Goal: Information Seeking & Learning: Find specific fact

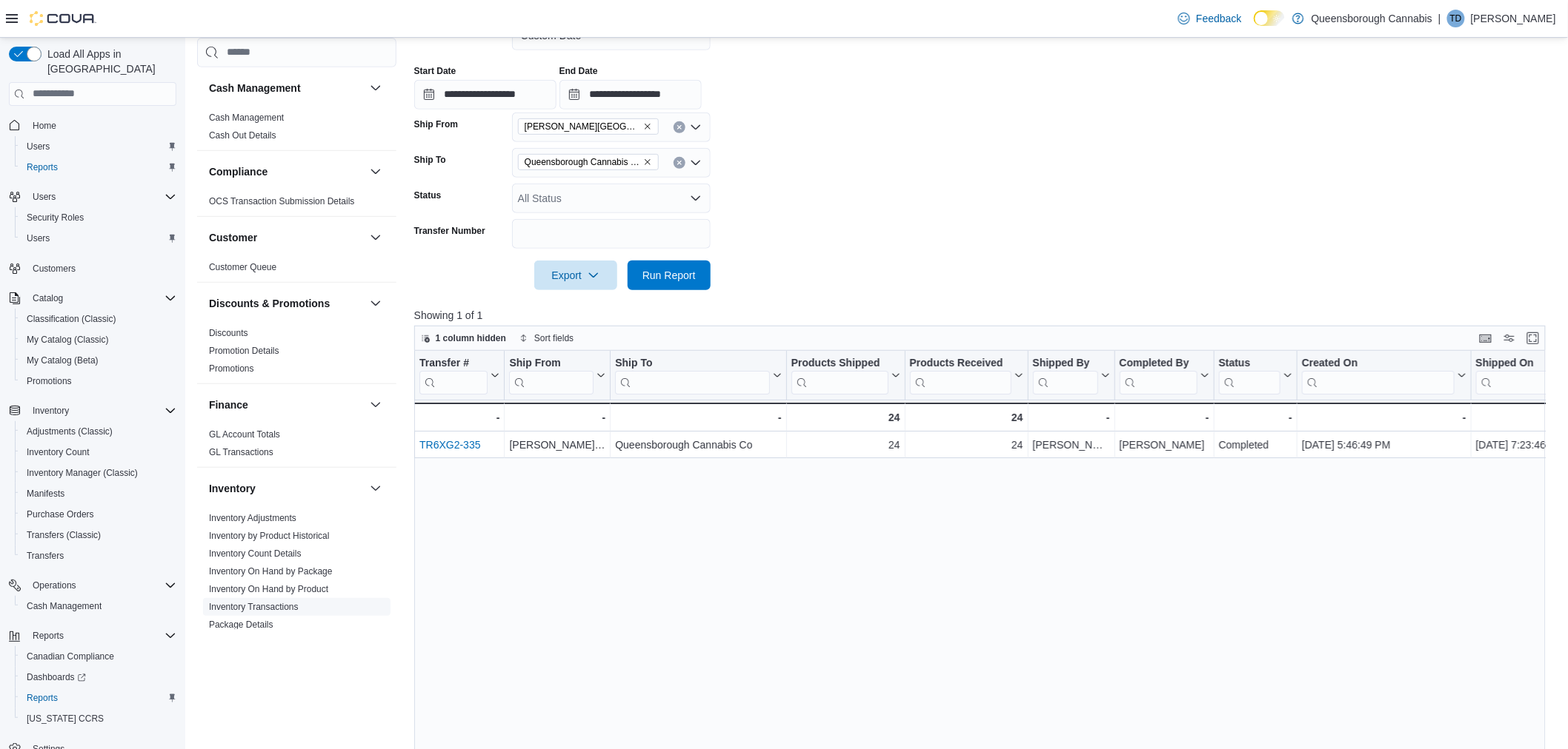
scroll to position [165, 0]
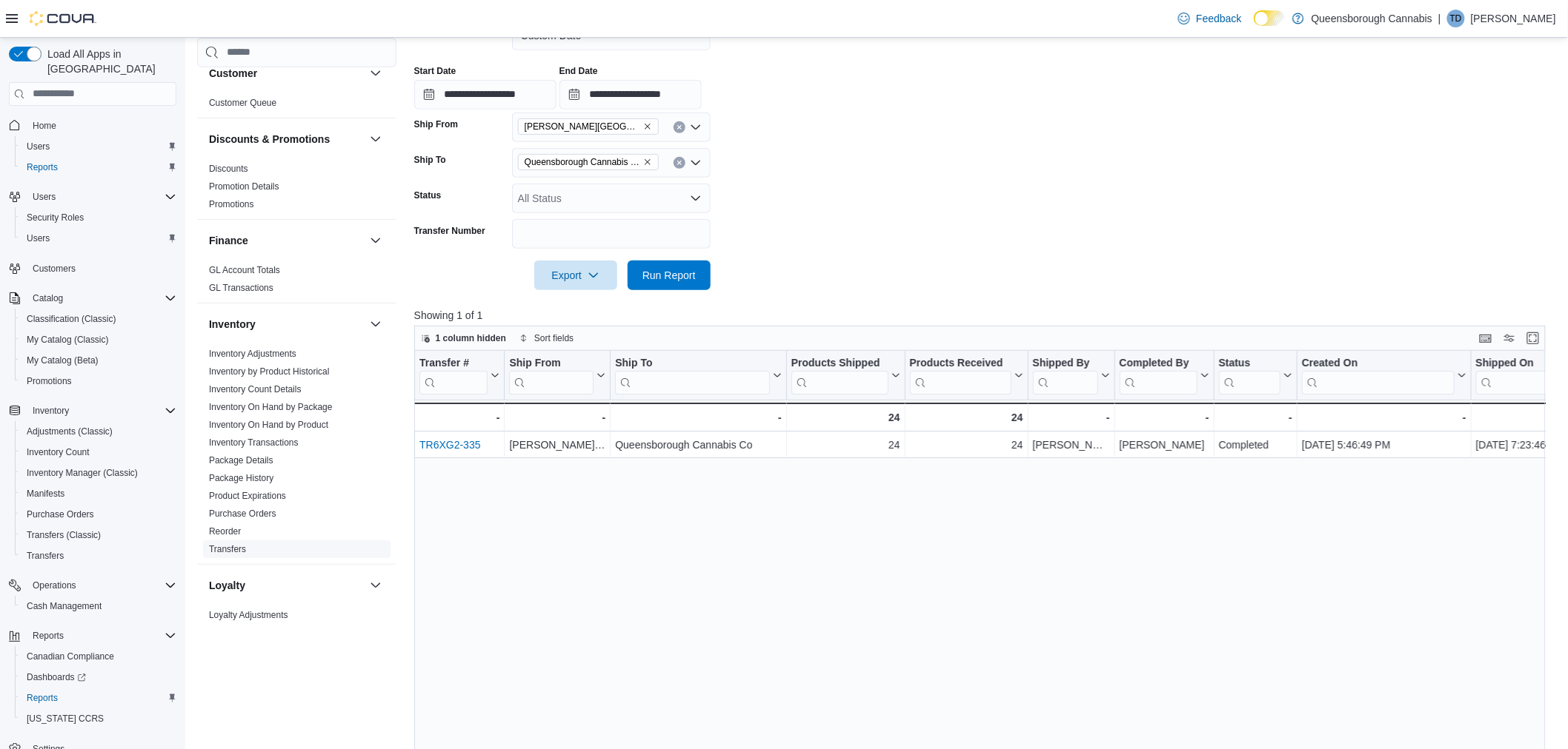
click at [238, 548] on link "Transfers" at bounding box center [228, 548] width 37 height 11
click at [512, 95] on input "**********" at bounding box center [485, 95] width 142 height 30
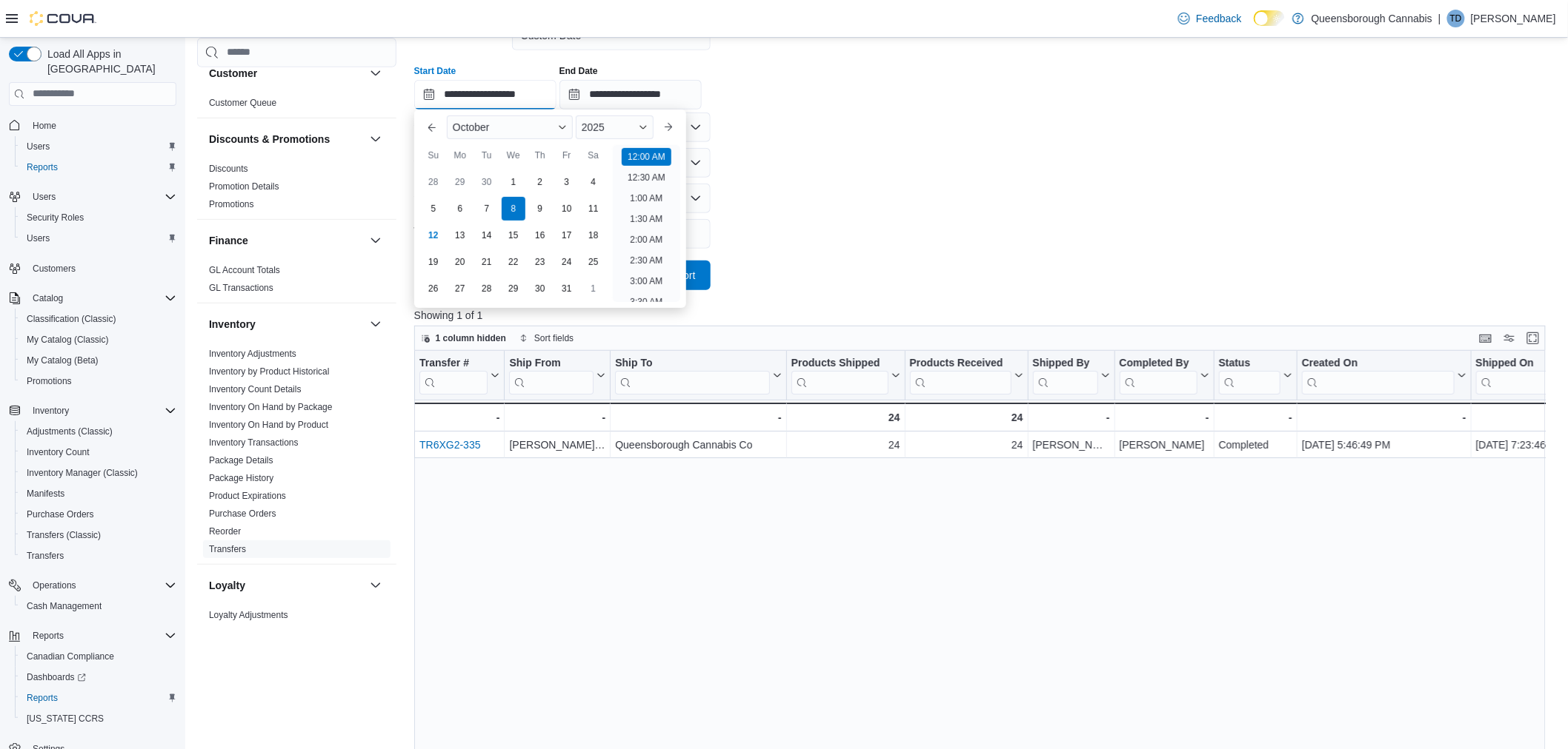
scroll to position [46, 0]
click at [588, 206] on div "11" at bounding box center [593, 208] width 26 height 26
type input "**********"
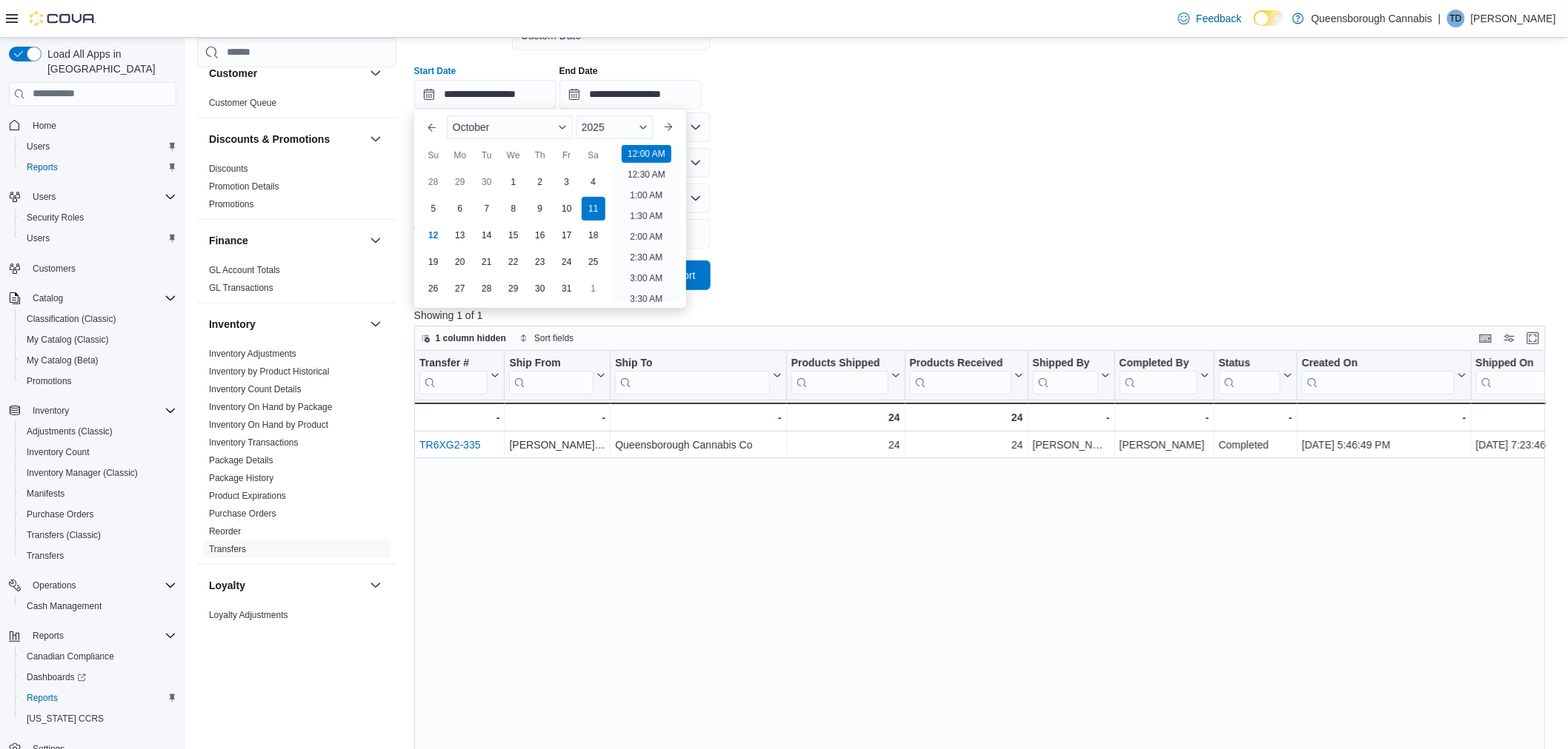
click at [830, 126] on form "**********" at bounding box center [985, 147] width 1143 height 288
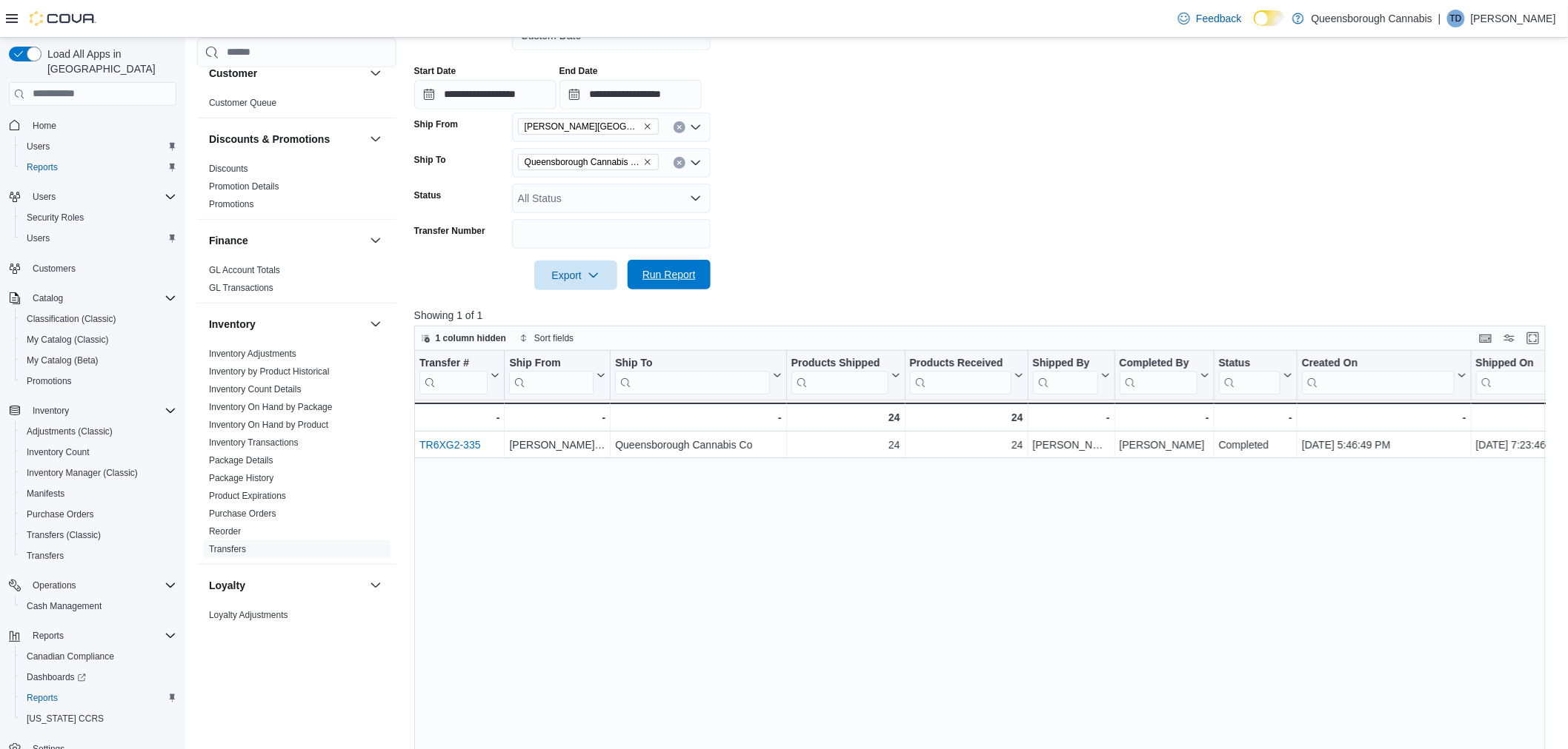
click at [664, 279] on span "Run Report" at bounding box center [669, 274] width 53 height 15
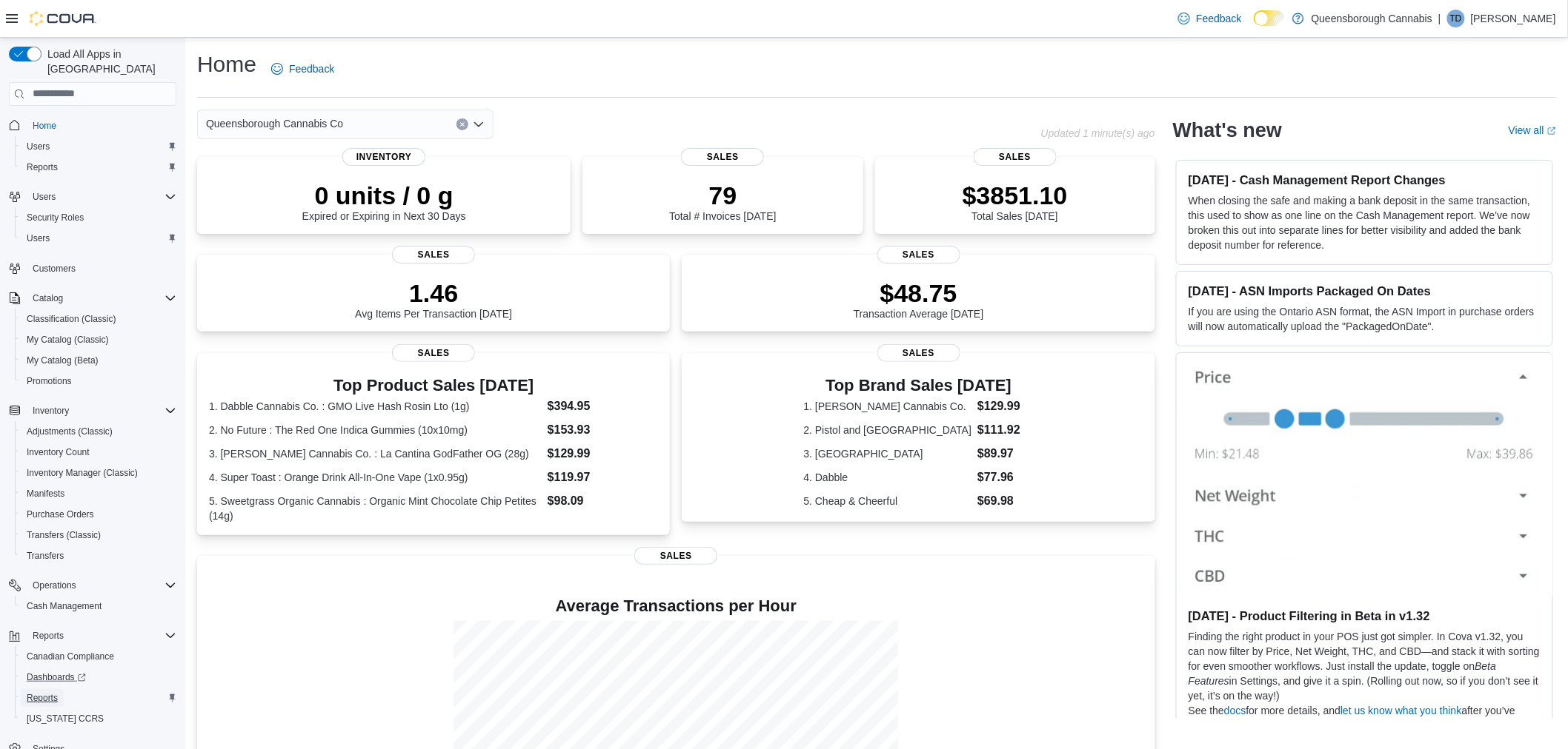
drag, startPoint x: 46, startPoint y: 677, endPoint x: 57, endPoint y: 669, distance: 13.6
click at [46, 693] on span "Reports" at bounding box center [42, 699] width 32 height 12
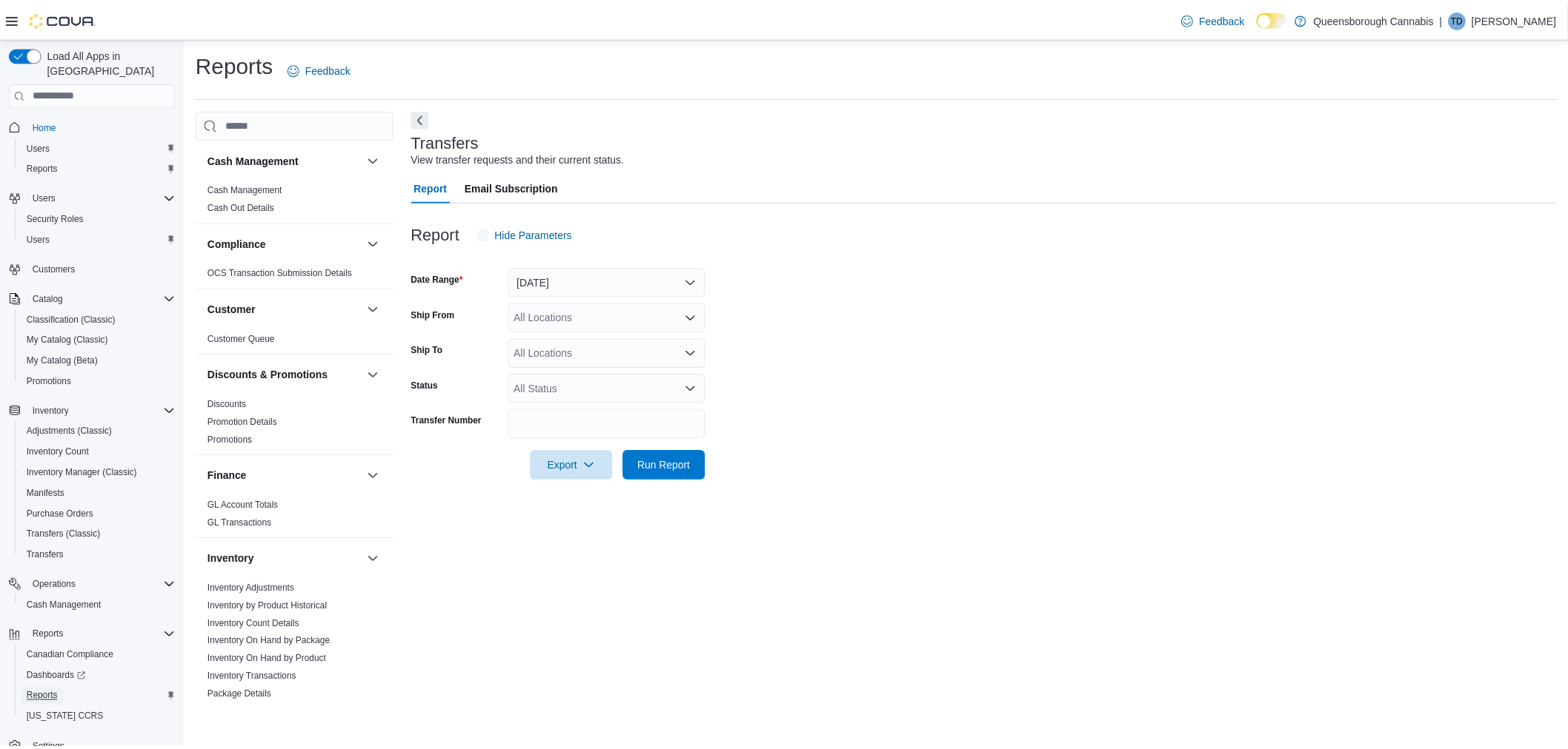
scroll to position [329, 0]
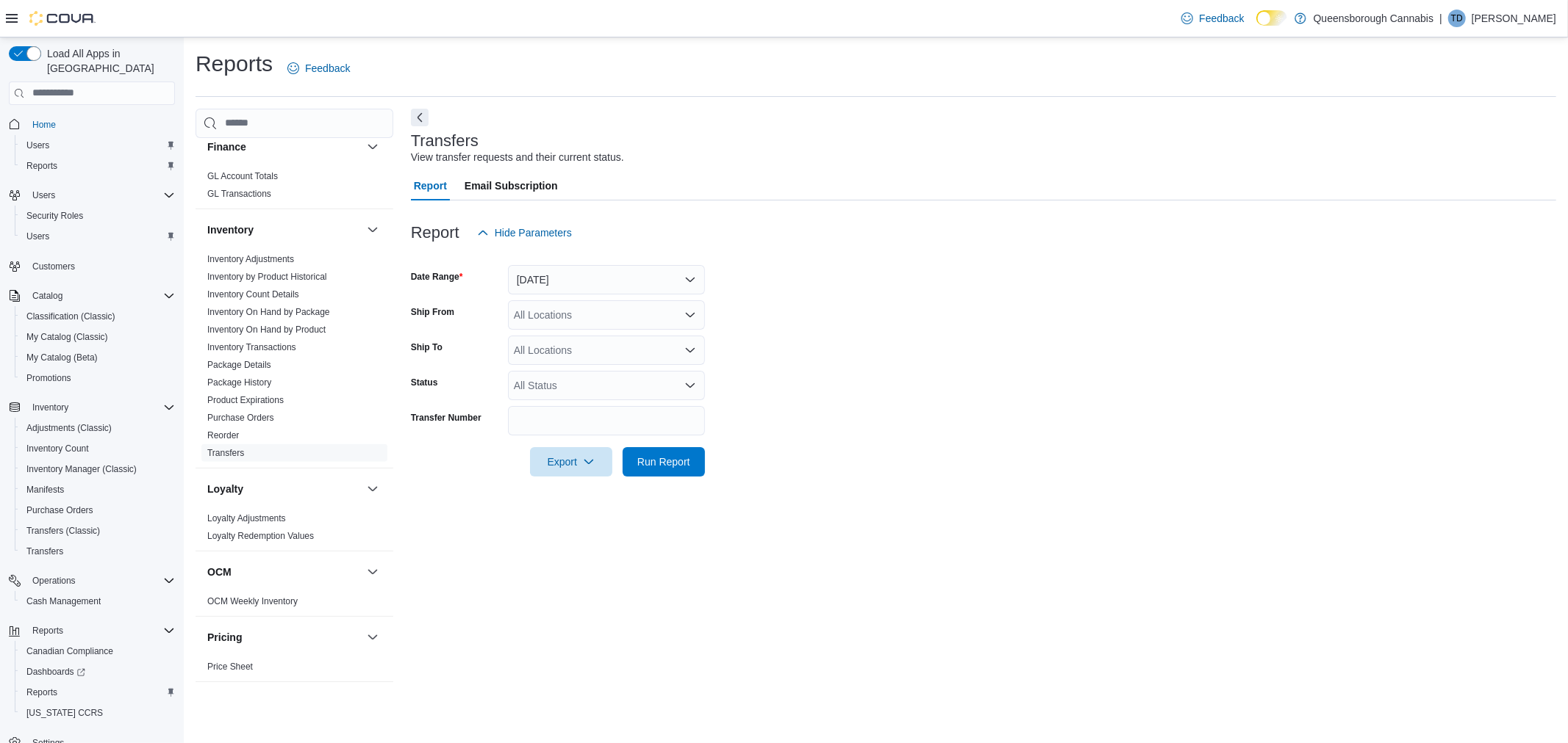
click at [225, 451] on link "Transfers" at bounding box center [226, 453] width 37 height 11
click at [558, 280] on button "Yesterday" at bounding box center [605, 280] width 197 height 29
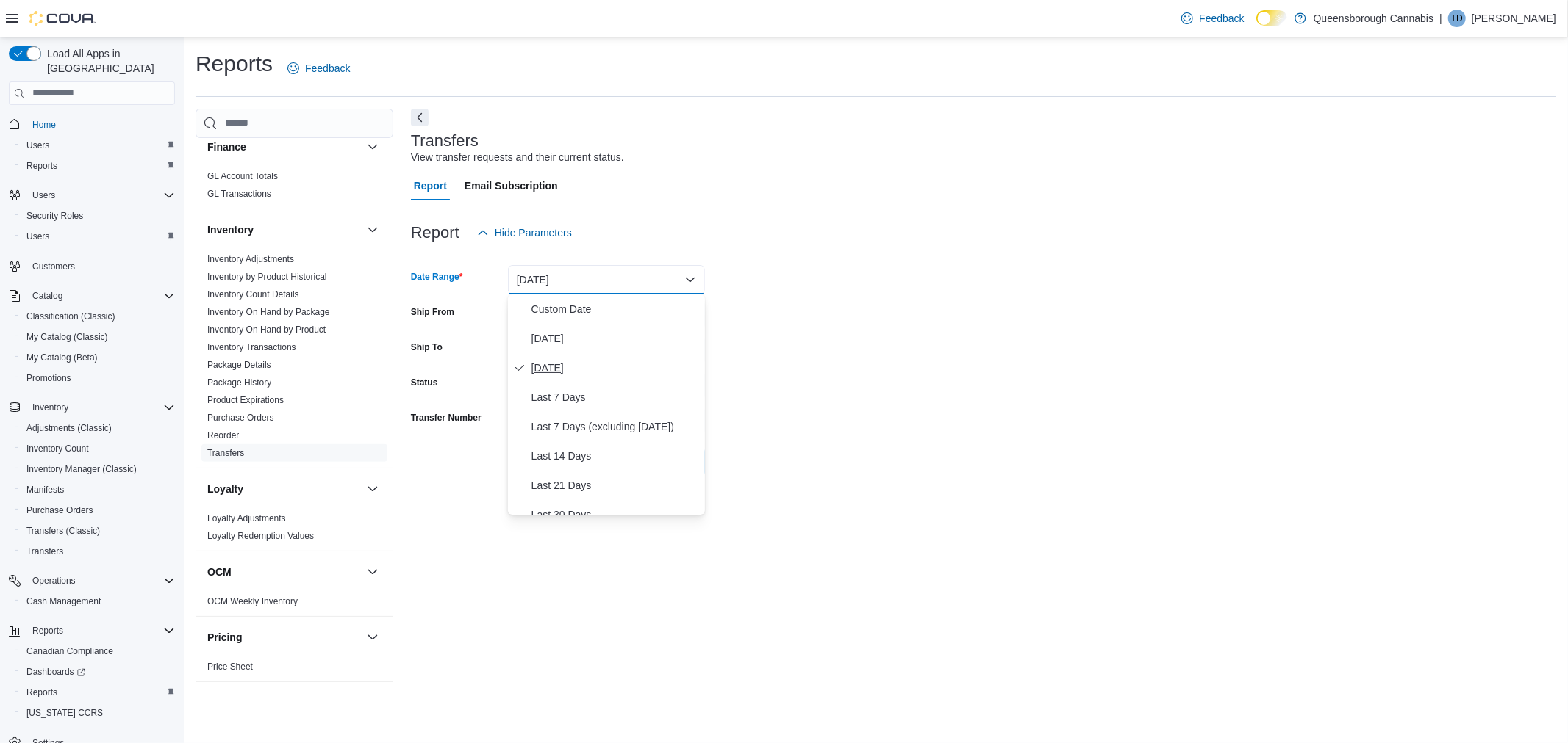
click at [563, 371] on span "Yesterday" at bounding box center [614, 368] width 167 height 18
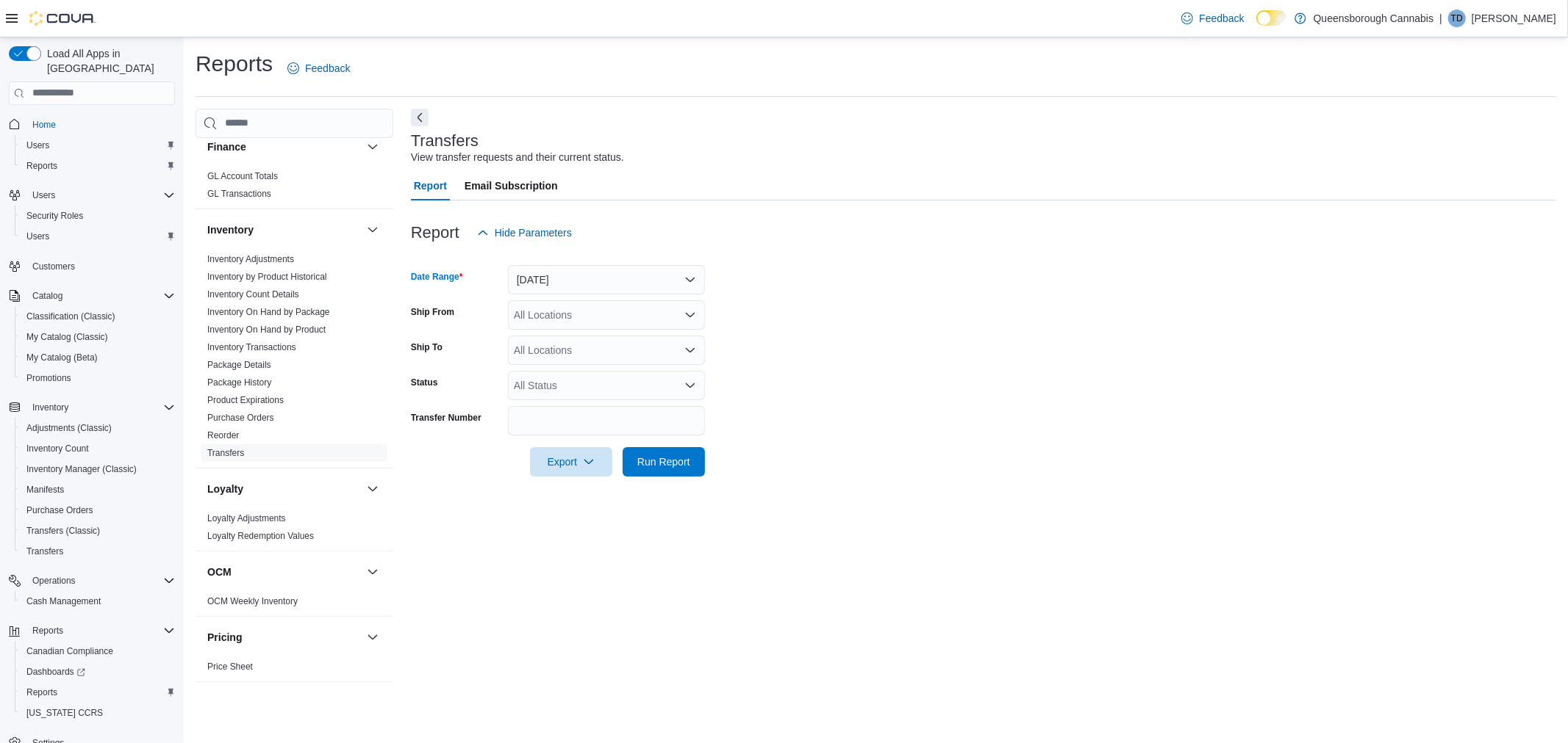
click at [721, 232] on div "Report Hide Parameters" at bounding box center [983, 233] width 1145 height 29
click at [581, 312] on div "All Locations" at bounding box center [605, 315] width 197 height 29
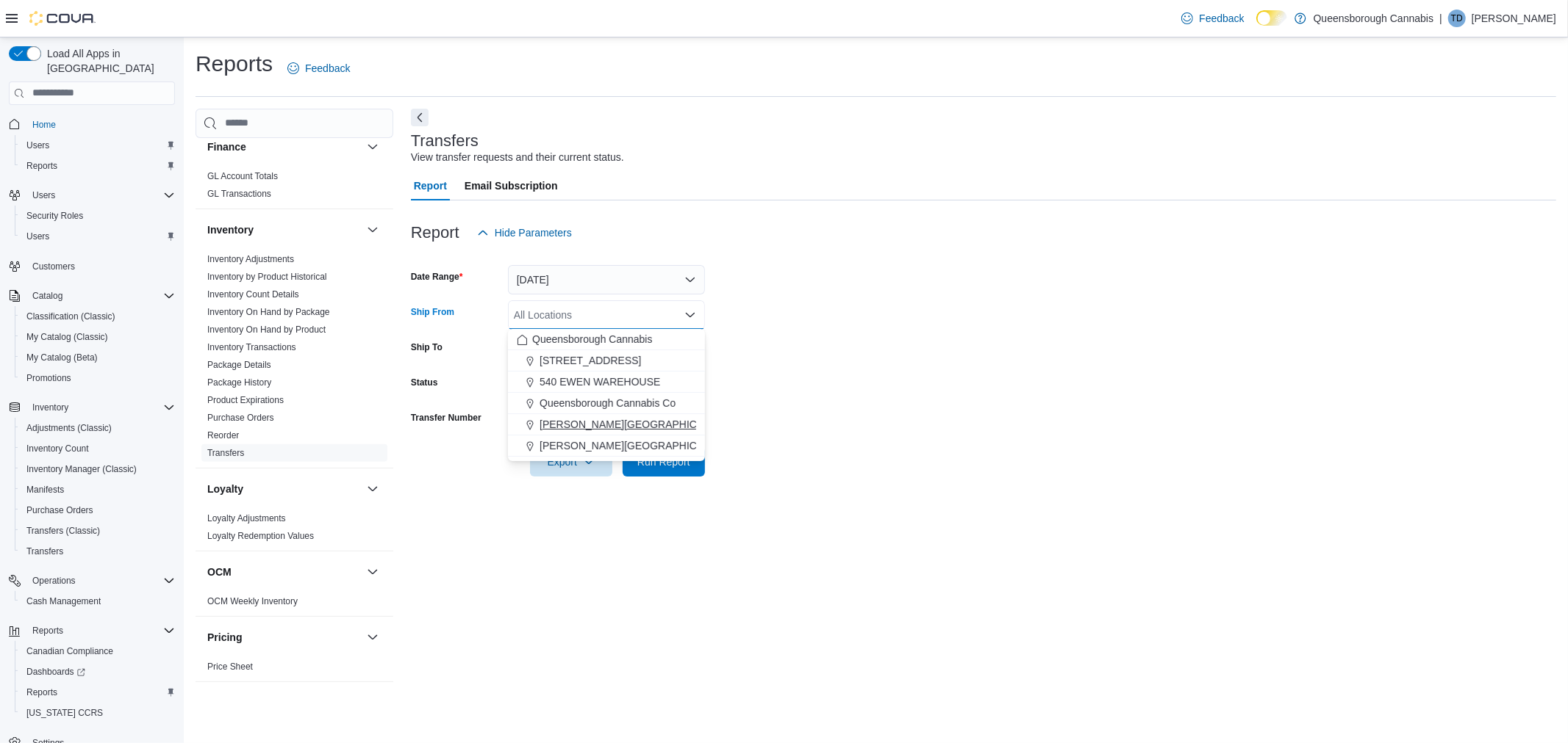
click at [571, 421] on span "Scott 72 Centre" at bounding box center [635, 424] width 192 height 15
click at [782, 225] on div "Report Hide Parameters" at bounding box center [983, 233] width 1145 height 29
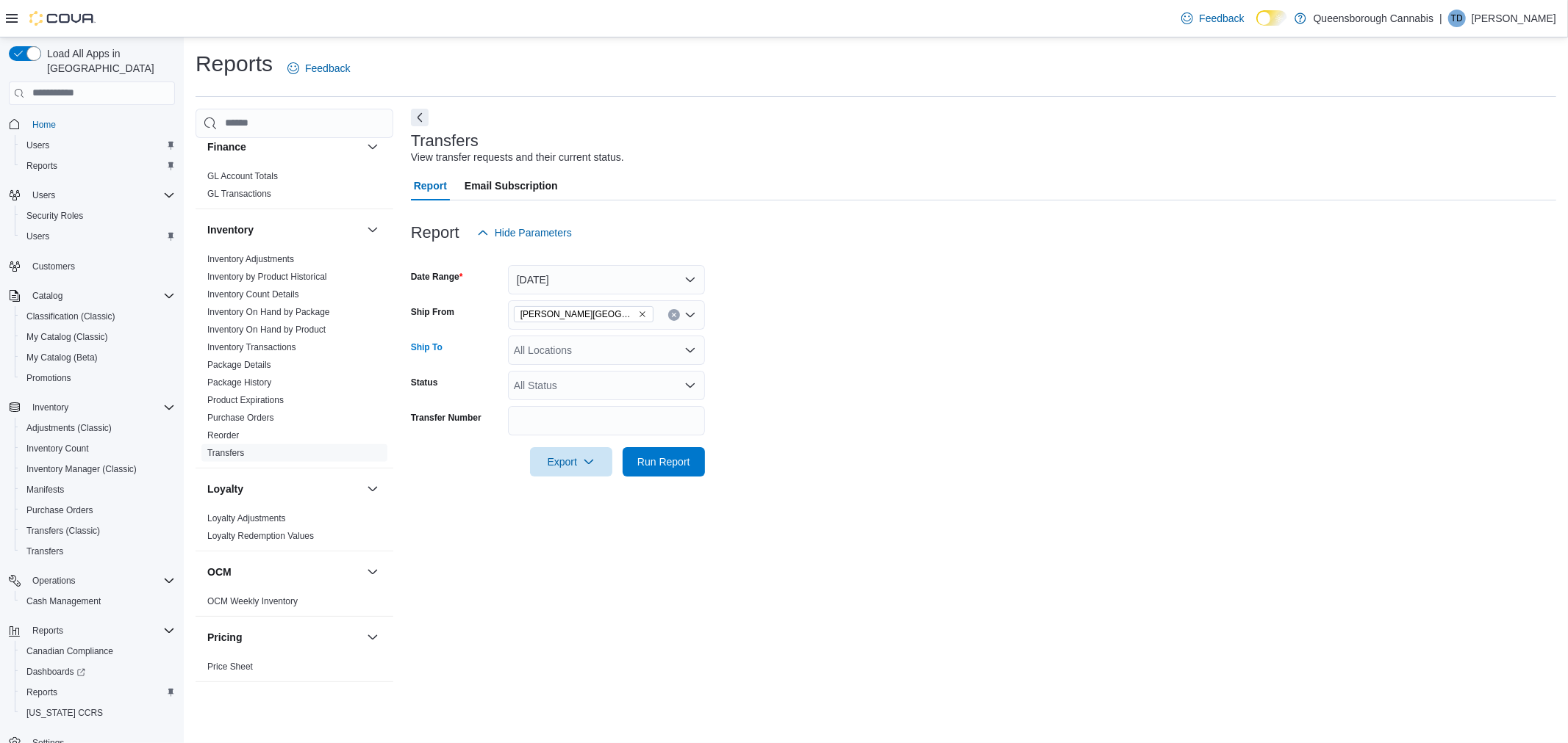
click at [581, 348] on div "All Locations" at bounding box center [605, 350] width 197 height 29
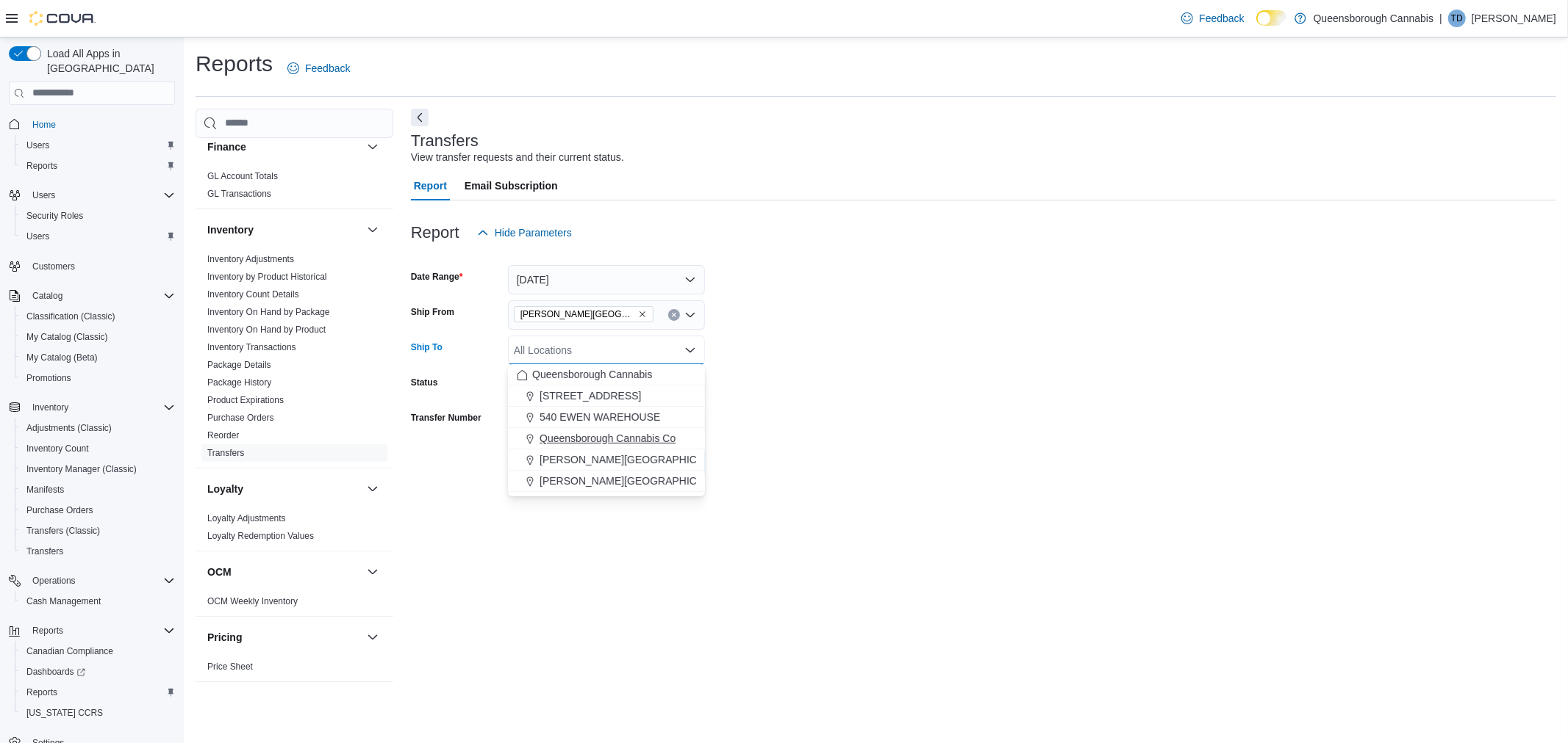
click at [568, 439] on span "Queensborough Cannabis Co" at bounding box center [606, 438] width 136 height 15
click at [732, 280] on form "Date Range Yesterday Ship From Scott 72 Centre Ship To Queensborough Cannabis C…" at bounding box center [983, 362] width 1145 height 229
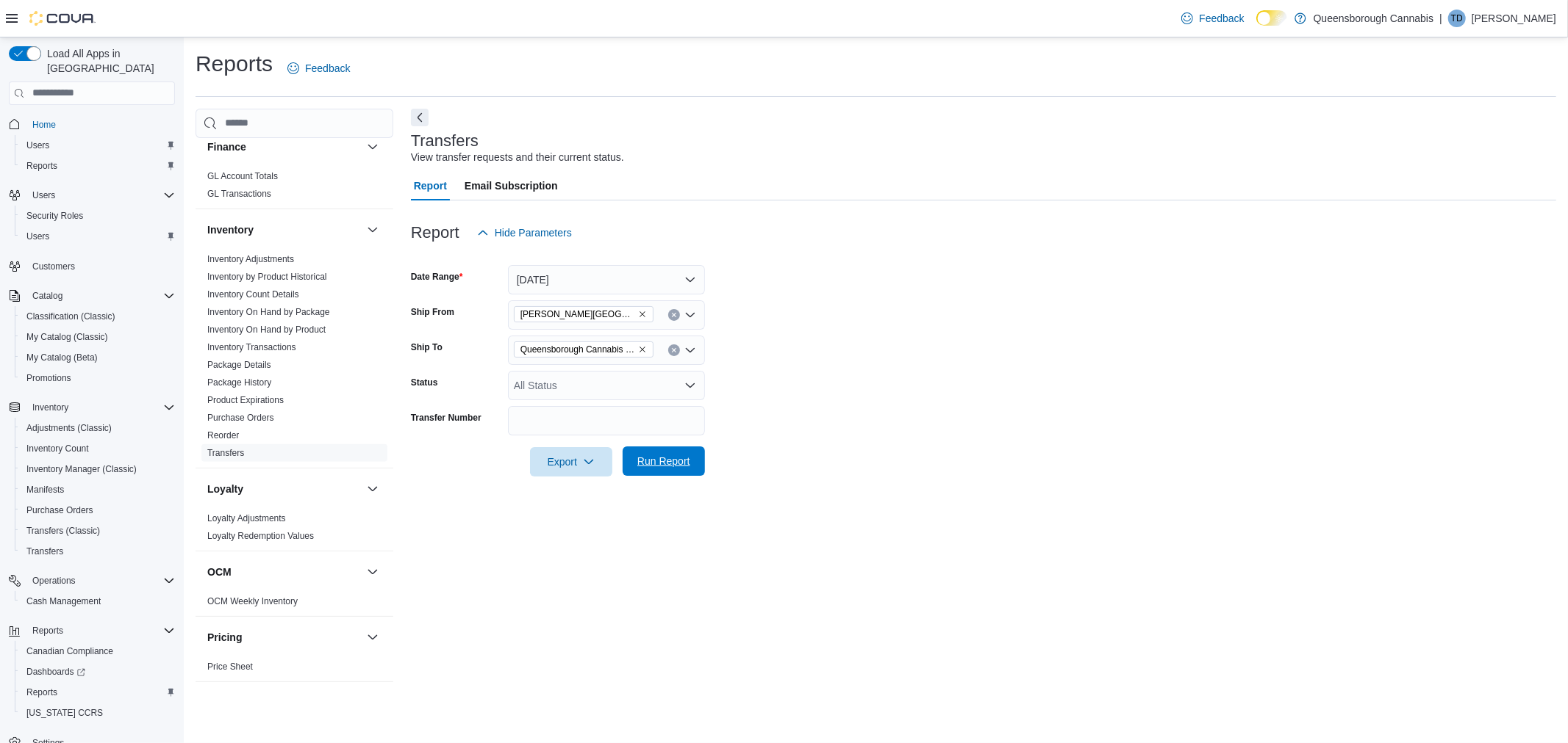
click at [644, 460] on span "Run Report" at bounding box center [663, 460] width 53 height 15
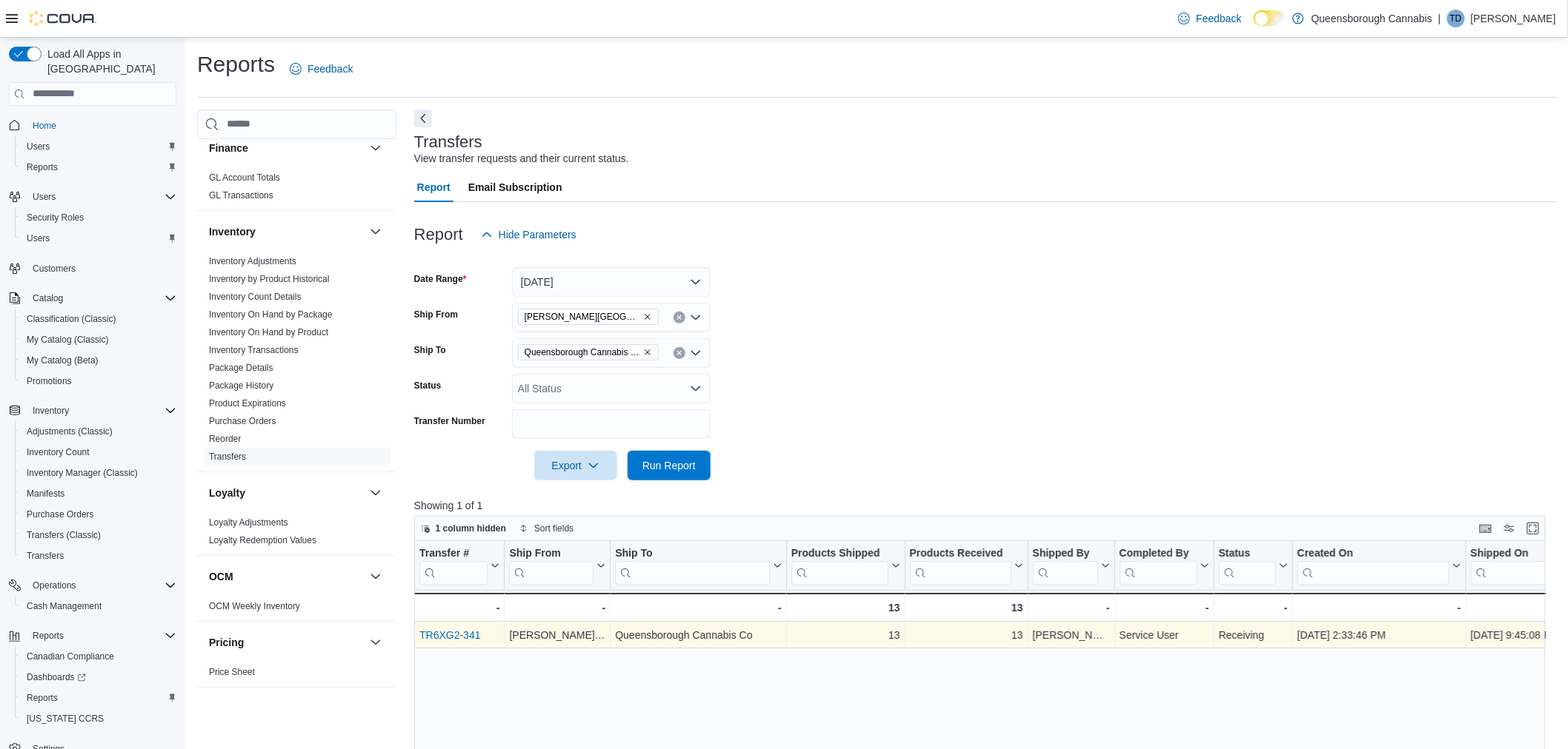
click at [457, 630] on link "TR6XG2-341" at bounding box center [450, 636] width 61 height 12
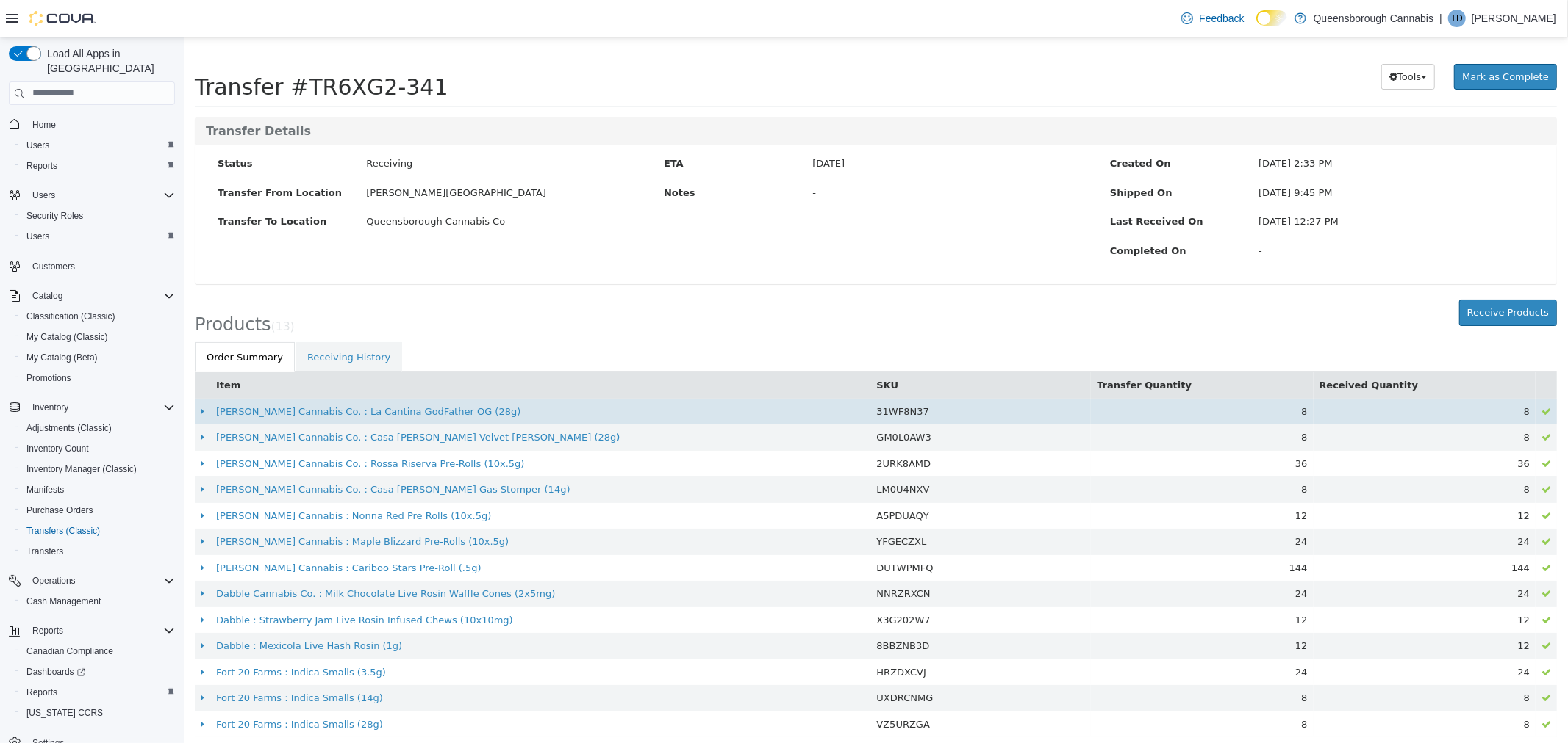
scroll to position [31, 0]
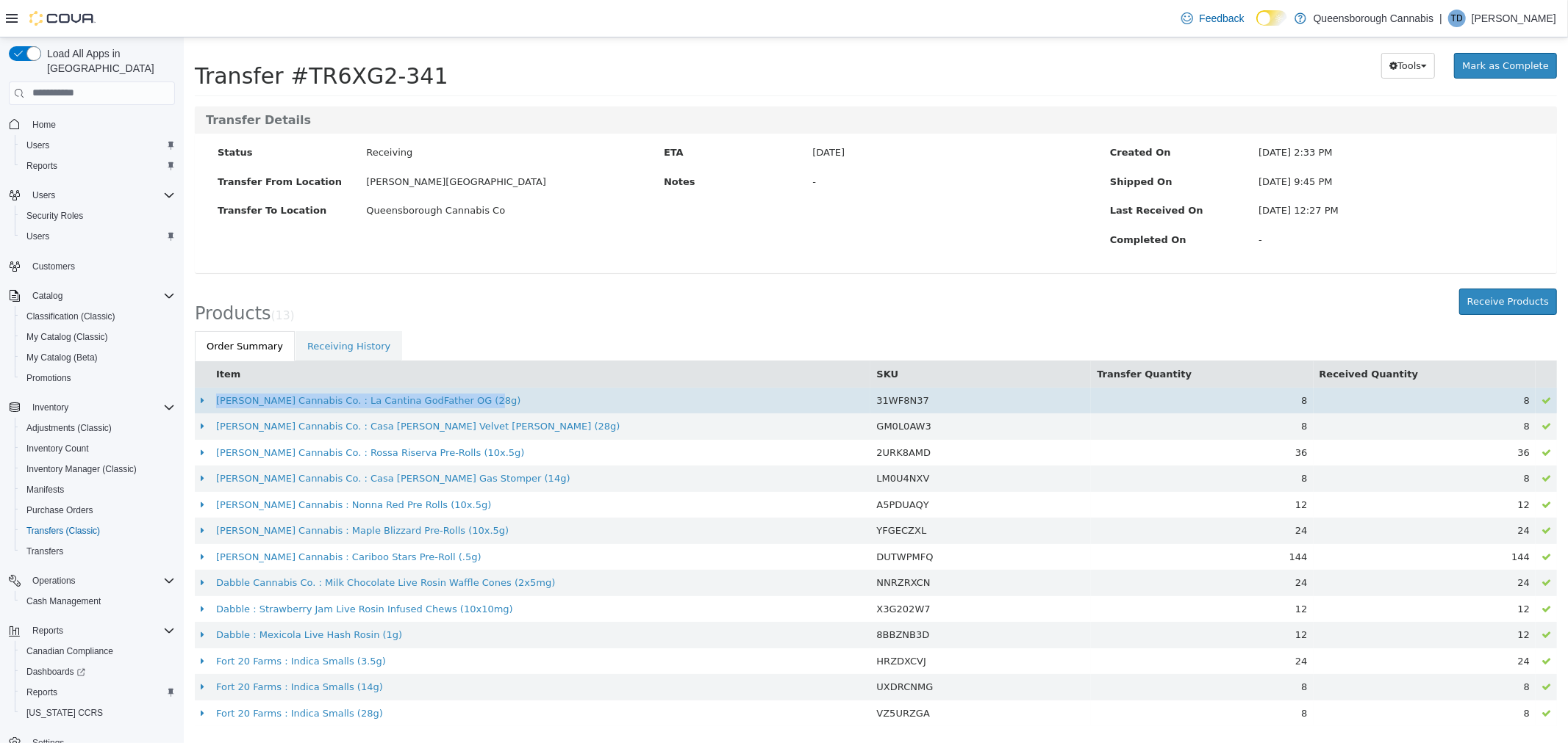
drag, startPoint x: 464, startPoint y: 399, endPoint x: 213, endPoint y: 405, distance: 251.1
click at [213, 405] on td "Cappellano Cannabis Co. : La Cantina GodFather OG (28g)" at bounding box center [539, 400] width 660 height 26
click at [443, 402] on link "[PERSON_NAME] Cannabis Co. : La Cantina GodFather OG (28g)" at bounding box center [367, 399] width 304 height 11
click at [891, 397] on span "31WF8N37" at bounding box center [901, 399] width 52 height 11
click at [891, 396] on span "31WF8N37" at bounding box center [901, 399] width 52 height 11
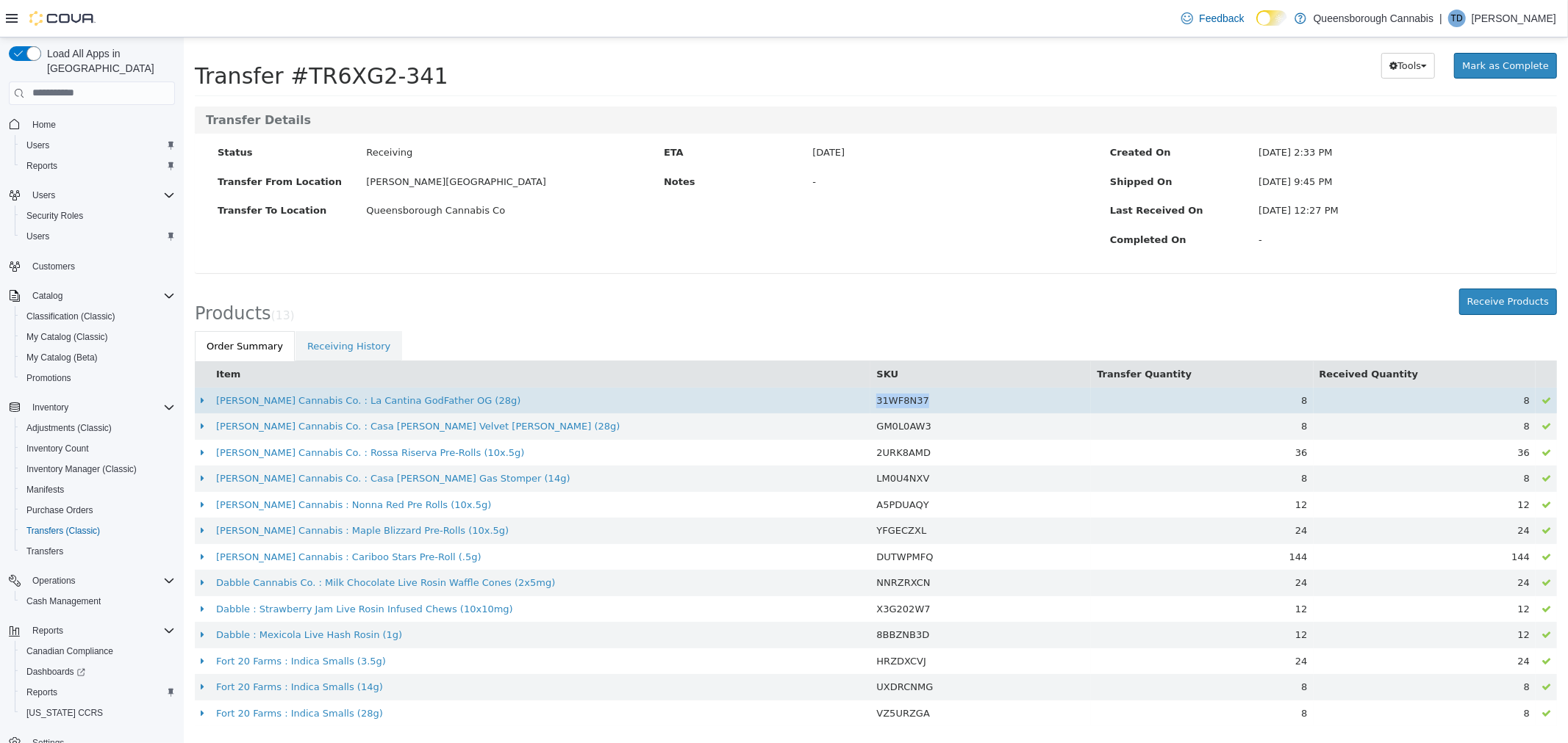
copy span "31WF8N37"
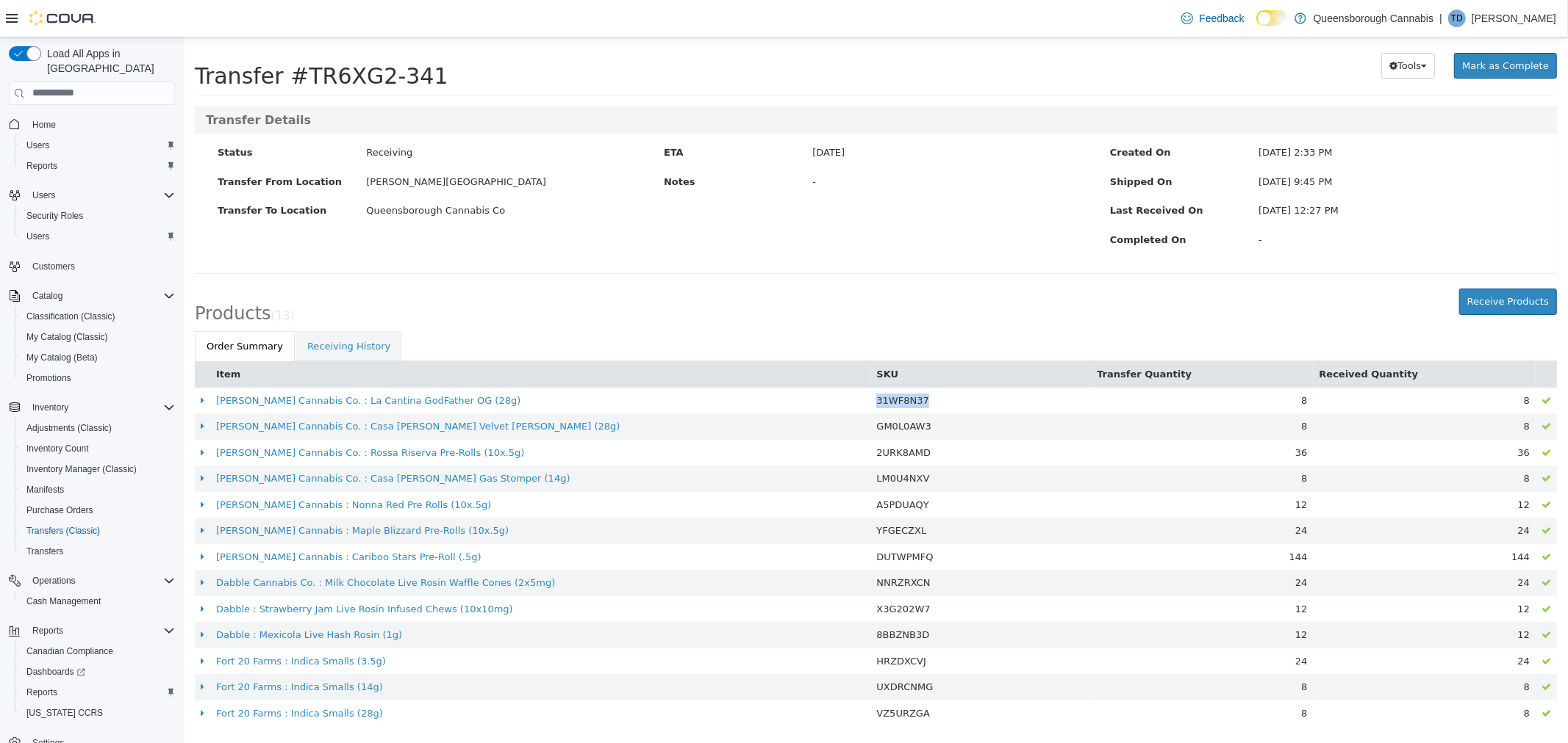
click at [964, 281] on div "Transfer Details Status Receiving Transfer From Location Scott 72 Centre Transf…" at bounding box center [874, 197] width 1384 height 183
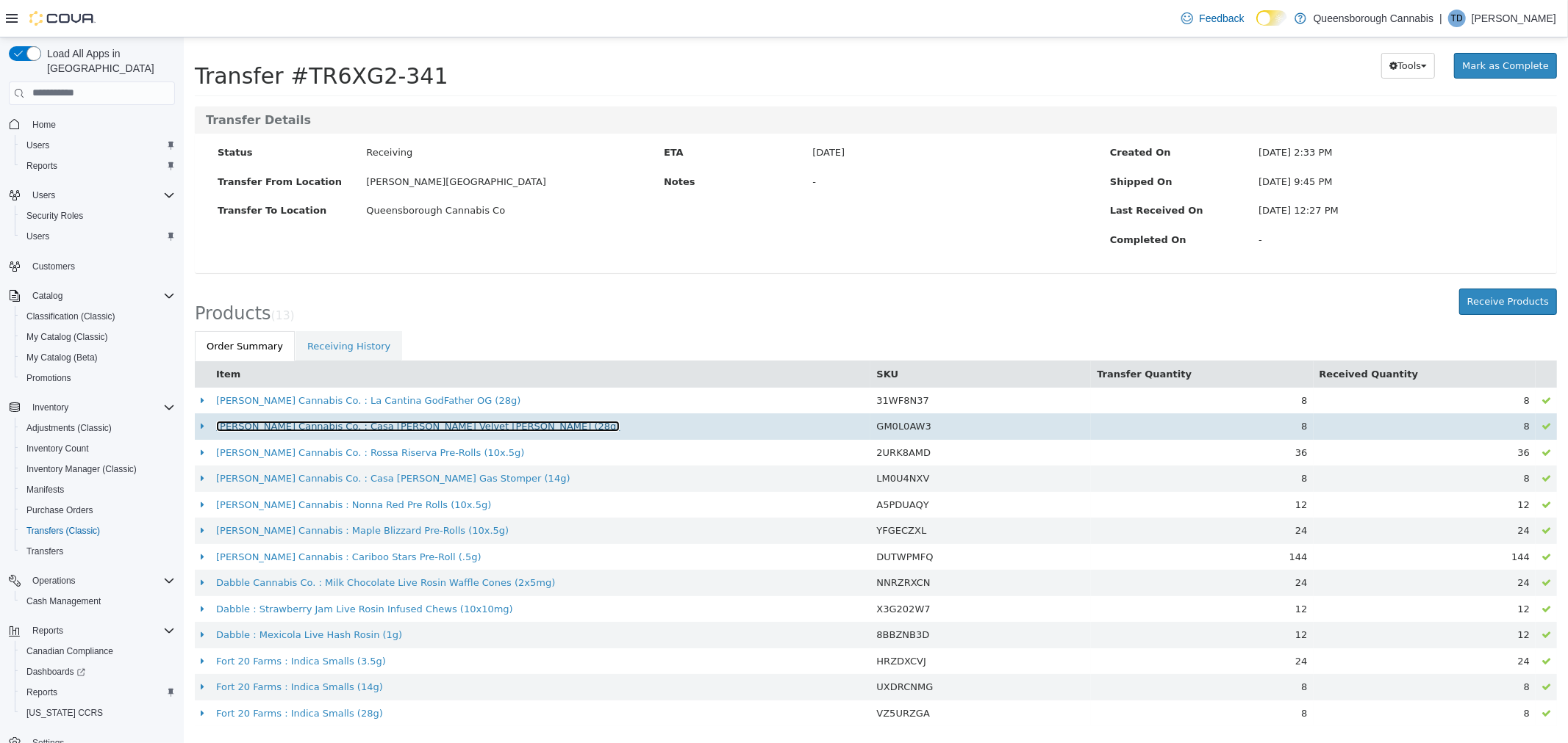
click at [389, 424] on link "Cappellano Cannabis Co. : Casa Fiore Velvet Runtz (28g)" at bounding box center [417, 425] width 403 height 11
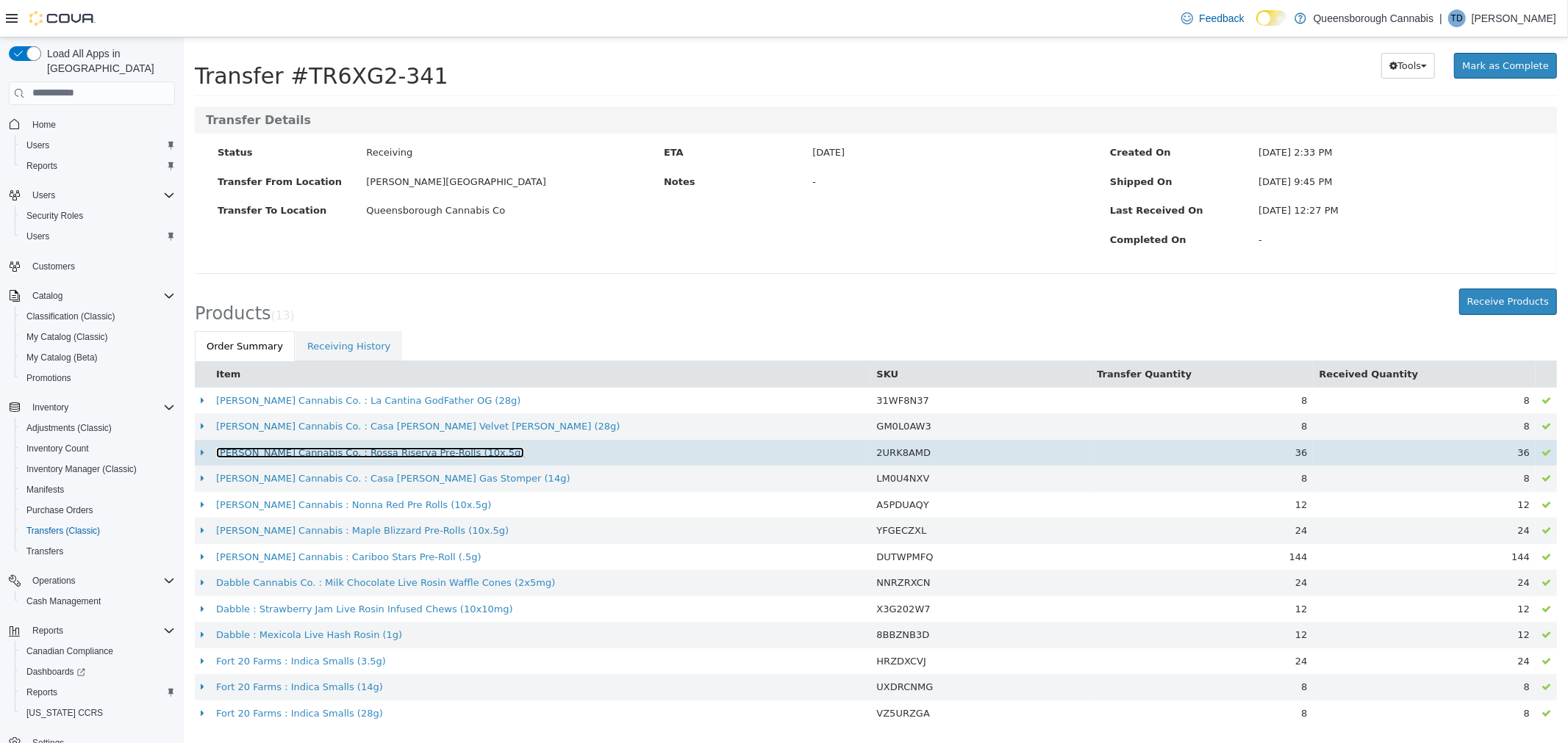
click at [383, 450] on link "Cappellano Cannabis Co. : Rossa Riserva Pre-Rolls (10x.5g)" at bounding box center [369, 452] width 308 height 11
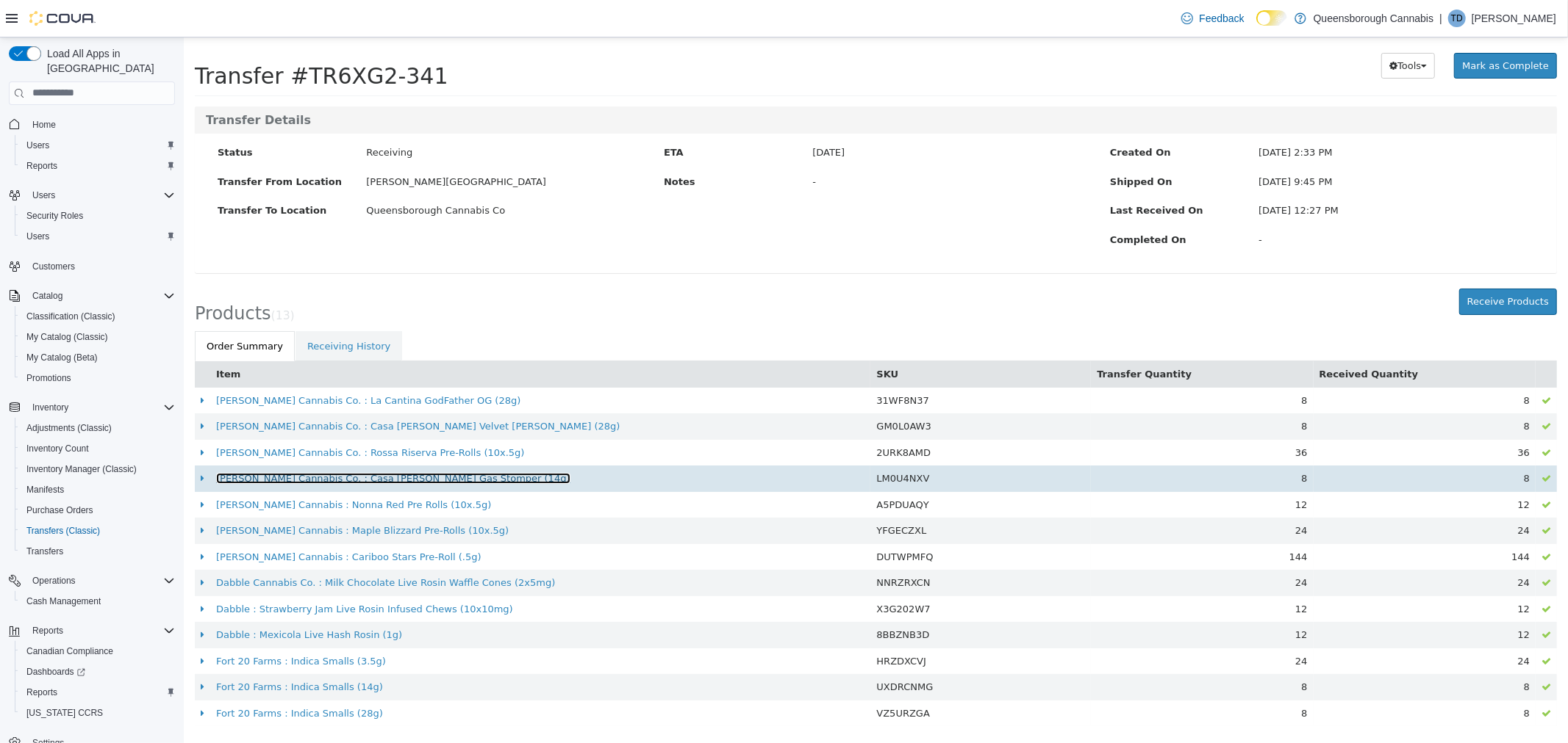
click at [375, 475] on link "Cappellano Cannabis Co. : Casa Fiore Gas Stomper (14g)" at bounding box center [392, 477] width 354 height 11
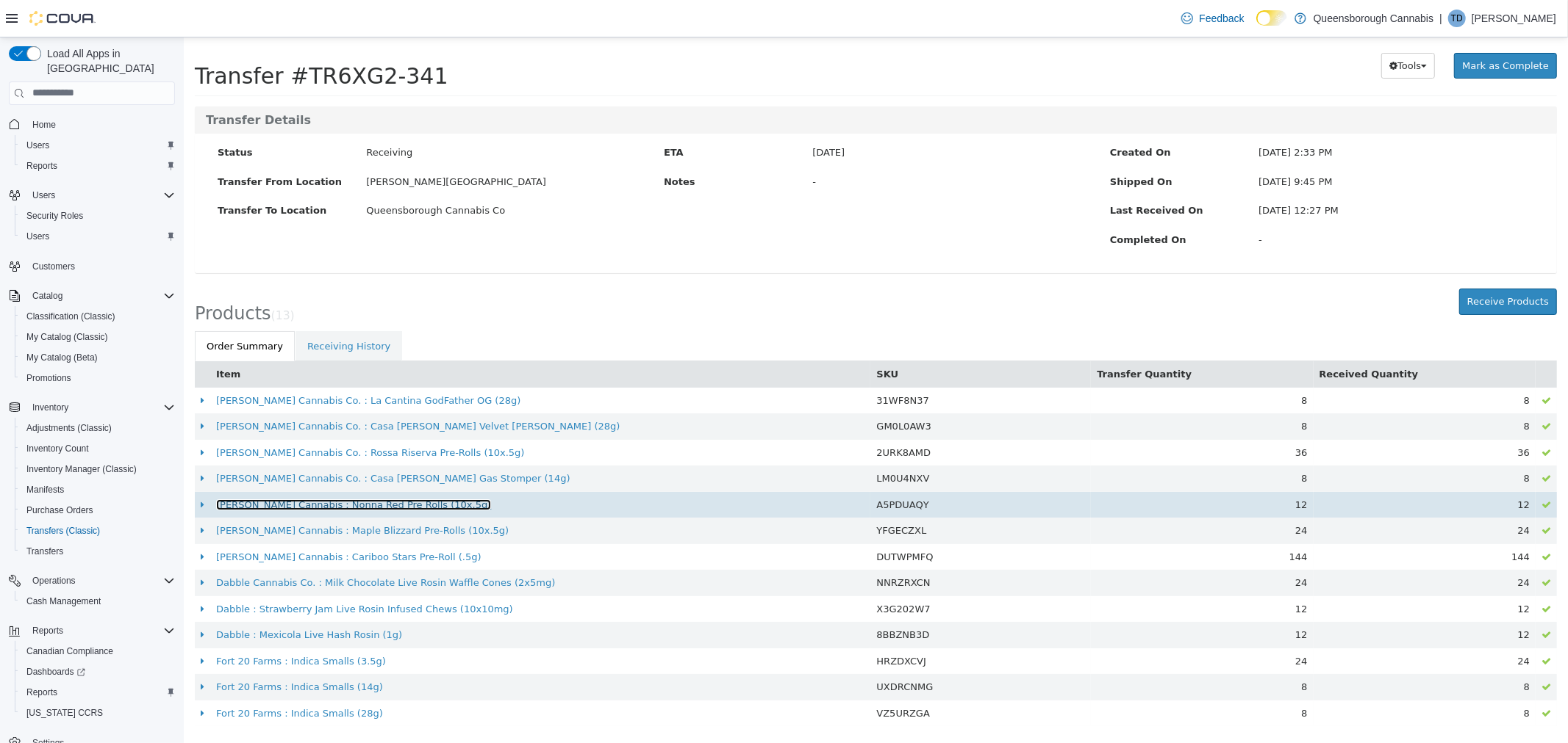
click at [380, 507] on link "Cappellano Cannabis : Nonna Red Pre Rolls (10x.5g)" at bounding box center [352, 503] width 275 height 11
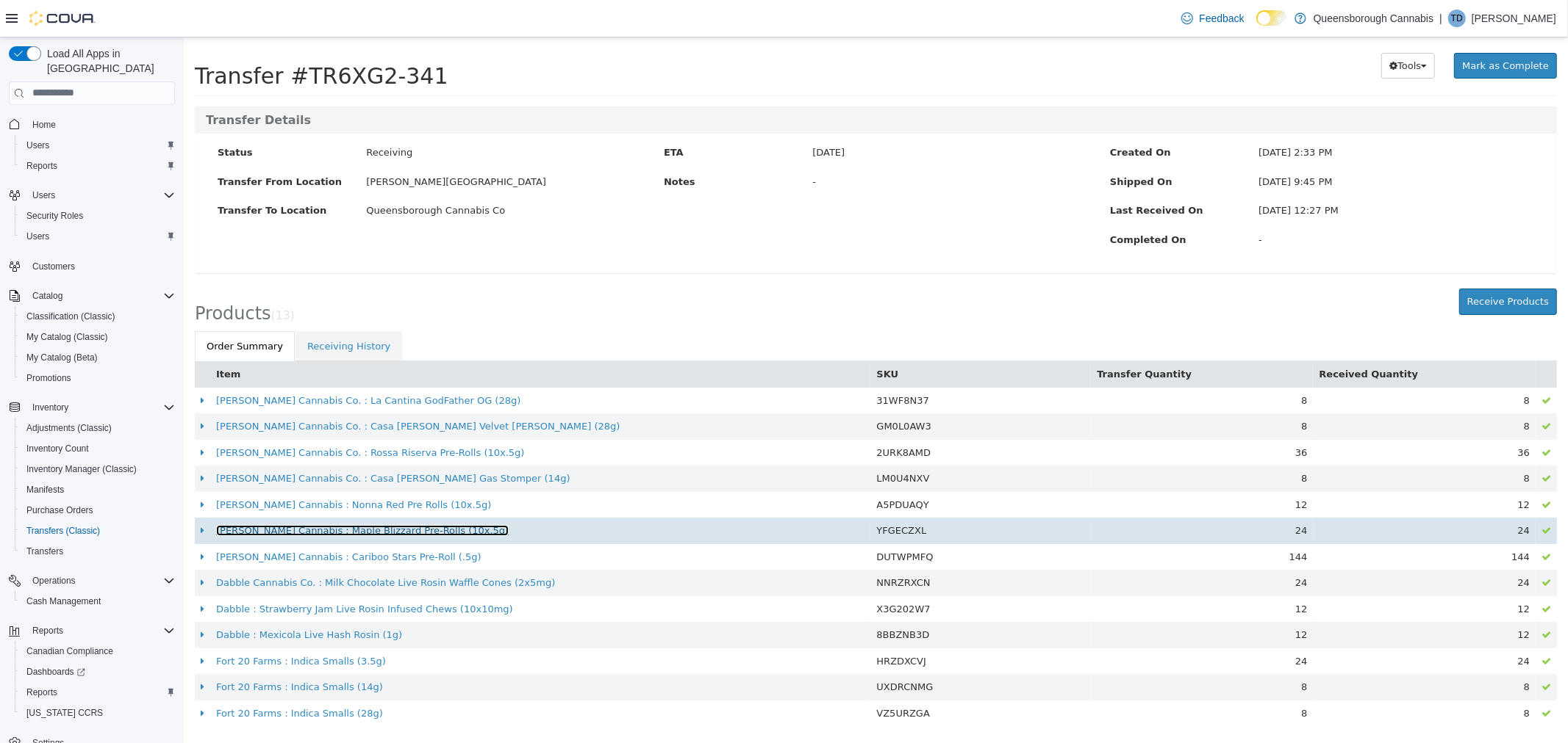
click at [388, 529] on link "Cappellano Cannabis : Maple Blizzard Pre-Rolls (10x.5g)" at bounding box center [361, 529] width 292 height 11
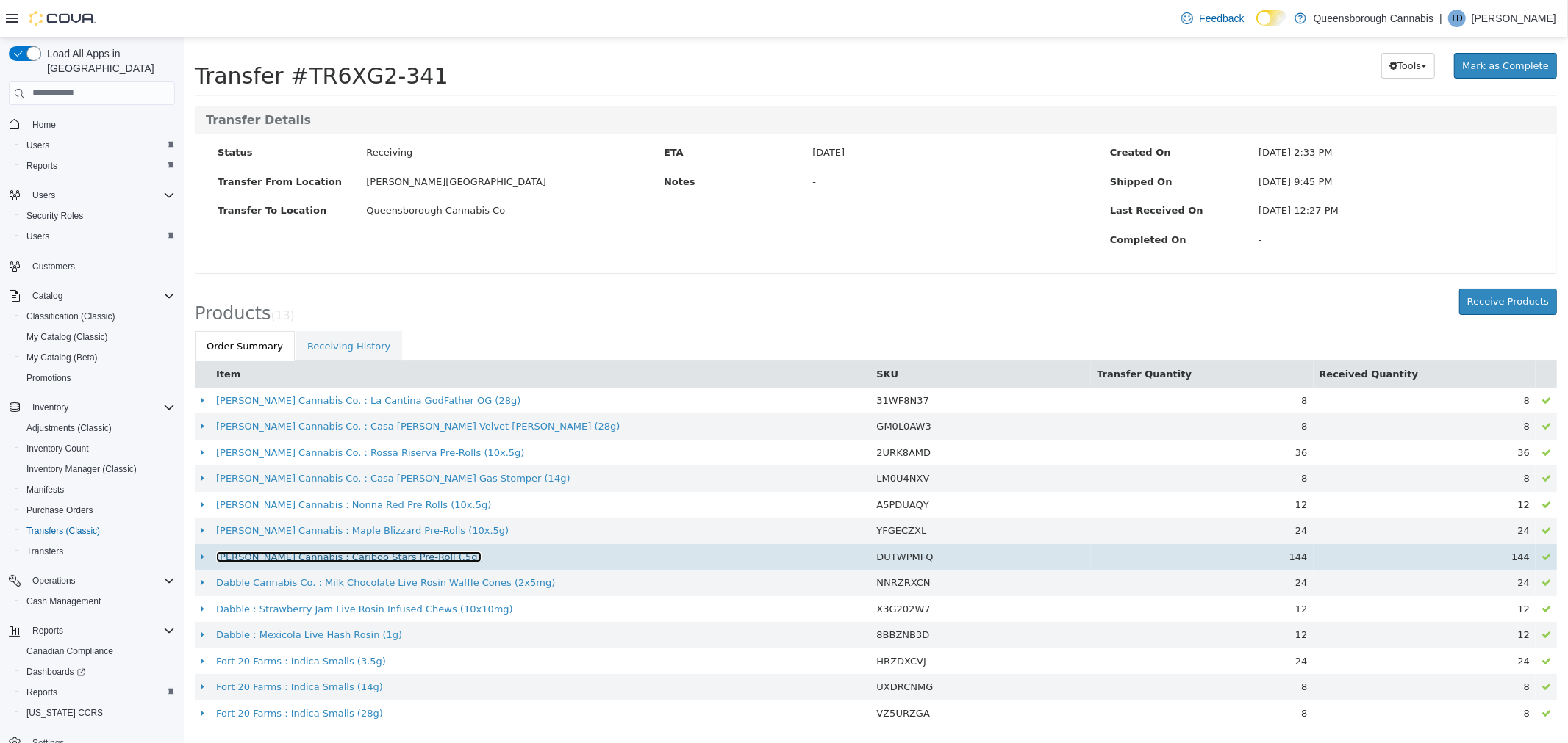
click at [357, 557] on link "[PERSON_NAME] Cannabis : Cariboo Stars Pre-Roll (.5g)" at bounding box center [347, 556] width 265 height 11
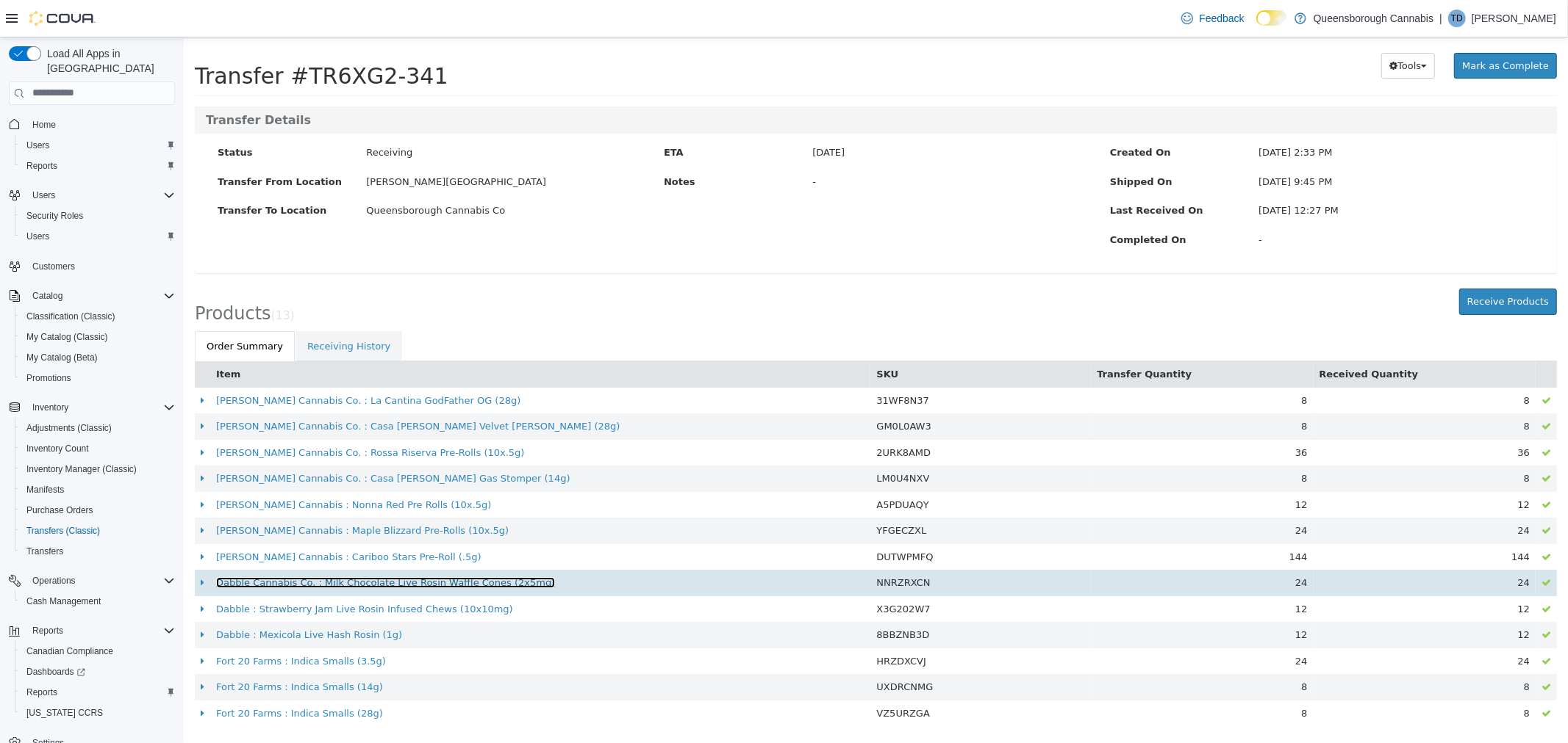
click at [413, 588] on link "Dabble Cannabis Co. : Milk Chocolate Live Rosin Waffle Cones (2x5mg)" at bounding box center [384, 582] width 338 height 11
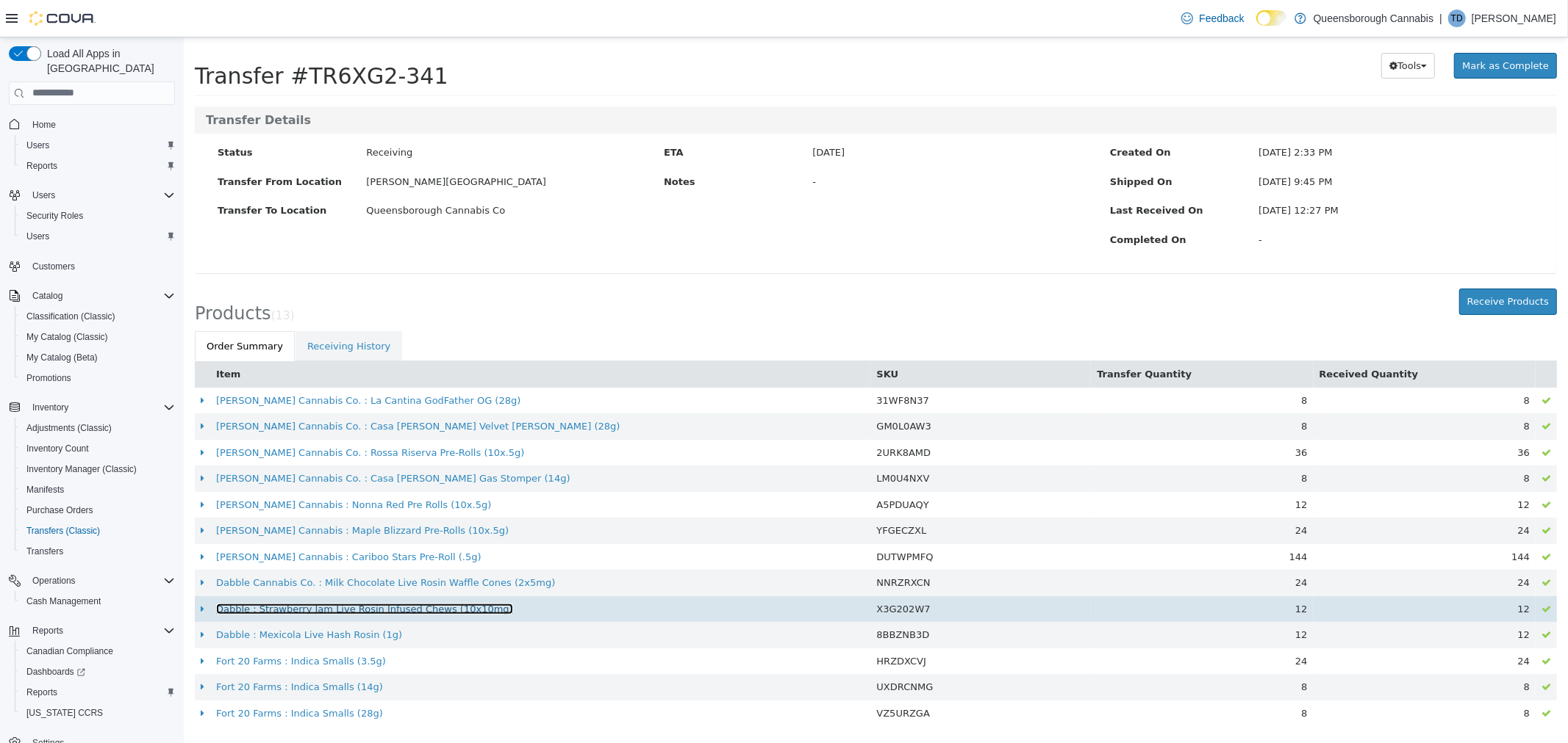
click at [348, 610] on link "Dabble : Strawberry Jam Live Rosin Infused Chews (10x10mg)" at bounding box center [364, 608] width 297 height 11
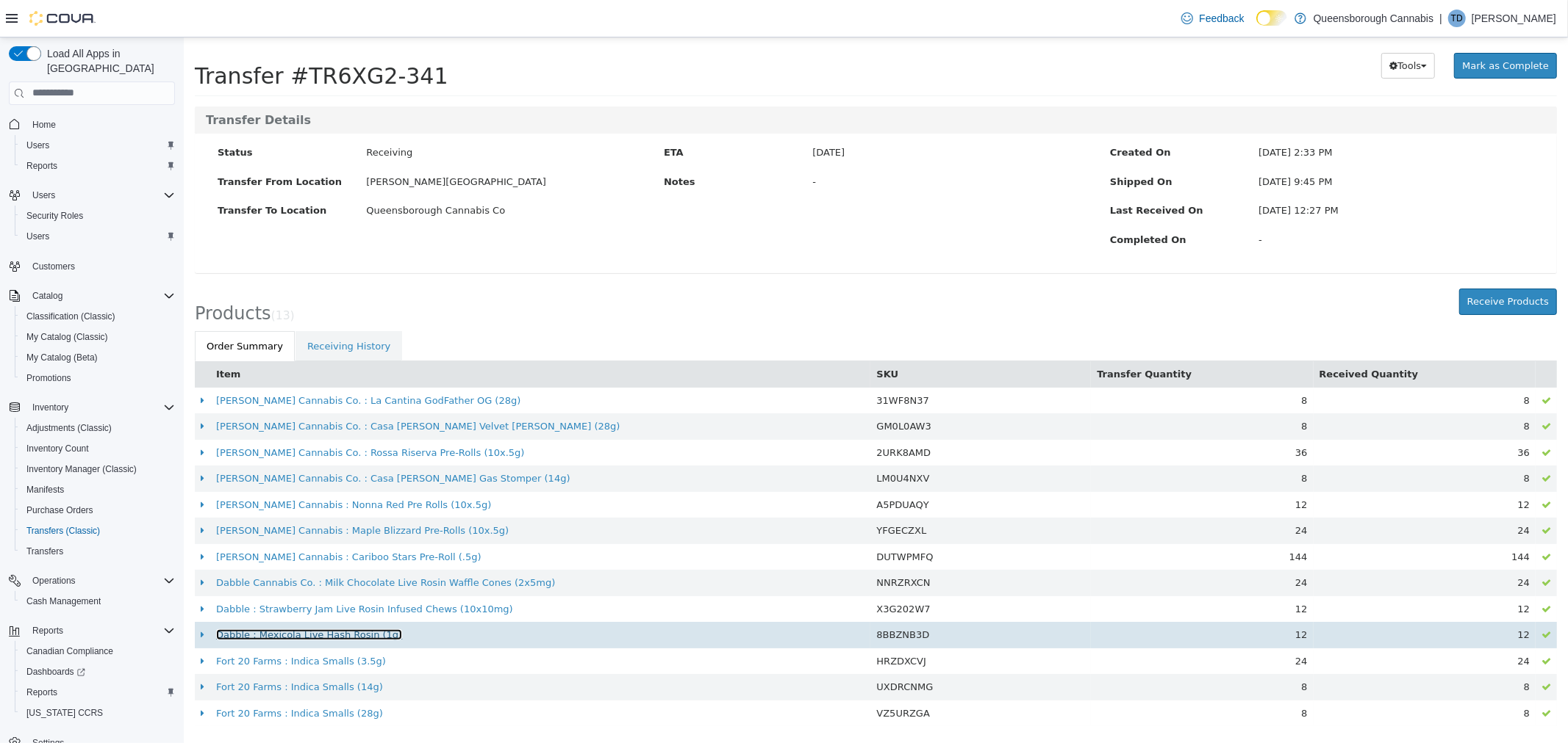
click at [291, 639] on link "Dabble : Mexicola Live Hash Rosin (1g)" at bounding box center [308, 634] width 186 height 11
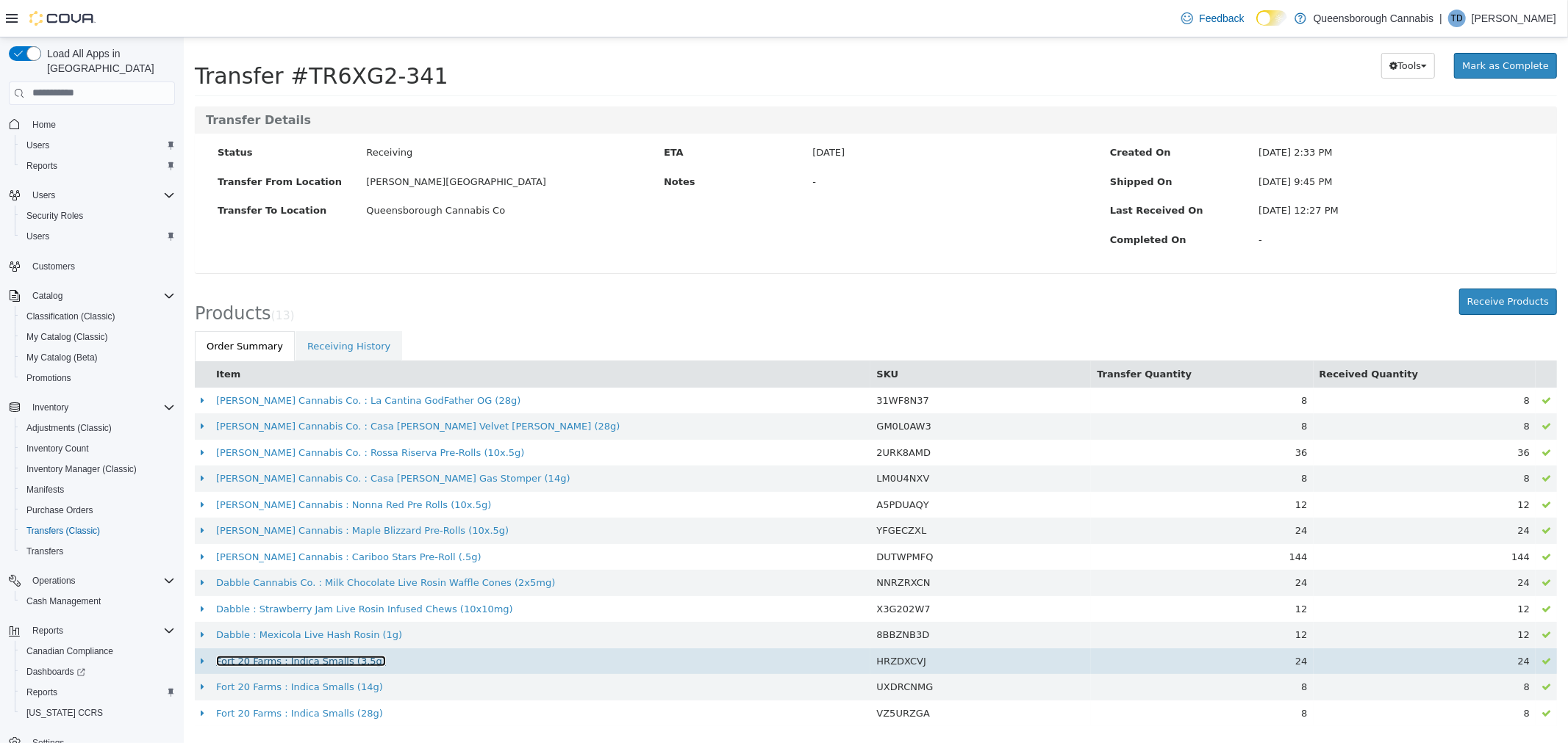
click at [308, 656] on link "Fort 20 Farms : Indica Smalls (3.5g)" at bounding box center [300, 660] width 170 height 11
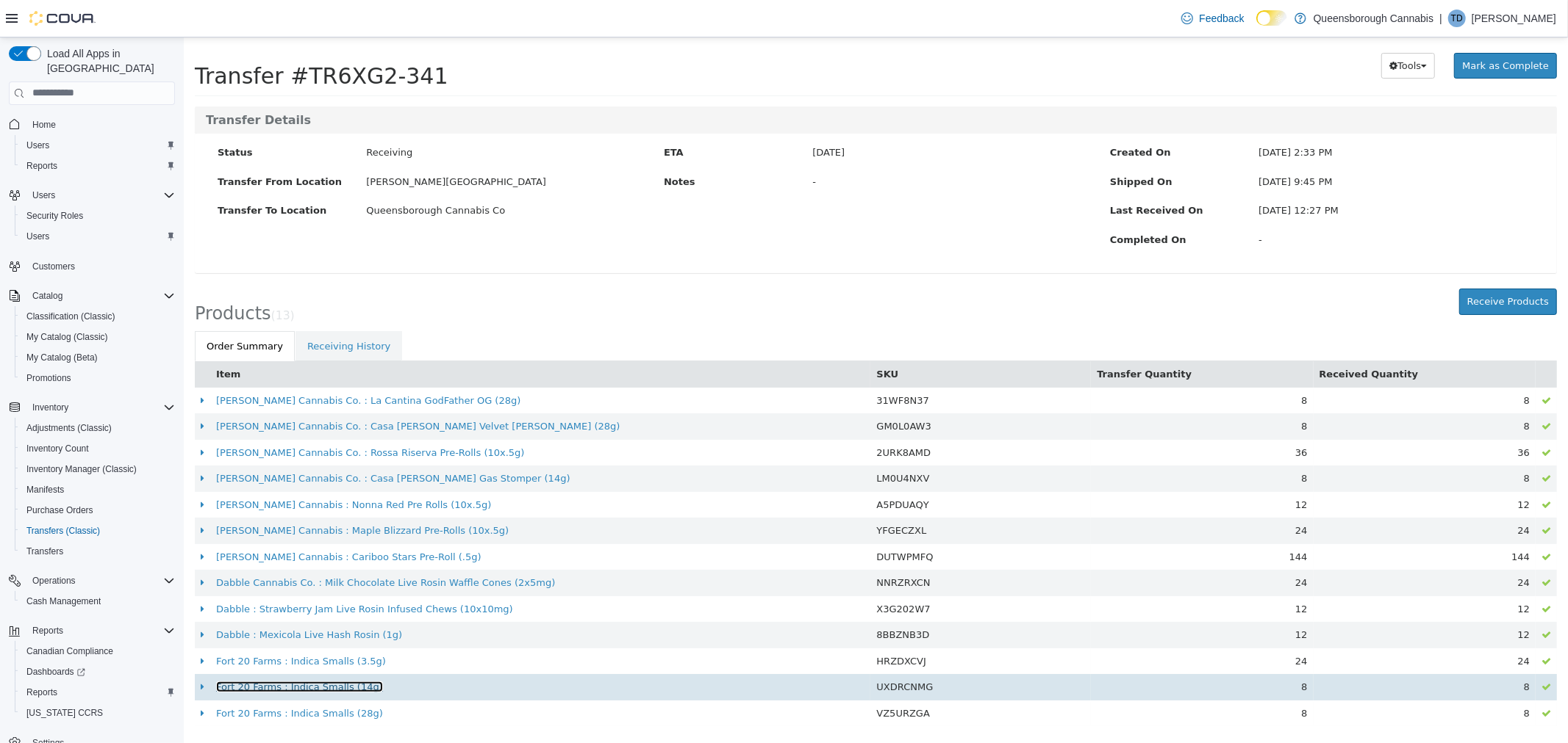
click at [315, 685] on link "Fort 20 Farms : Indica Smalls (14g)" at bounding box center [298, 686] width 167 height 11
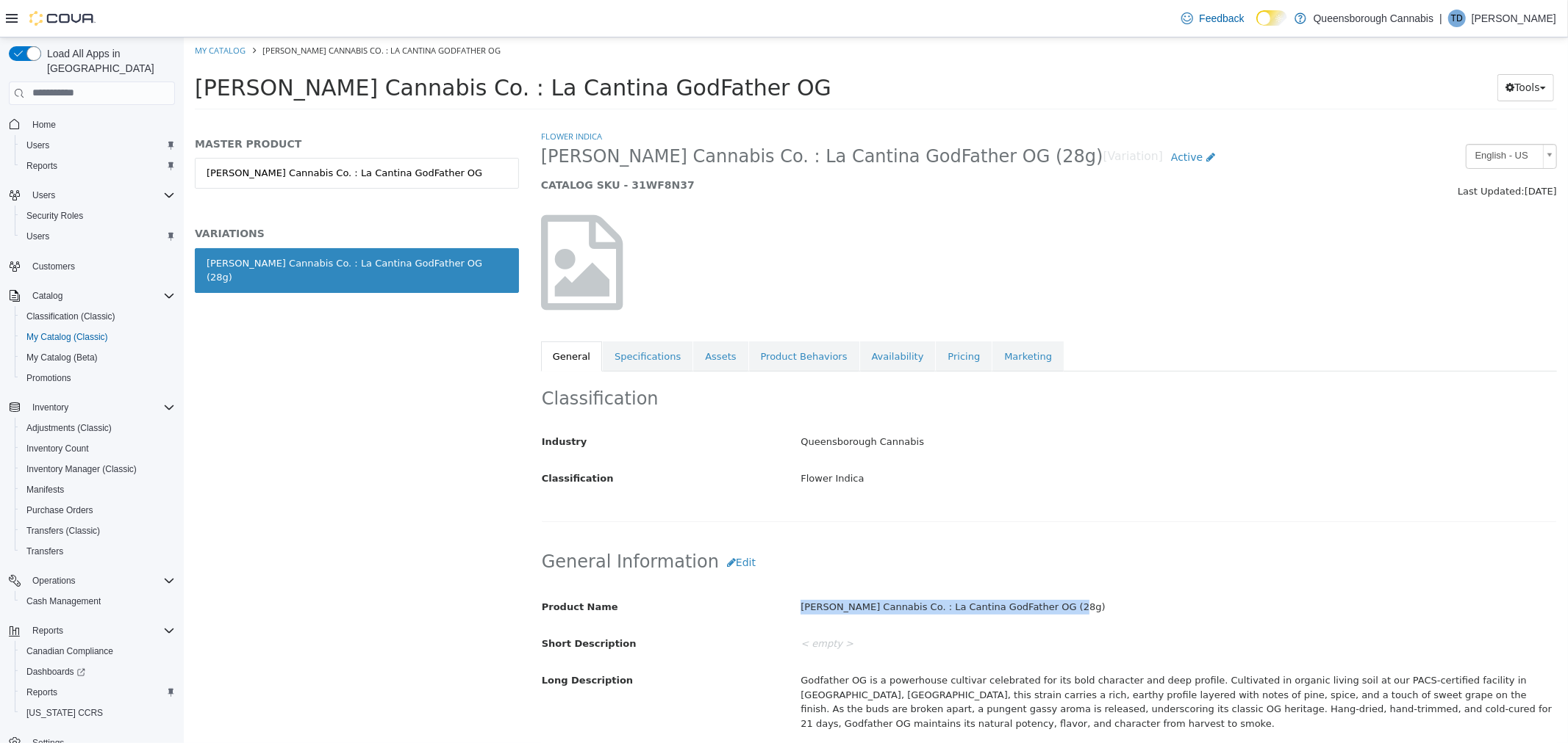
drag, startPoint x: 1053, startPoint y: 605, endPoint x: 797, endPoint y: 620, distance: 256.4
click at [797, 620] on div "[PERSON_NAME] Cannabis Co. : La Cantina GodFather OG (28g)" at bounding box center [1177, 607] width 778 height 25
copy div "[PERSON_NAME] Cannabis Co. : La Cantina GodFather OG (28g)"
click at [619, 358] on link "Specifications" at bounding box center [647, 357] width 90 height 31
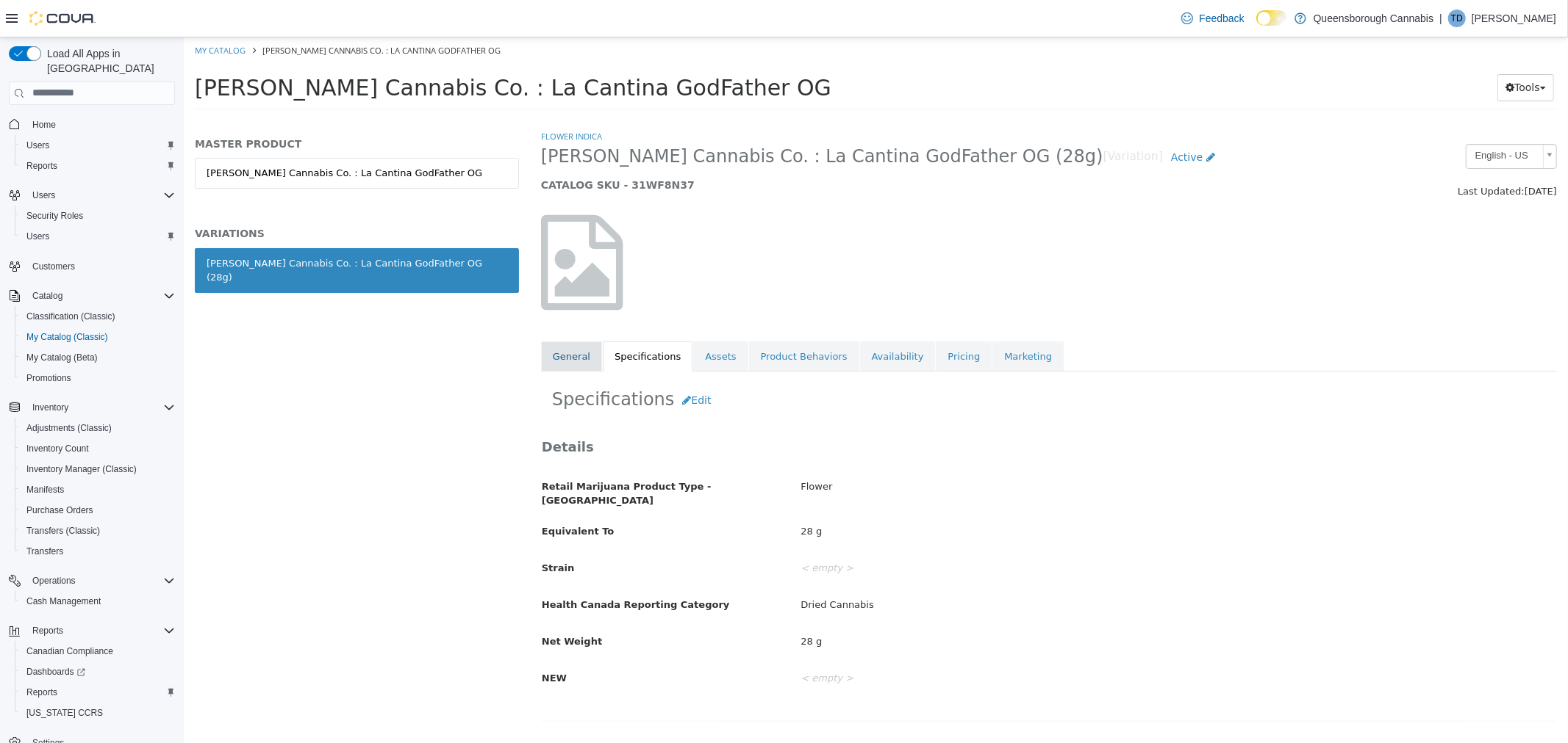
click at [582, 369] on link "General" at bounding box center [570, 357] width 61 height 31
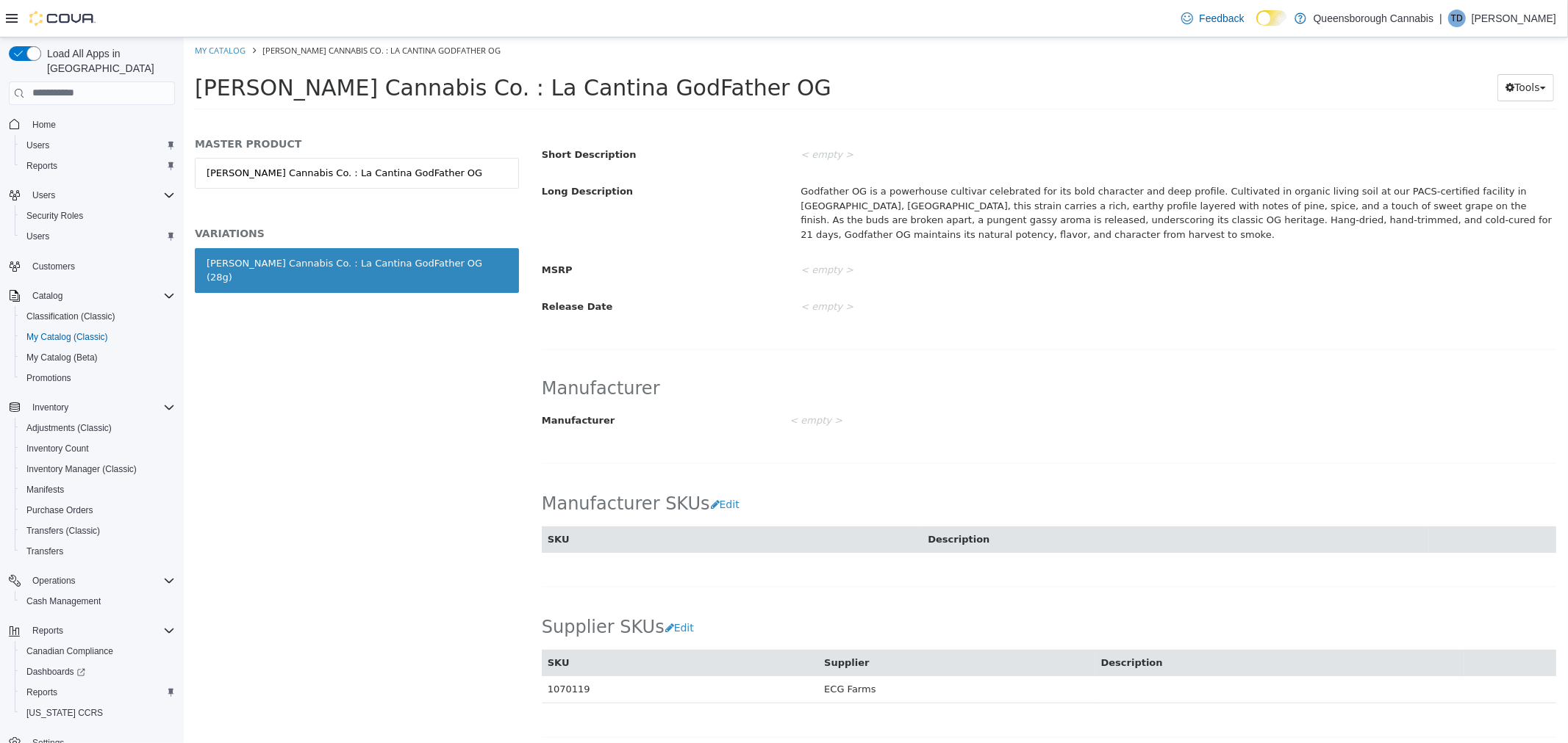
scroll to position [706, 0]
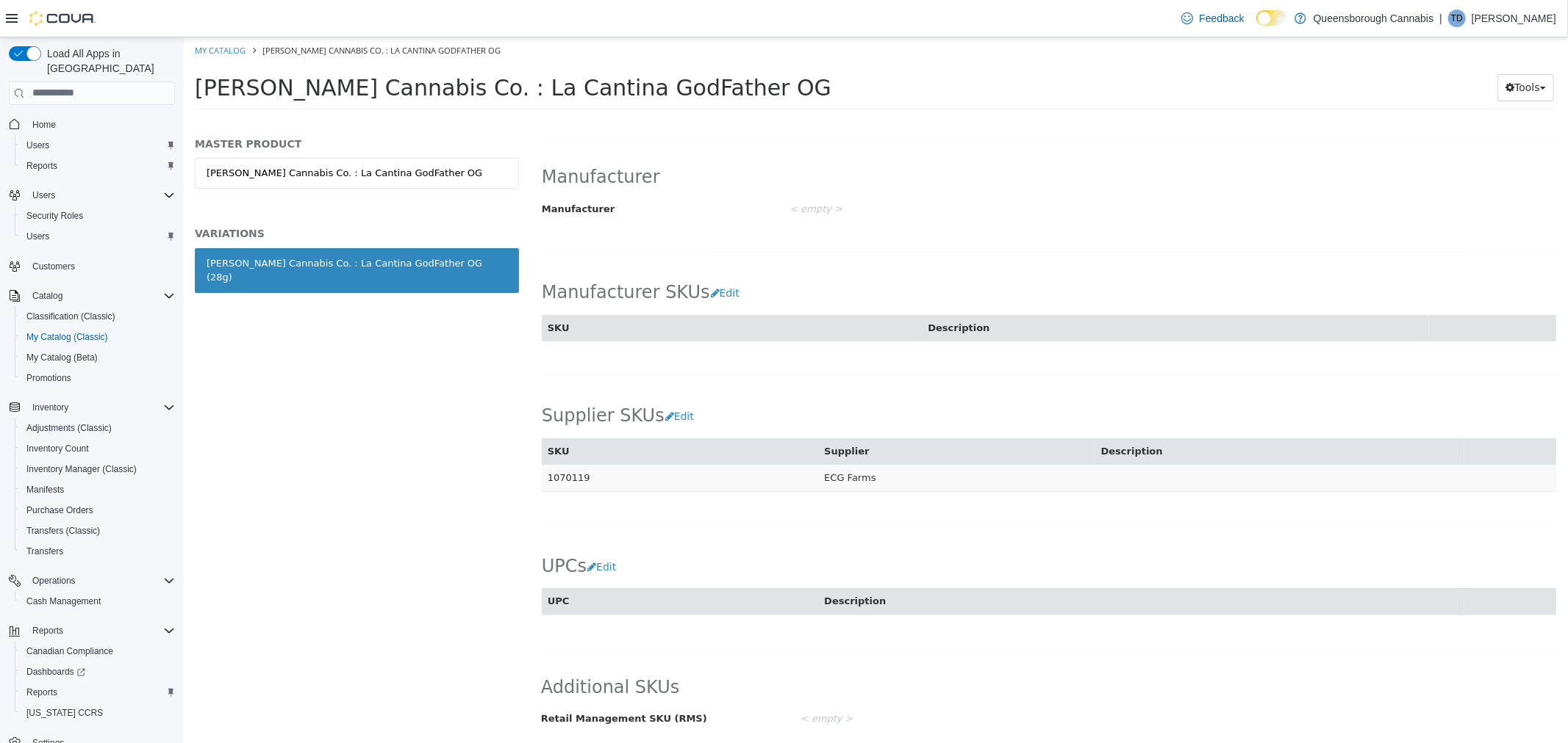
drag, startPoint x: 592, startPoint y: 477, endPoint x: 545, endPoint y: 477, distance: 47.0
click at [545, 477] on td "1070119" at bounding box center [679, 478] width 277 height 27
copy td "1070119"
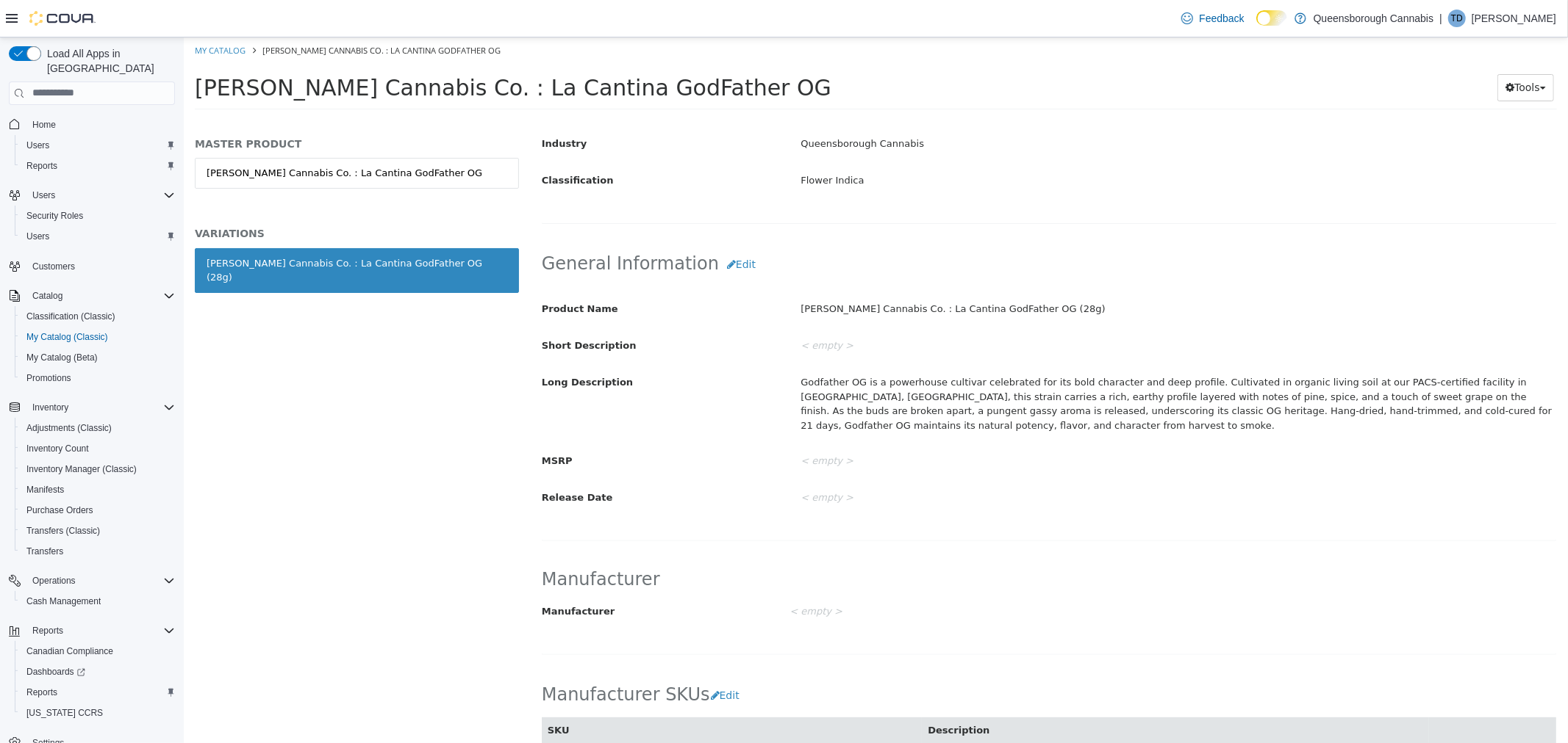
scroll to position [0, 0]
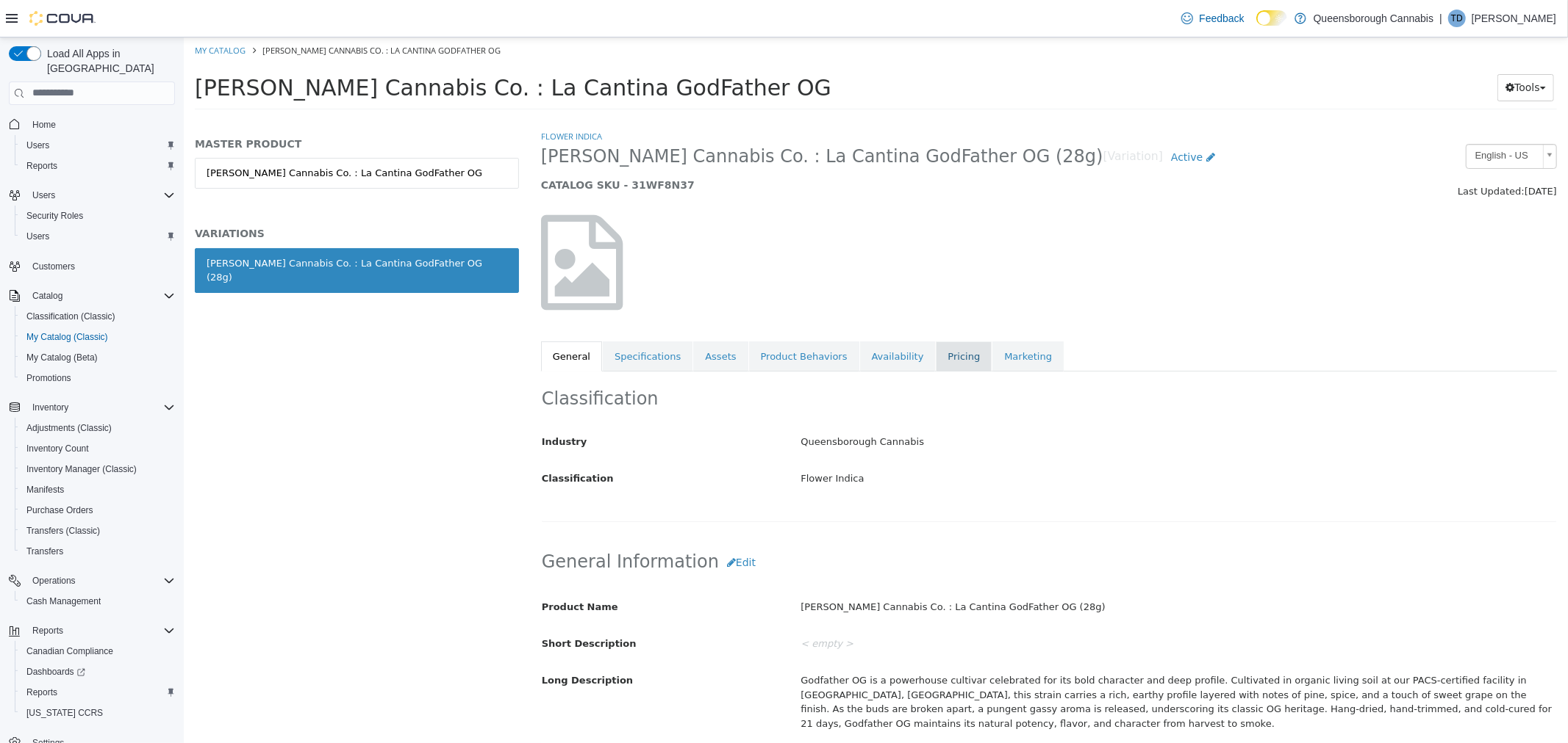
click at [935, 357] on link "Pricing" at bounding box center [963, 357] width 56 height 31
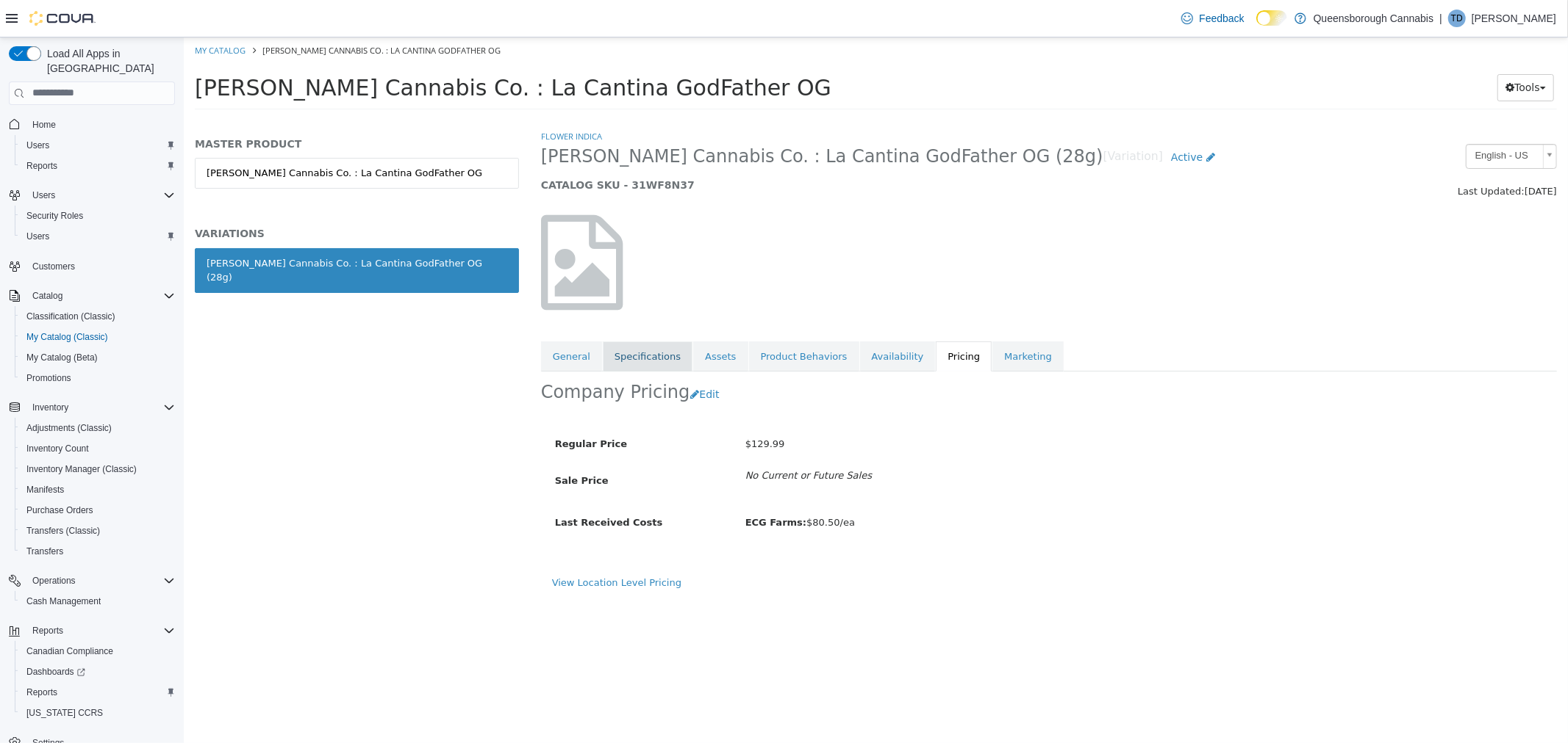
click at [634, 355] on link "Specifications" at bounding box center [647, 357] width 90 height 31
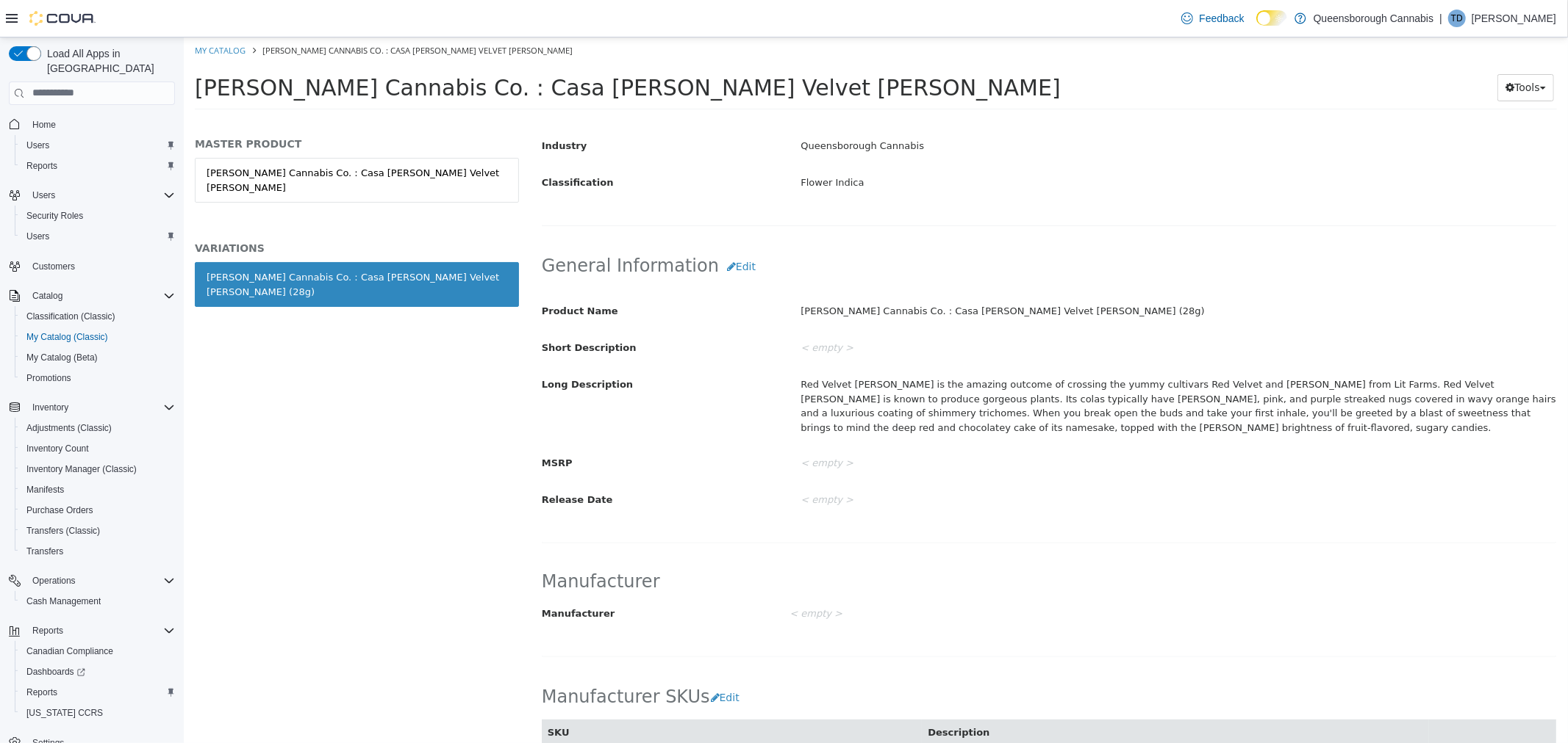
scroll to position [489, 0]
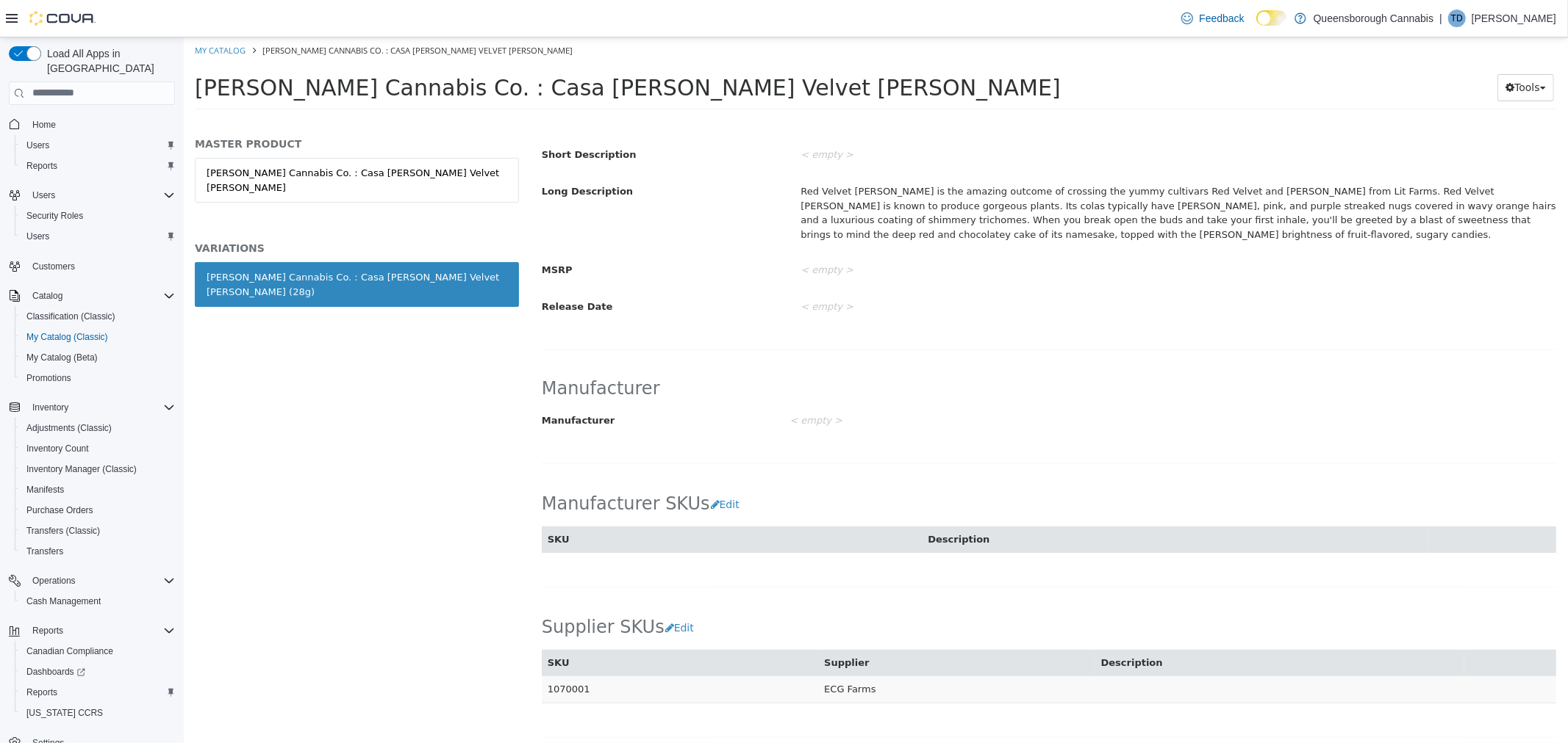
click at [568, 693] on td "1070001" at bounding box center [679, 689] width 277 height 27
copy td "1070001"
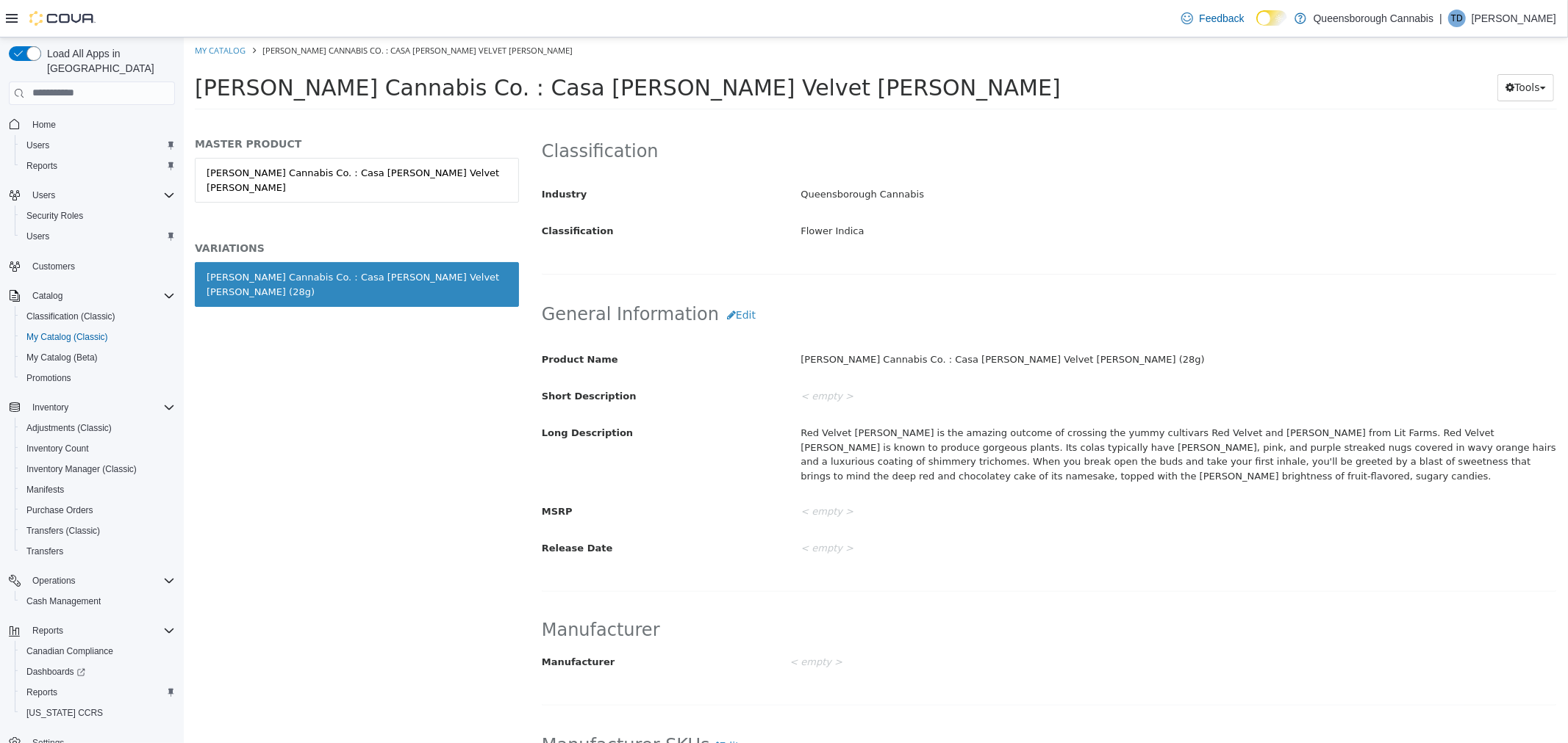
scroll to position [0, 0]
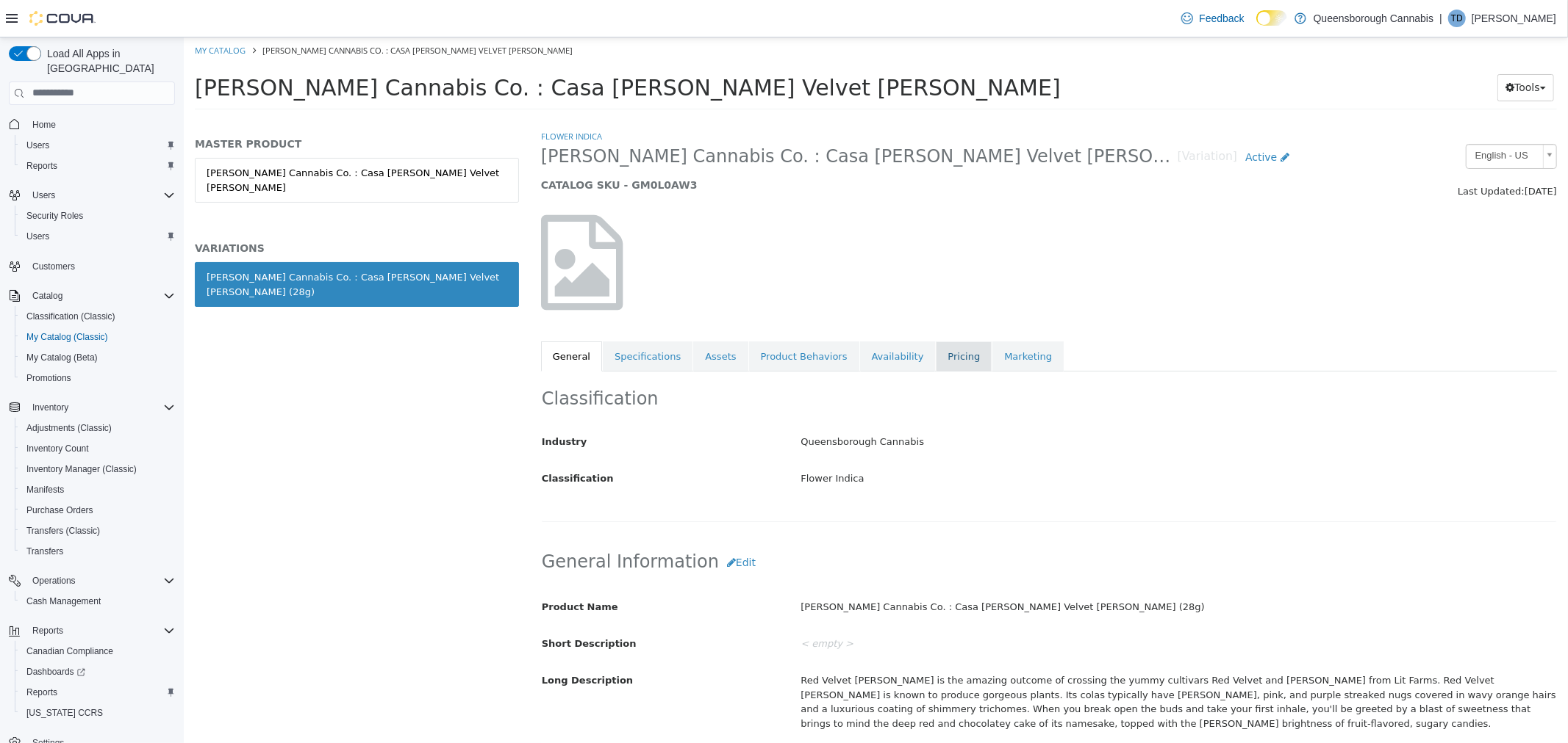
click at [936, 358] on link "Pricing" at bounding box center [963, 357] width 56 height 31
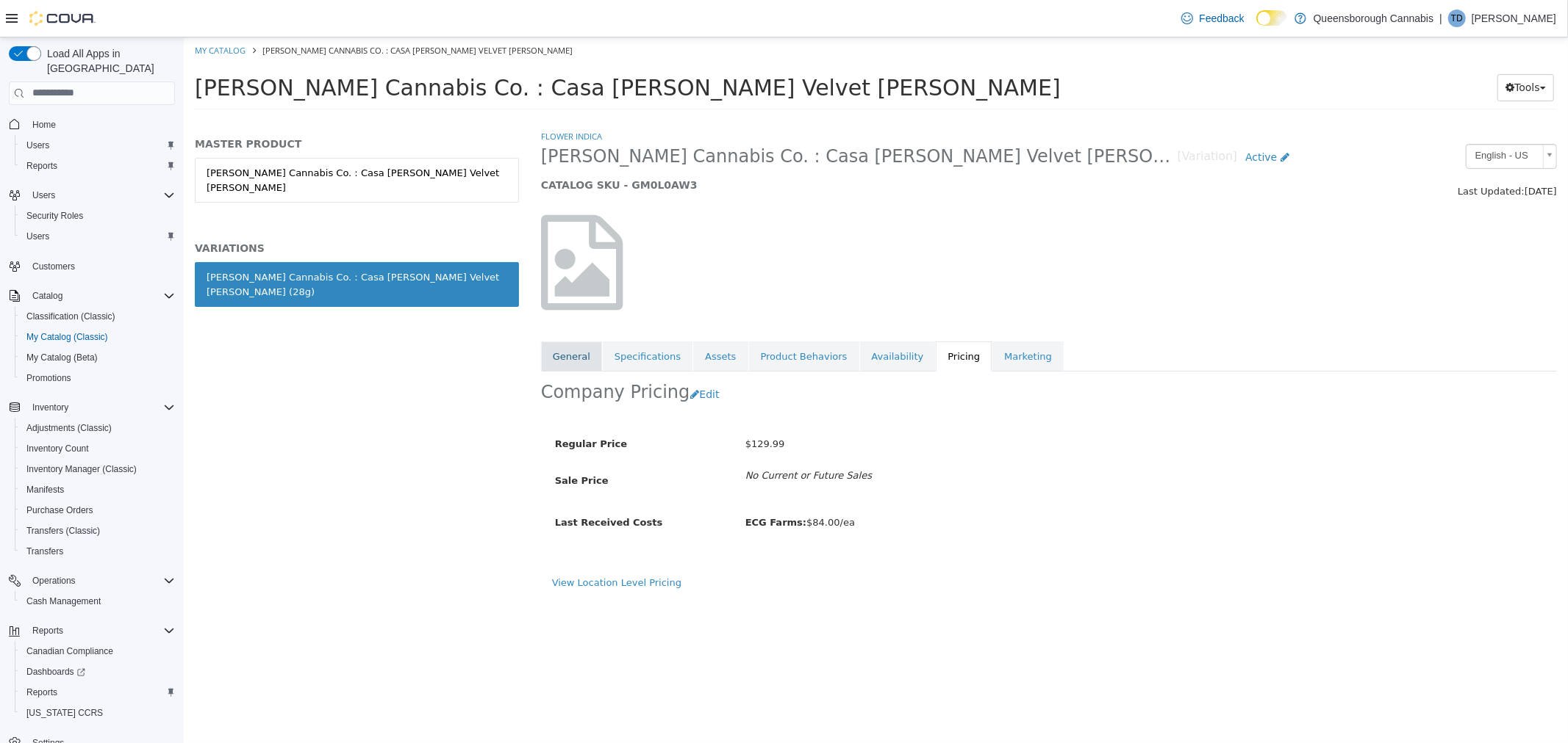
drag, startPoint x: 578, startPoint y: 366, endPoint x: 588, endPoint y: 362, distance: 10.8
click at [578, 365] on link "General" at bounding box center [570, 357] width 61 height 31
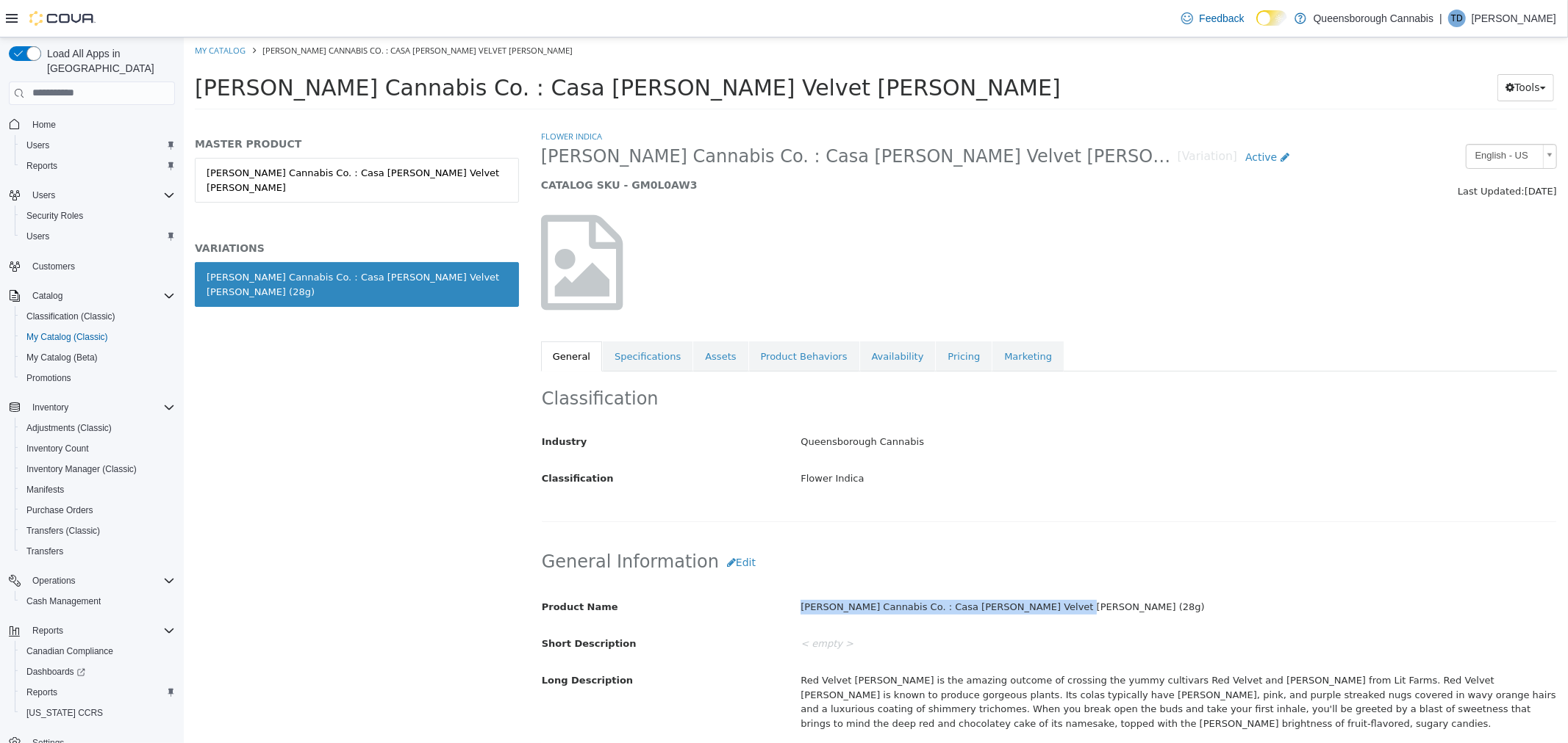
drag, startPoint x: 1030, startPoint y: 607, endPoint x: 796, endPoint y: 610, distance: 234.0
click at [796, 610] on div "Cappellano Cannabis Co. : Casa Fiore Velvet Runtz (28g)" at bounding box center [1177, 607] width 778 height 25
copy div "Cappellano Cannabis Co. : Casa Fiore Velvet Runtz (28g)"
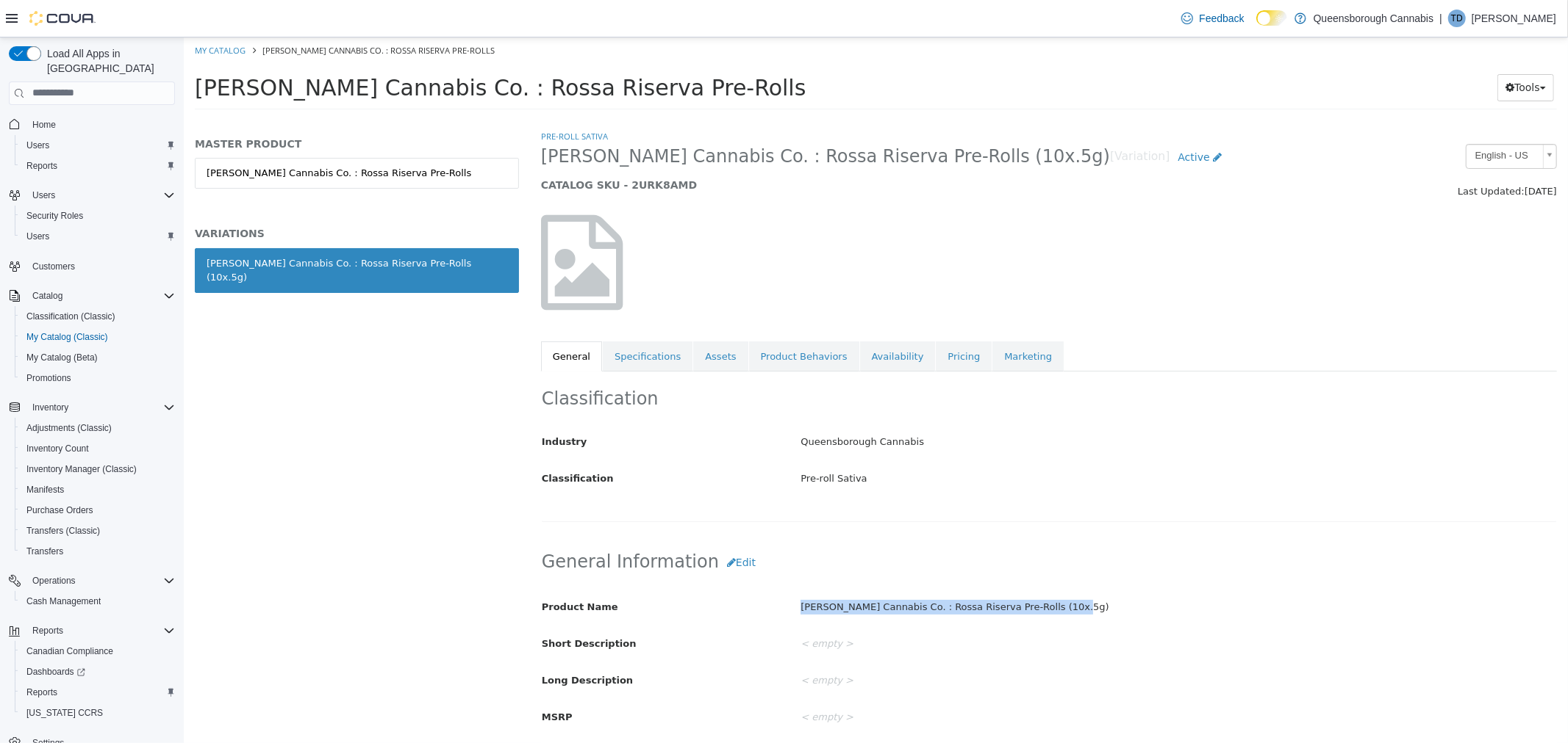
drag, startPoint x: 1045, startPoint y: 607, endPoint x: 796, endPoint y: 613, distance: 249.1
click at [796, 613] on div "[PERSON_NAME] Cannabis Co. : Rossa Riserva Pre-Rolls (10x.5g)" at bounding box center [1177, 607] width 778 height 25
copy div "Cappellano Cannabis Co. : Rossa Riserva Pre-Rolls (10x.5g)"
click at [653, 362] on link "Specifications" at bounding box center [647, 357] width 90 height 31
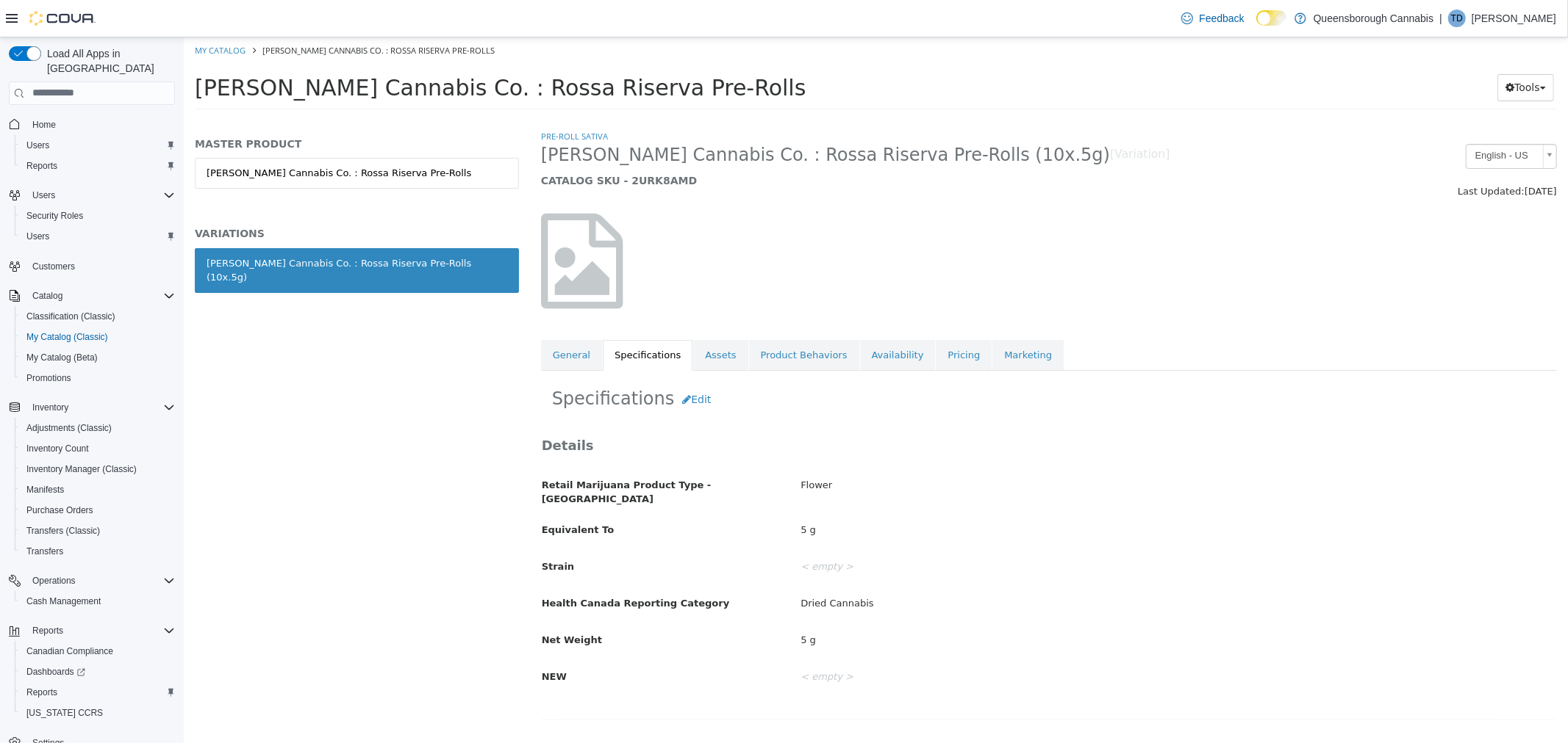
click at [583, 357] on link "General" at bounding box center [570, 355] width 61 height 31
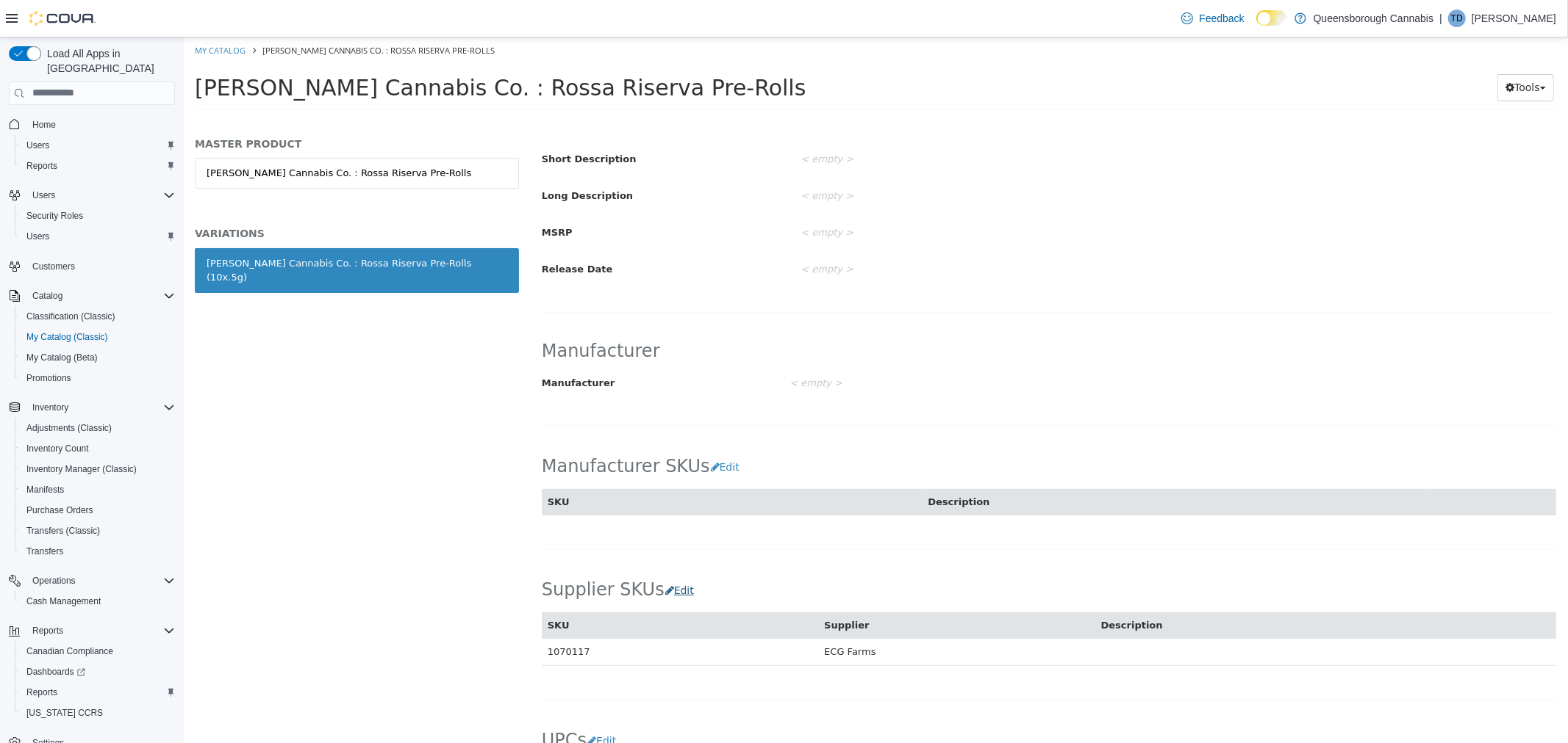
scroll to position [571, 0]
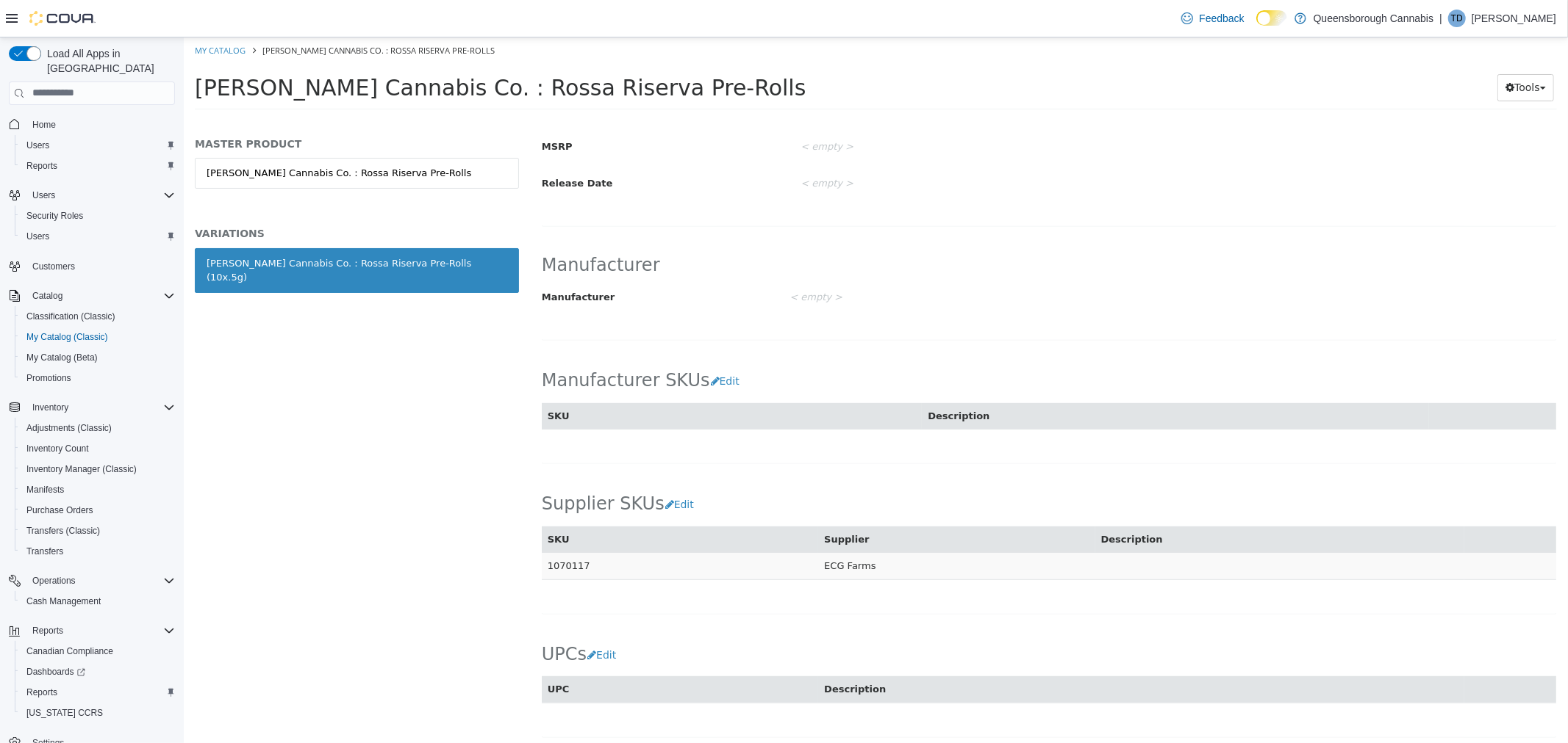
click at [563, 570] on td "1070117" at bounding box center [679, 566] width 277 height 27
copy td "1070117"
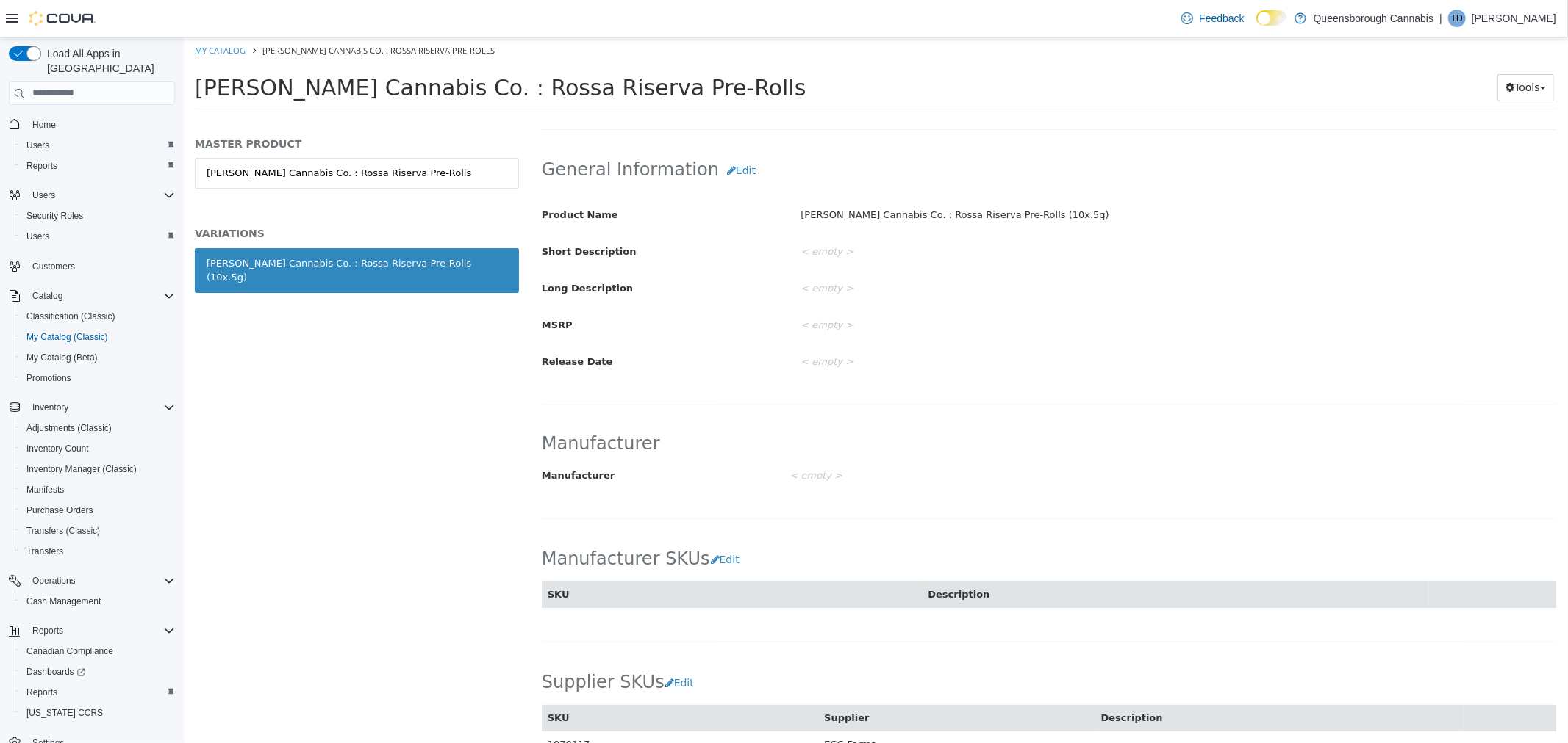
scroll to position [81, 0]
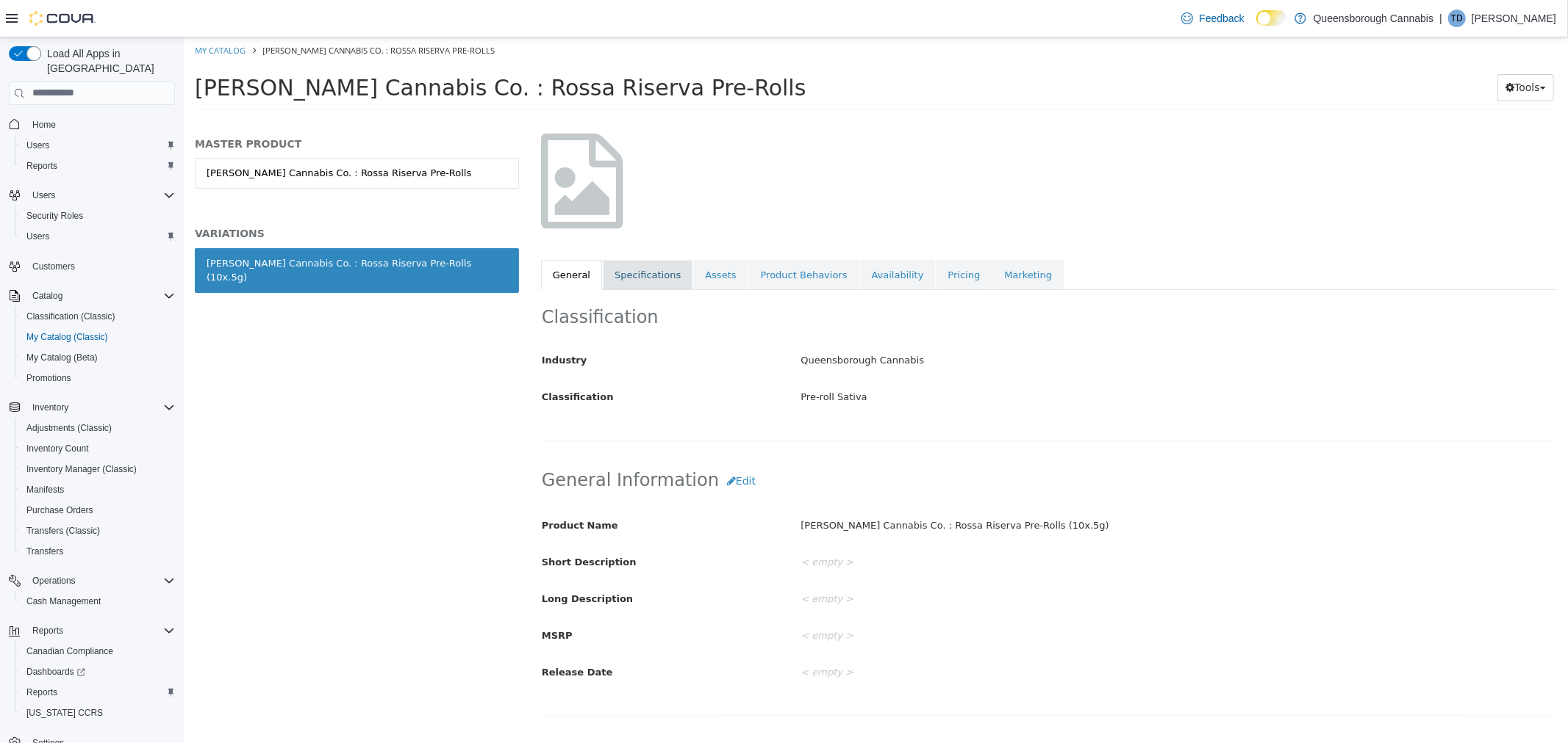
click at [647, 271] on link "Specifications" at bounding box center [647, 275] width 90 height 31
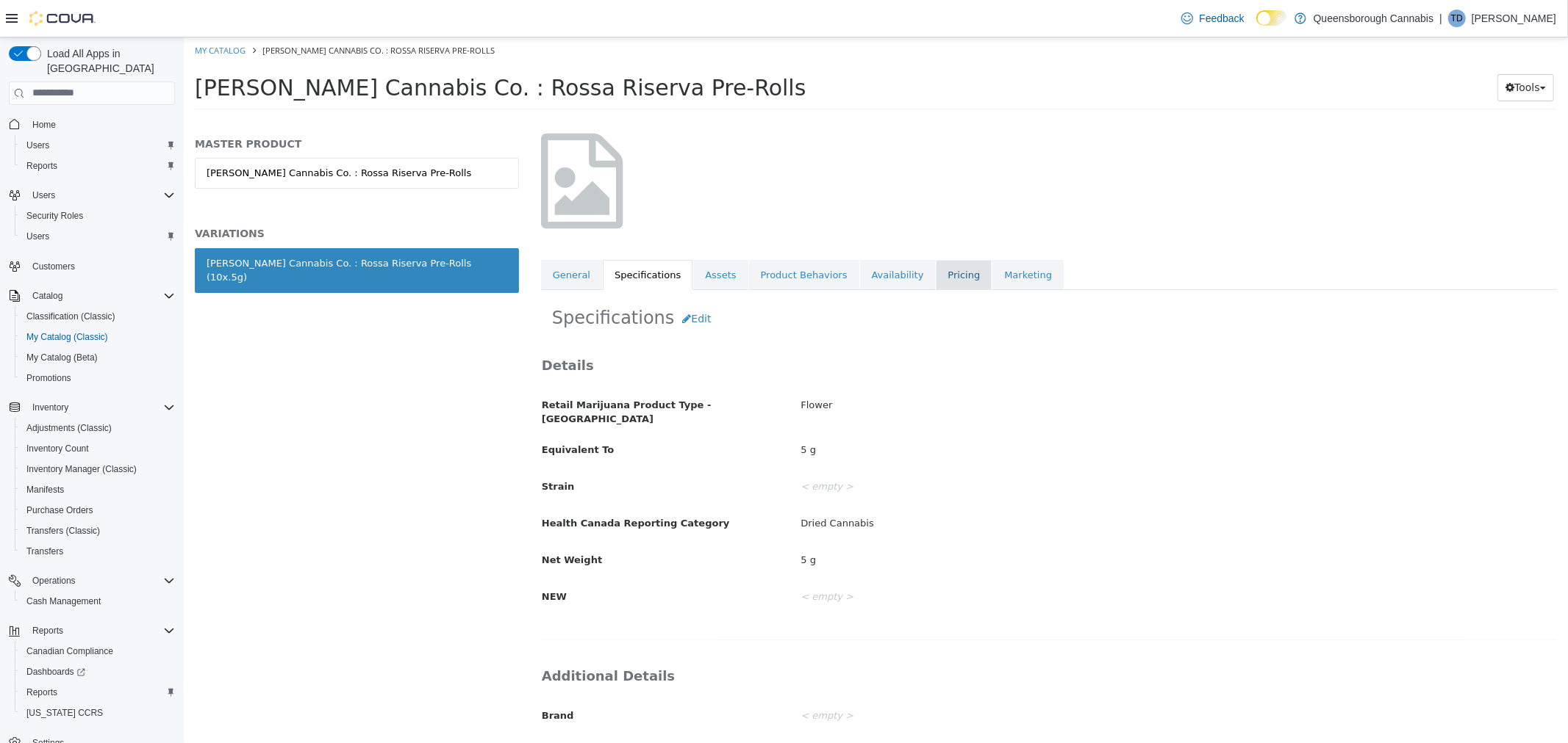
click at [941, 277] on link "Pricing" at bounding box center [963, 275] width 56 height 31
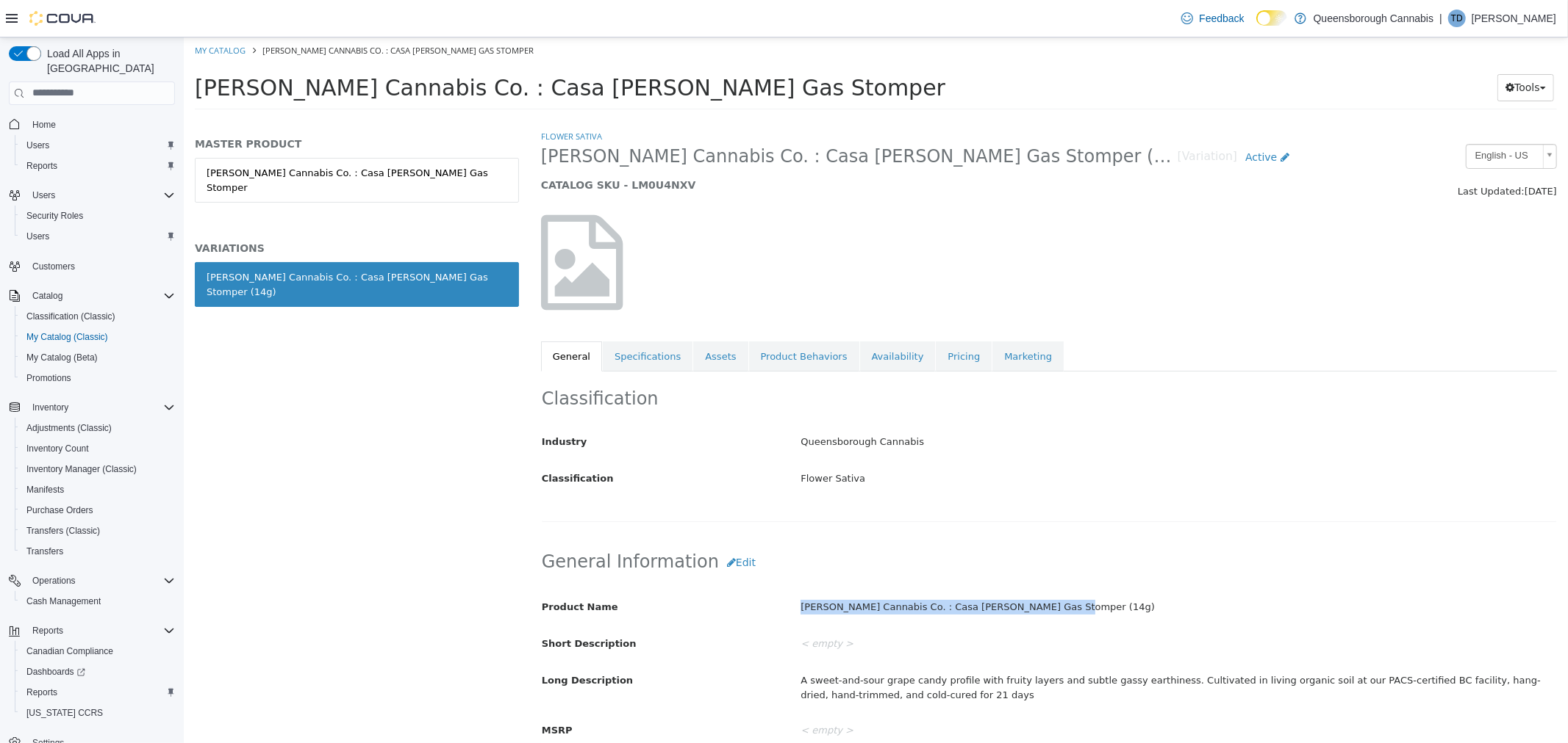
drag, startPoint x: 1037, startPoint y: 605, endPoint x: 790, endPoint y: 607, distance: 247.0
click at [790, 607] on div "Cappellano Cannabis Co. : Casa Fiore Gas Stomper (14g)" at bounding box center [1177, 607] width 778 height 25
copy div "Cappellano Cannabis Co. : Casa Fiore Gas Stomper (14g)"
click at [937, 358] on link "Pricing" at bounding box center [963, 357] width 56 height 31
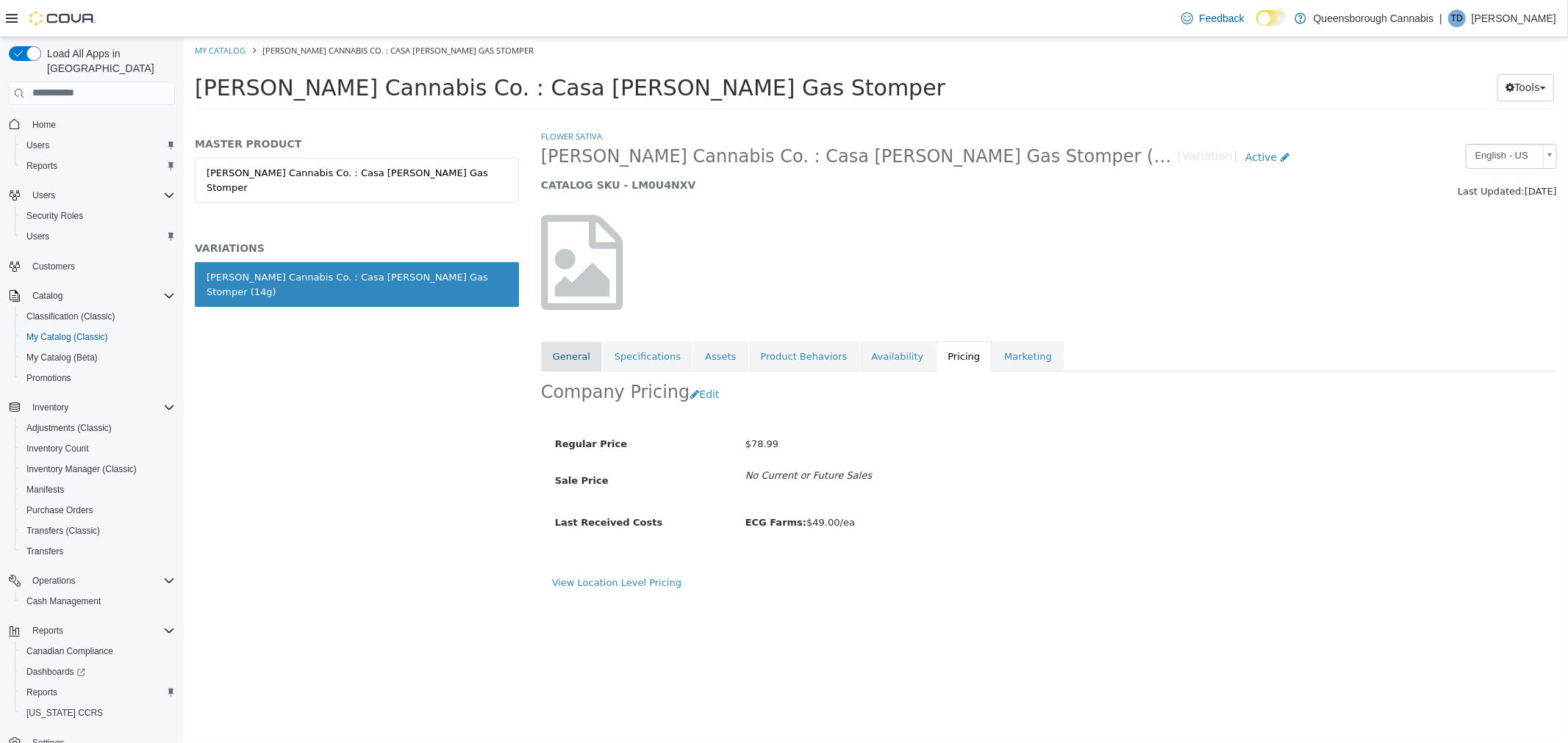
click at [555, 362] on link "General" at bounding box center [570, 357] width 61 height 31
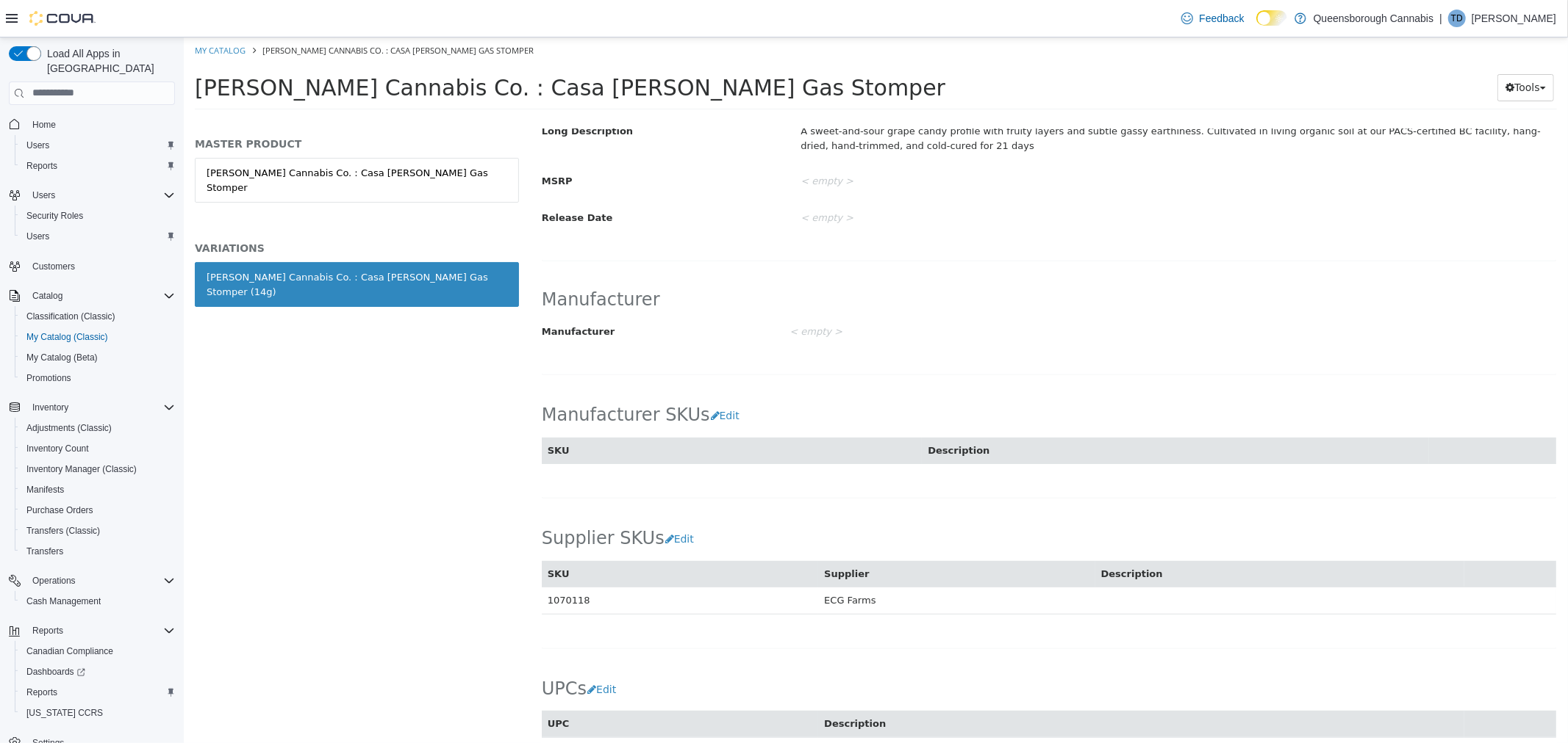
scroll to position [652, 0]
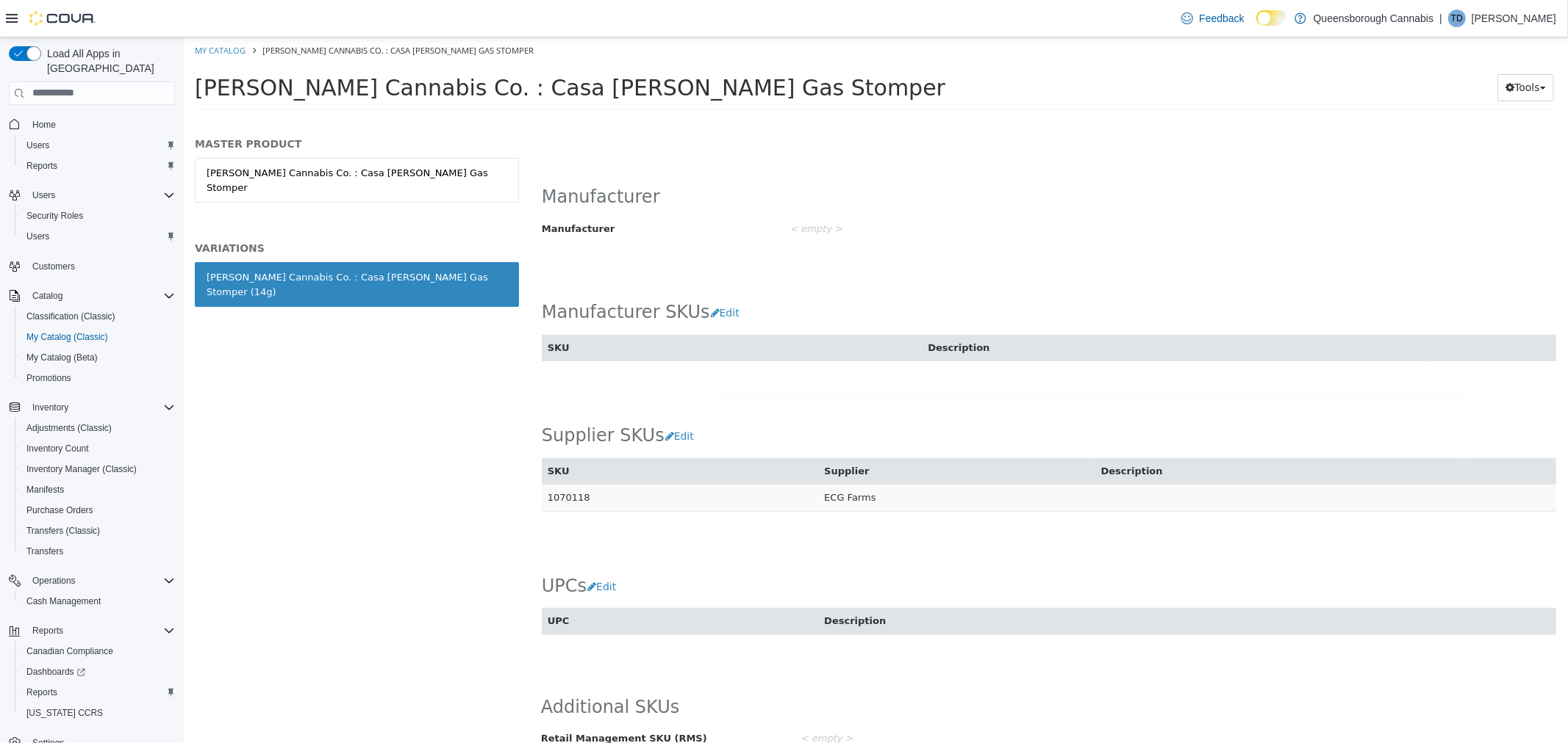
click at [574, 498] on td "1070118" at bounding box center [679, 498] width 277 height 27
copy td "1070118"
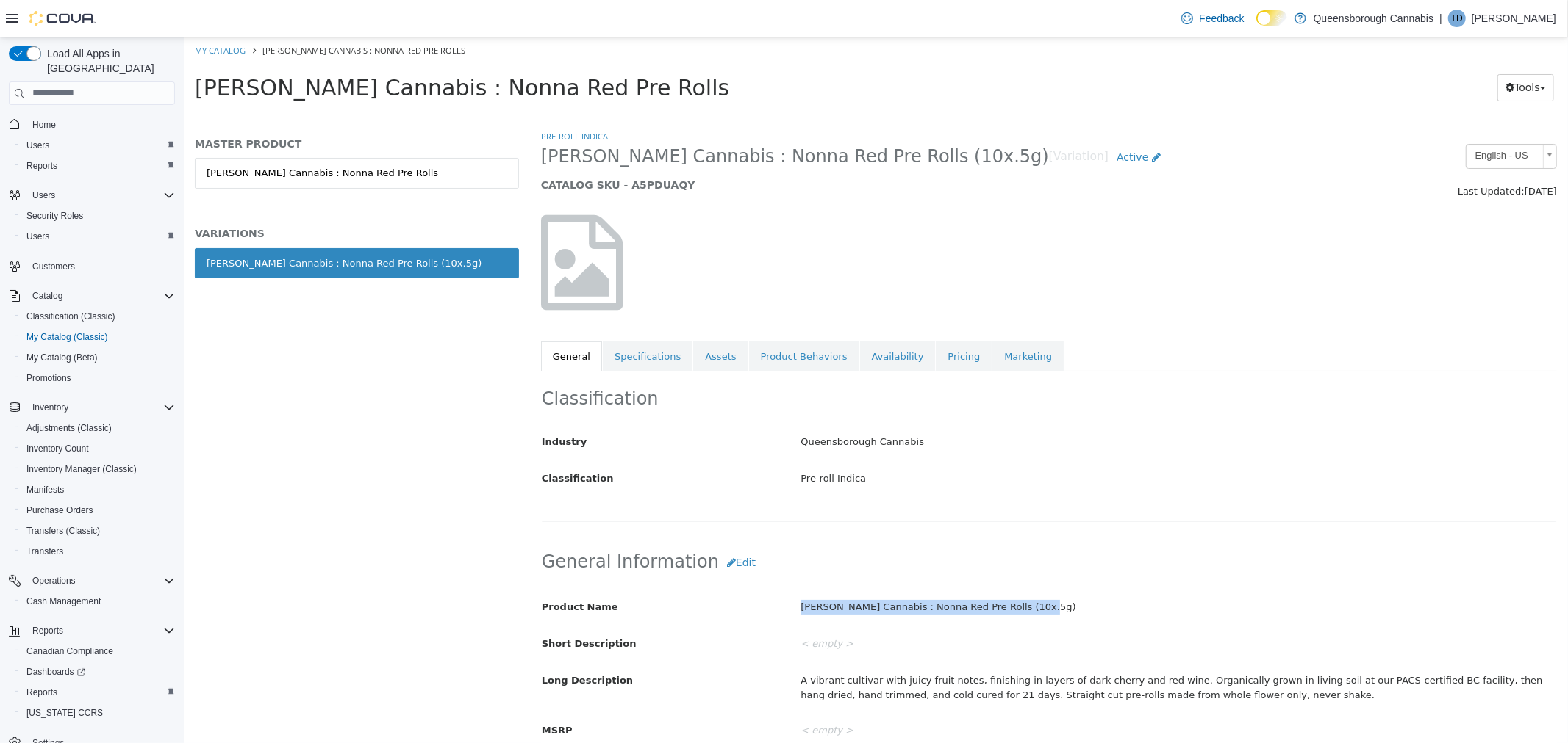
drag, startPoint x: 1022, startPoint y: 612, endPoint x: 794, endPoint y: 612, distance: 228.0
click at [794, 612] on div "[PERSON_NAME] Cannabis : Nonna Red Pre Rolls (10x.5g)" at bounding box center [1177, 607] width 778 height 25
copy div "[PERSON_NAME] Cannabis : Nonna Red Pre Rolls (10x.5g)"
click at [628, 352] on link "Specifications" at bounding box center [647, 357] width 90 height 31
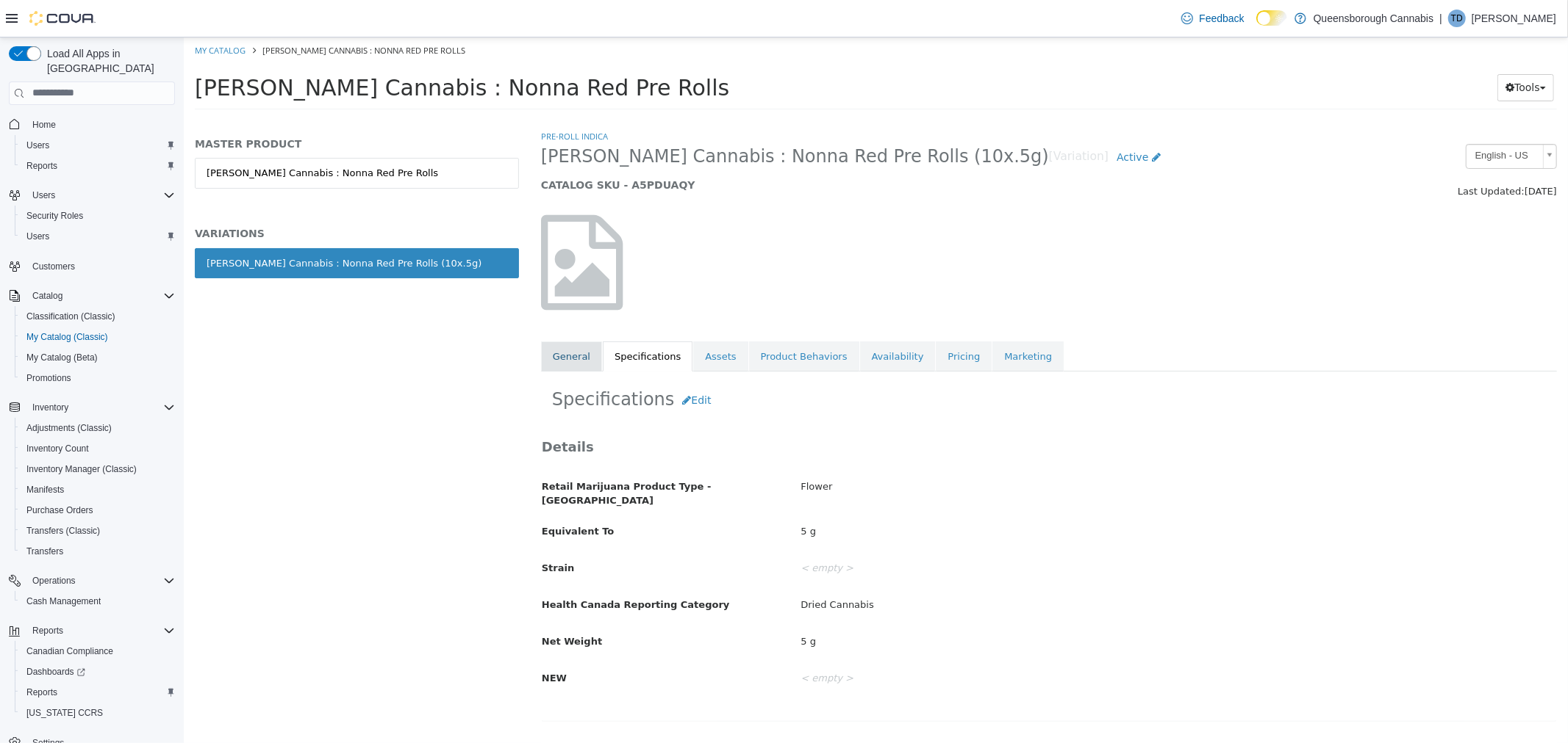
click at [577, 358] on link "General" at bounding box center [570, 357] width 61 height 31
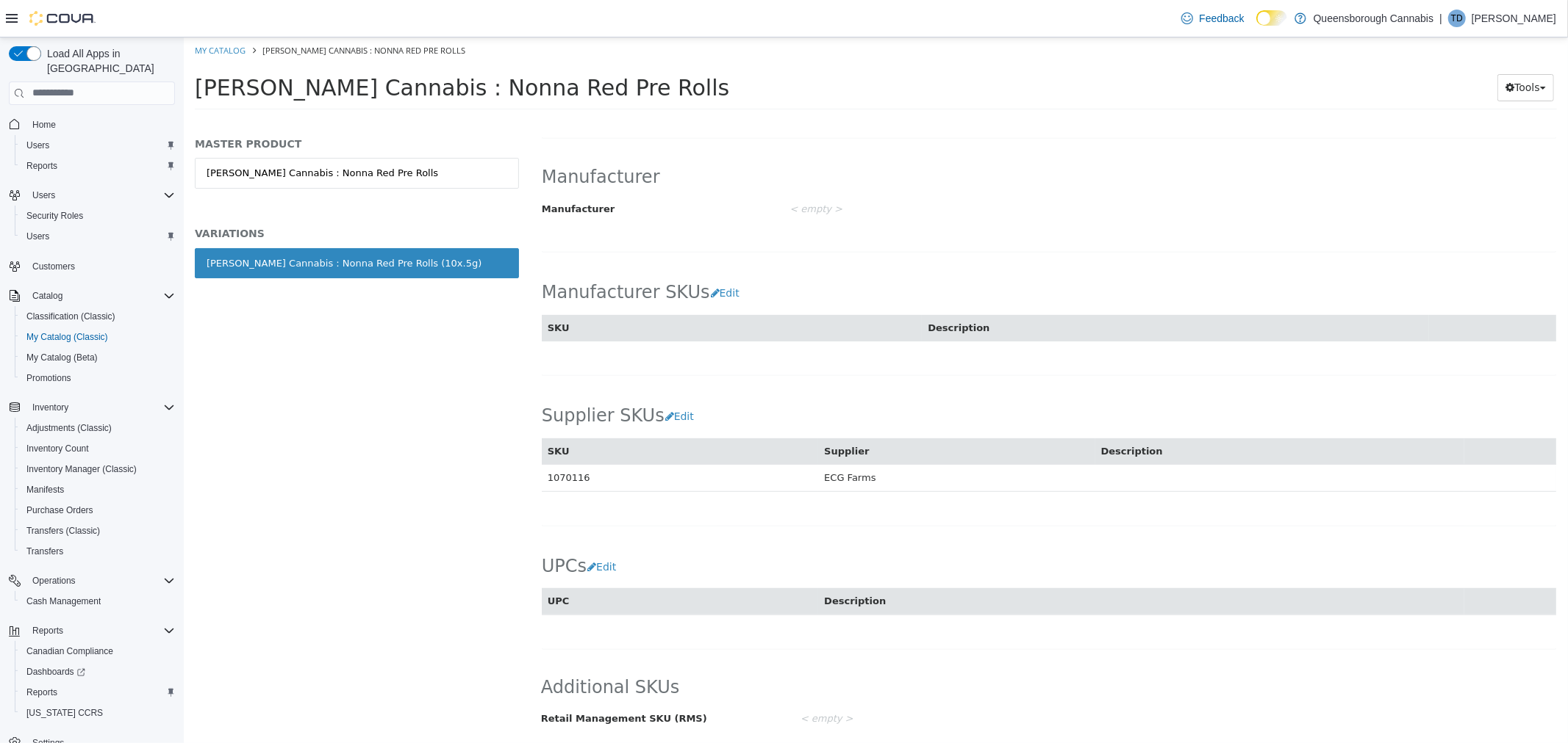
scroll to position [677, 0]
click at [563, 477] on td "1070116" at bounding box center [679, 478] width 277 height 27
copy td "1070116"
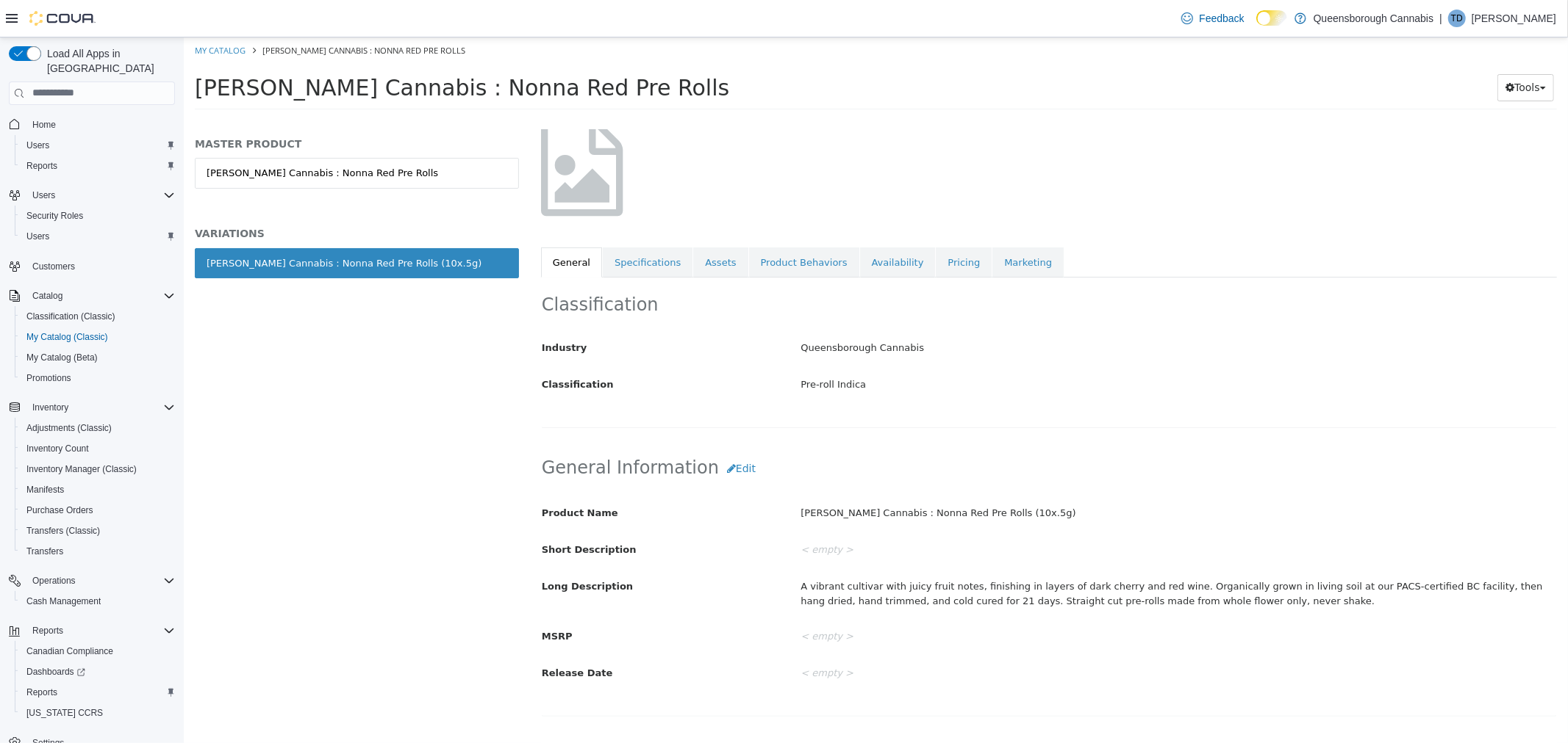
scroll to position [0, 0]
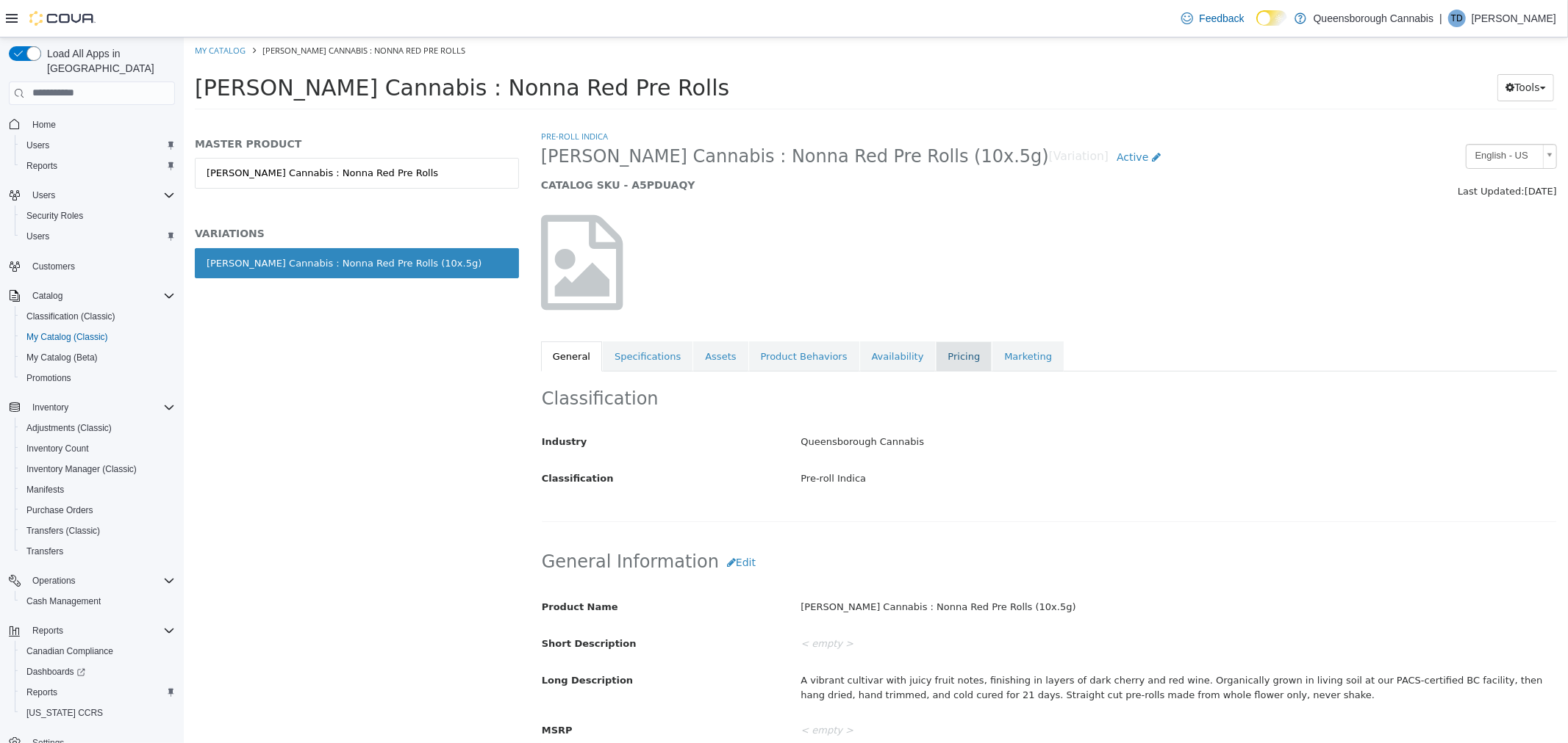
click at [935, 367] on link "Pricing" at bounding box center [963, 357] width 56 height 31
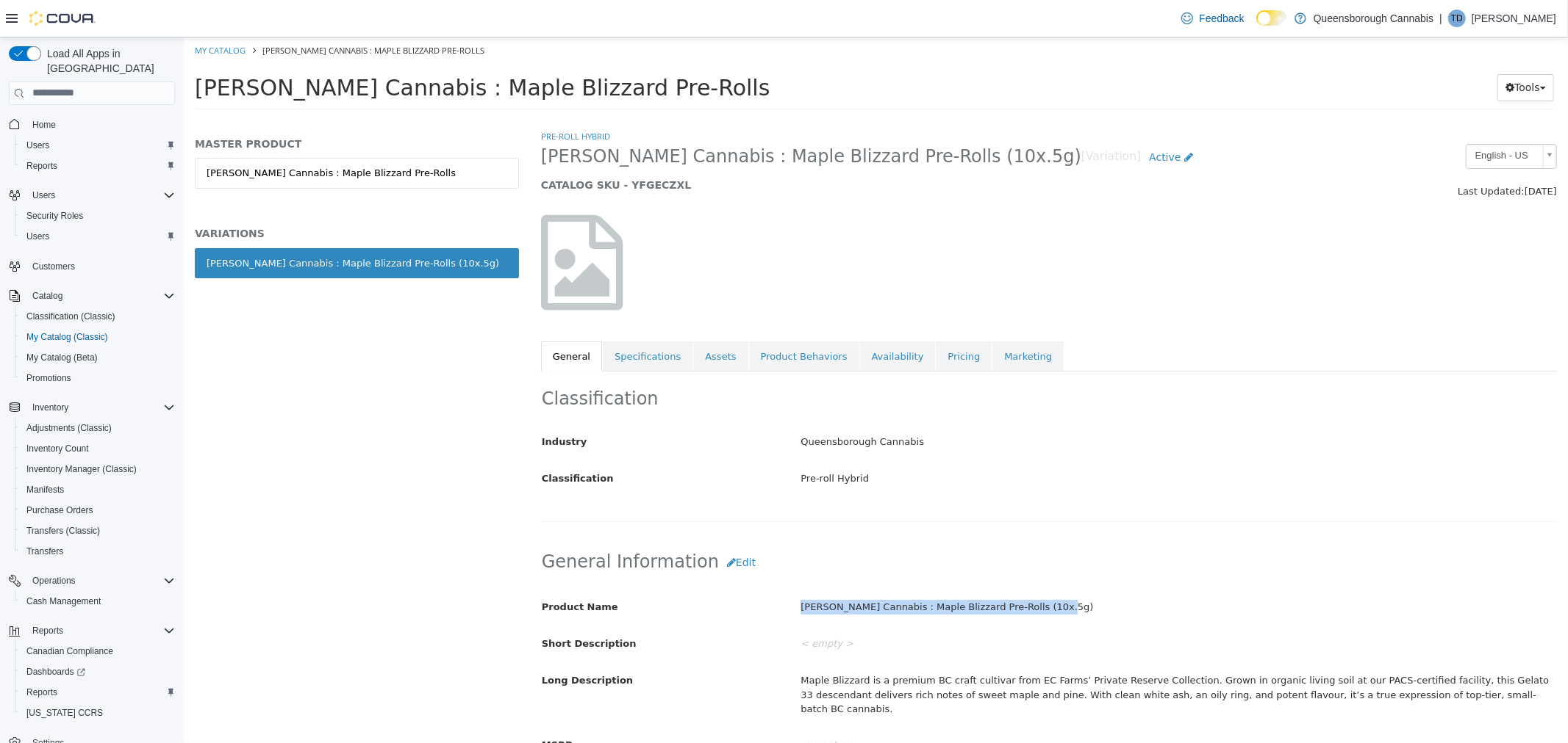
drag, startPoint x: 1033, startPoint y: 612, endPoint x: 799, endPoint y: 608, distance: 234.0
click at [799, 608] on div "Cappellano Cannabis : Maple Blizzard Pre-Rolls (10x.5g)" at bounding box center [1177, 607] width 778 height 25
copy div "Cappellano Cannabis : Maple Blizzard Pre-Rolls (10x.5g)"
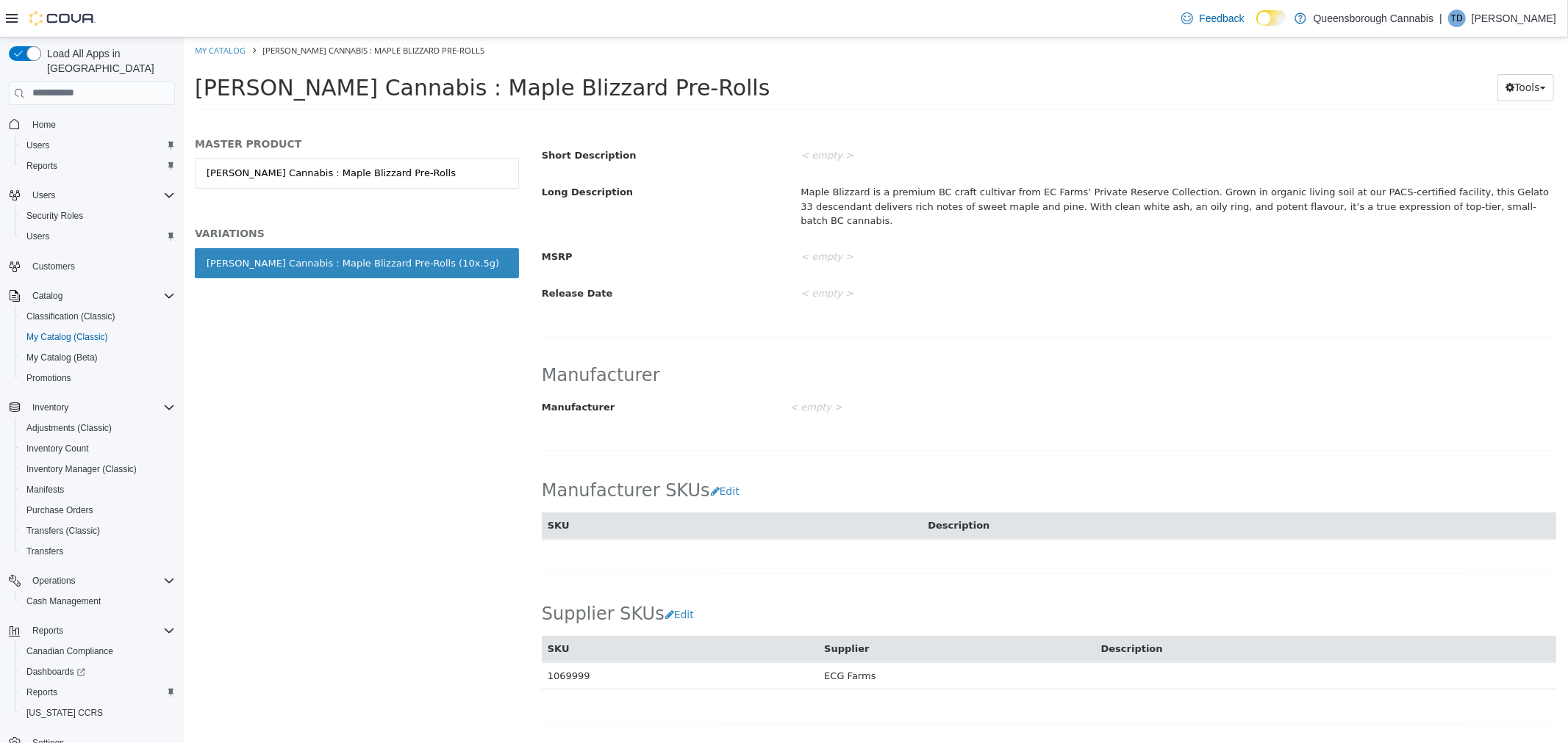
scroll to position [489, 0]
click at [563, 661] on td "1069999" at bounding box center [679, 675] width 277 height 27
copy td "1069999"
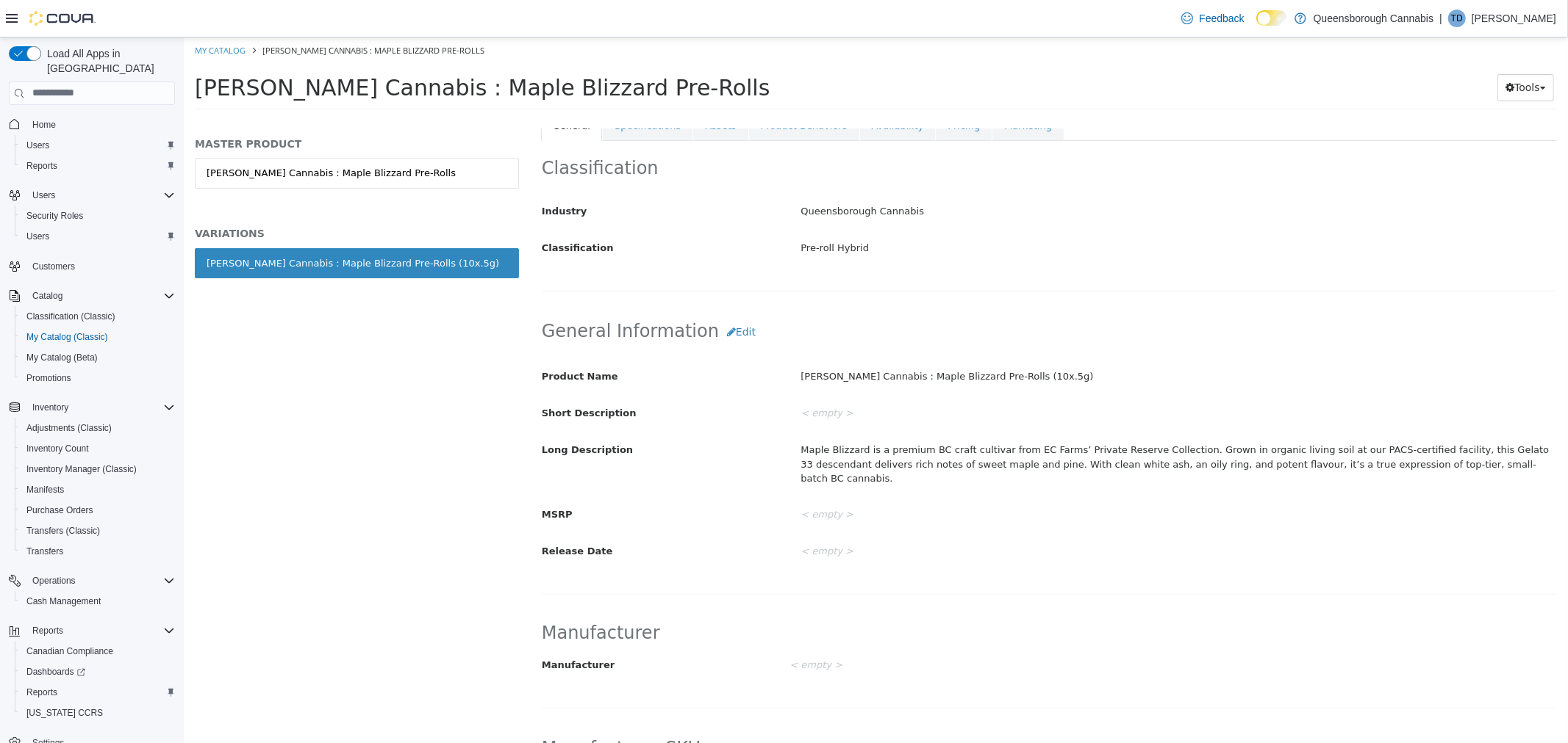
scroll to position [0, 0]
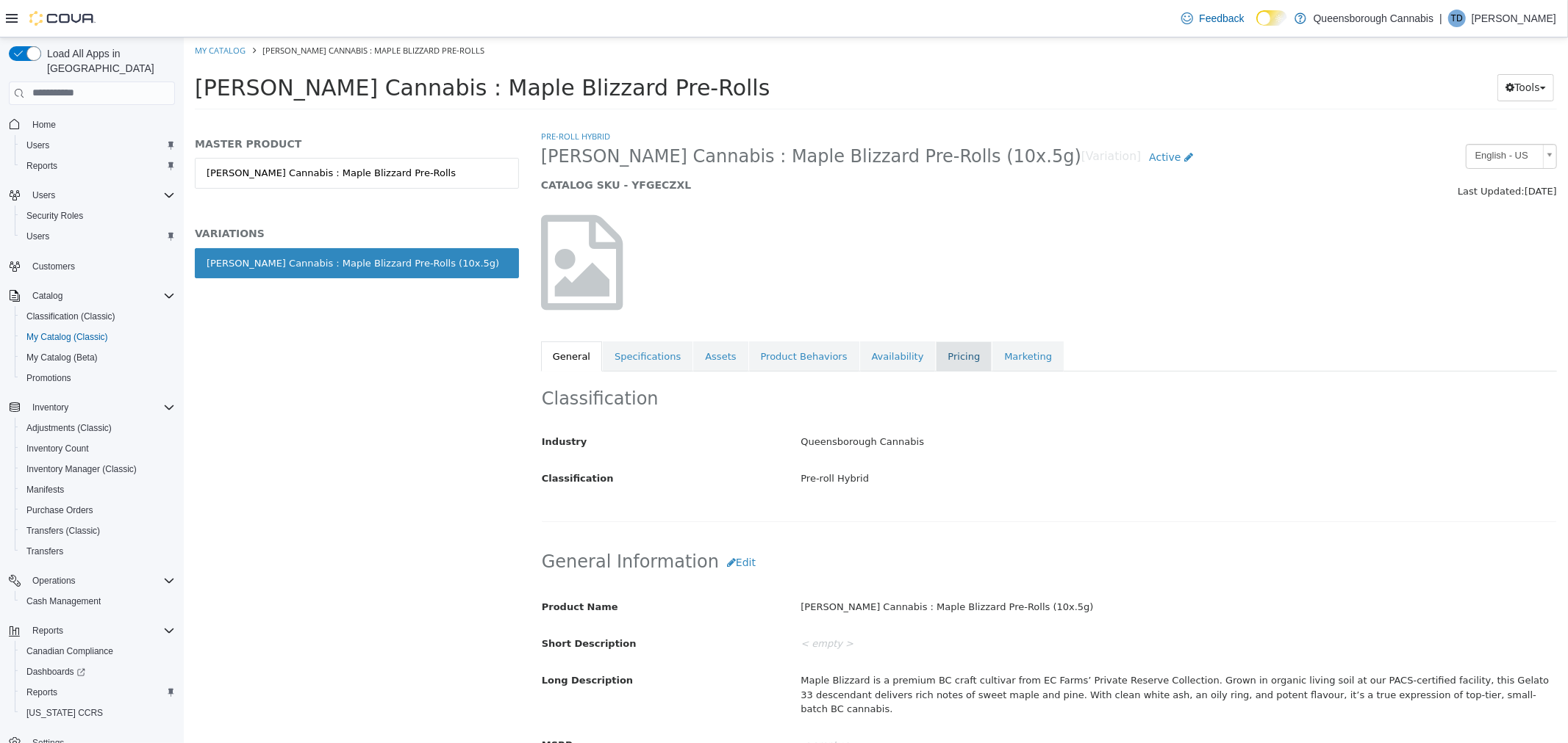
drag, startPoint x: 927, startPoint y: 359, endPoint x: 919, endPoint y: 363, distance: 8.9
click at [935, 359] on link "Pricing" at bounding box center [963, 357] width 56 height 31
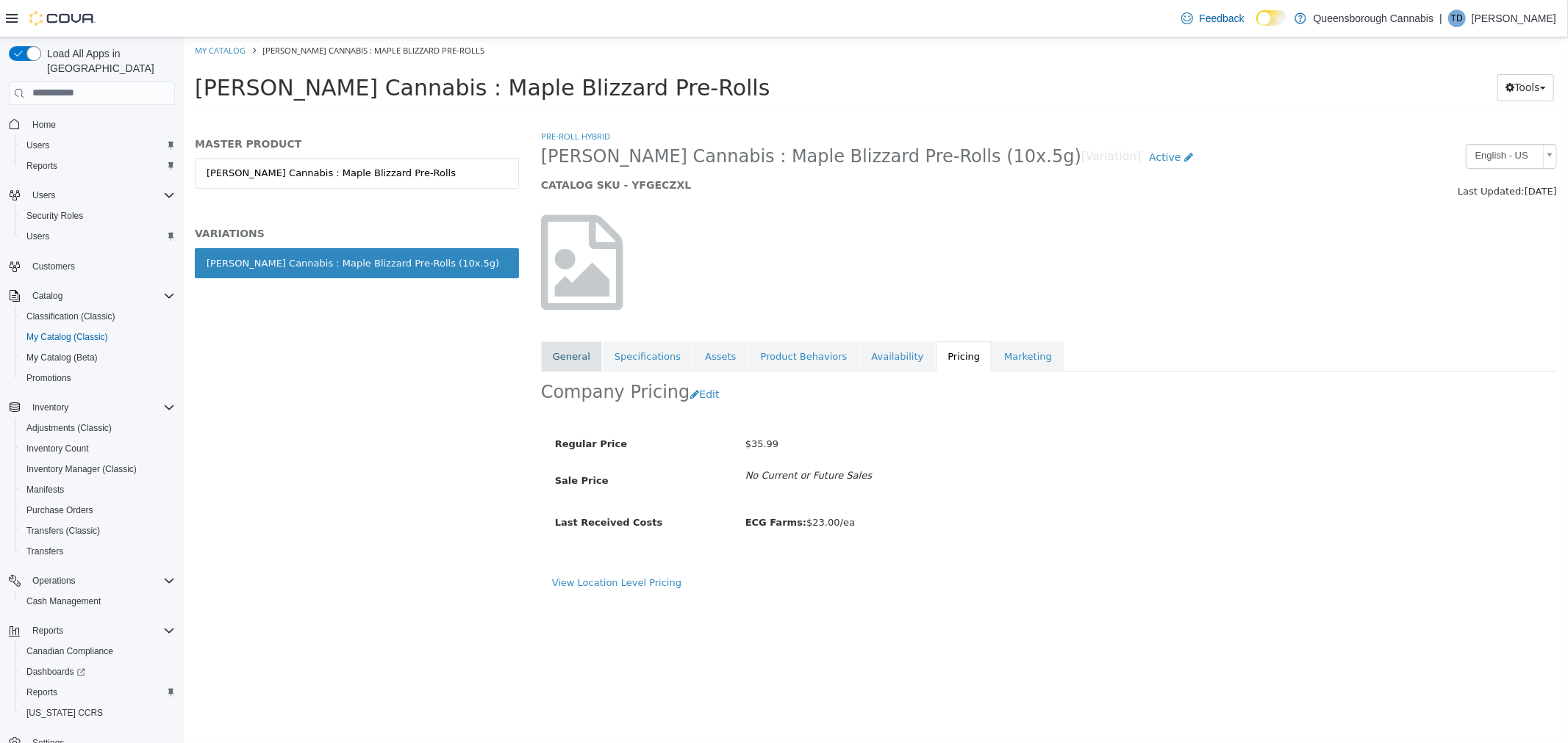
click at [580, 359] on link "General" at bounding box center [570, 357] width 61 height 31
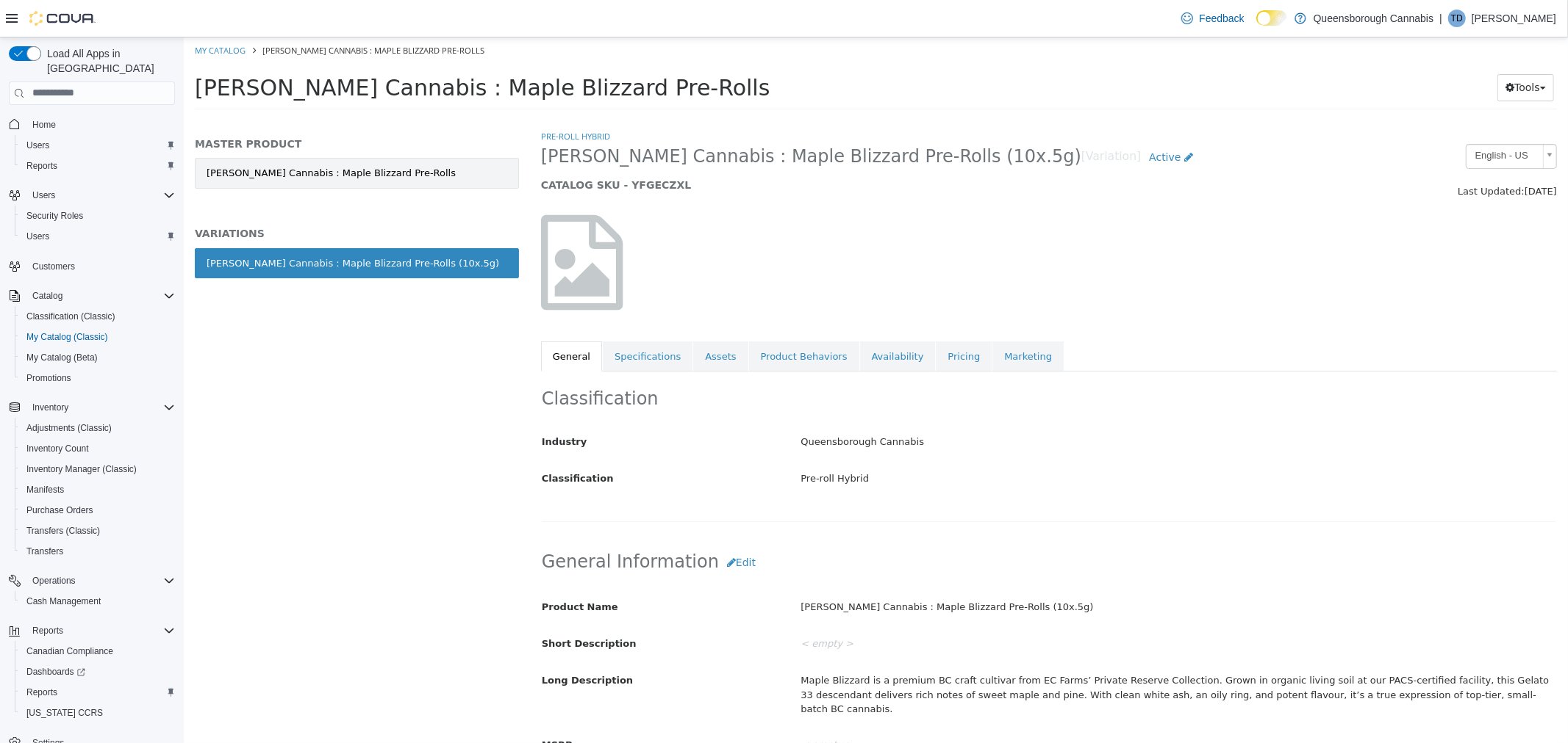
click at [375, 177] on link "Cappellano Cannabis : Maple Blizzard Pre-Rolls" at bounding box center [355, 173] width 324 height 31
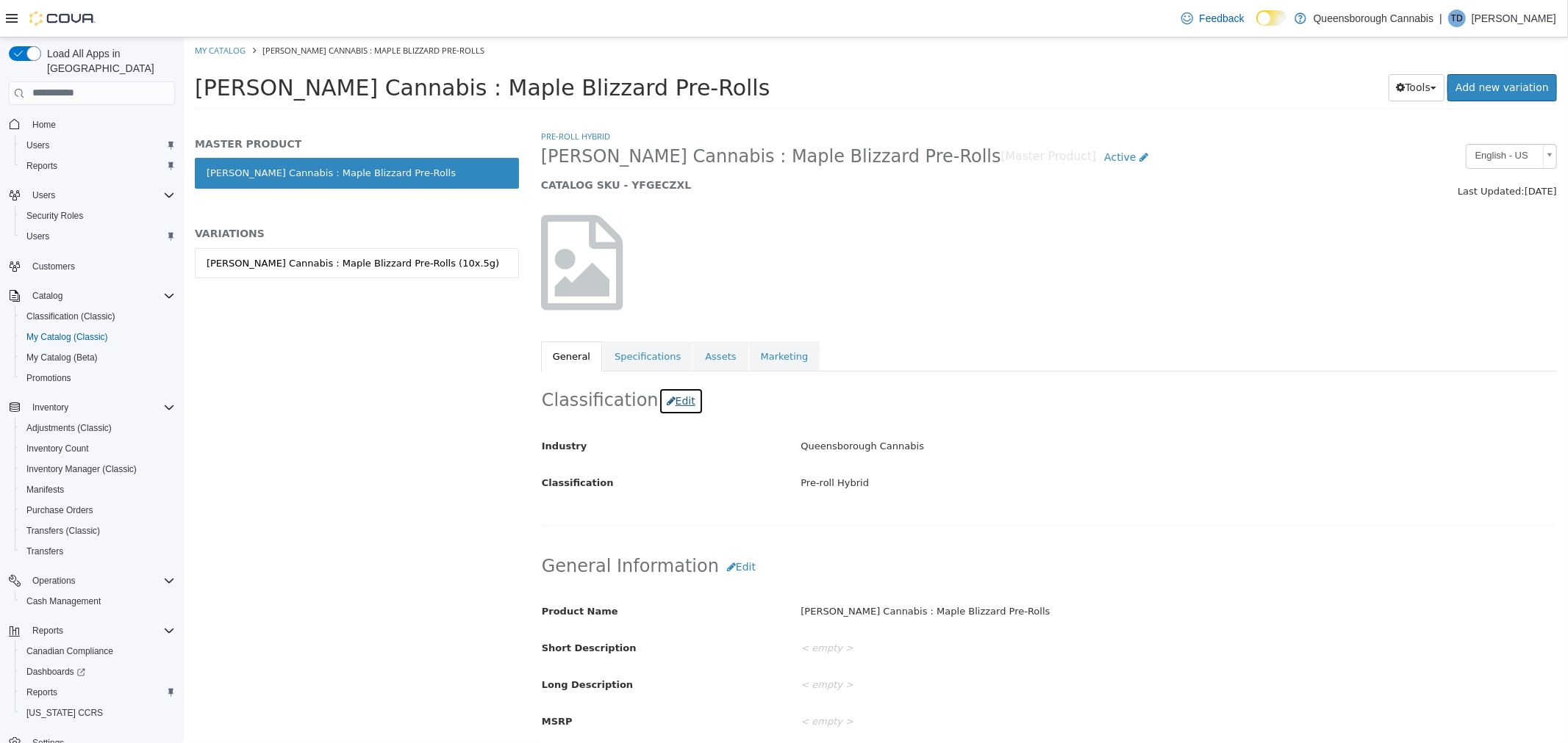
click at [666, 405] on icon "button" at bounding box center [670, 400] width 9 height 11
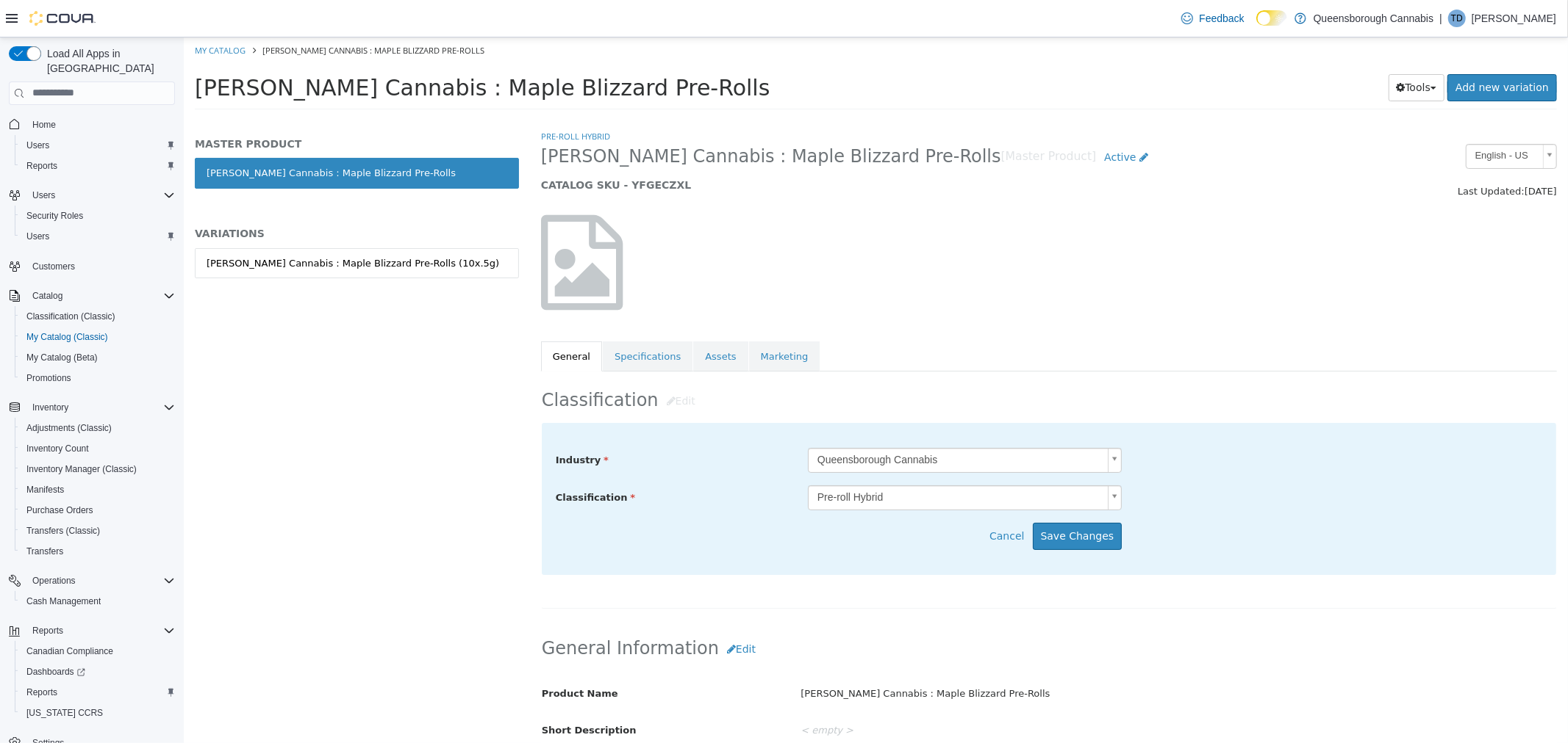
click at [891, 118] on body "Saving Bulk Changes... × My Catalog Cappellano Cannabis : Maple Blizzard Pre-Ro…" at bounding box center [874, 77] width 1384 height 81
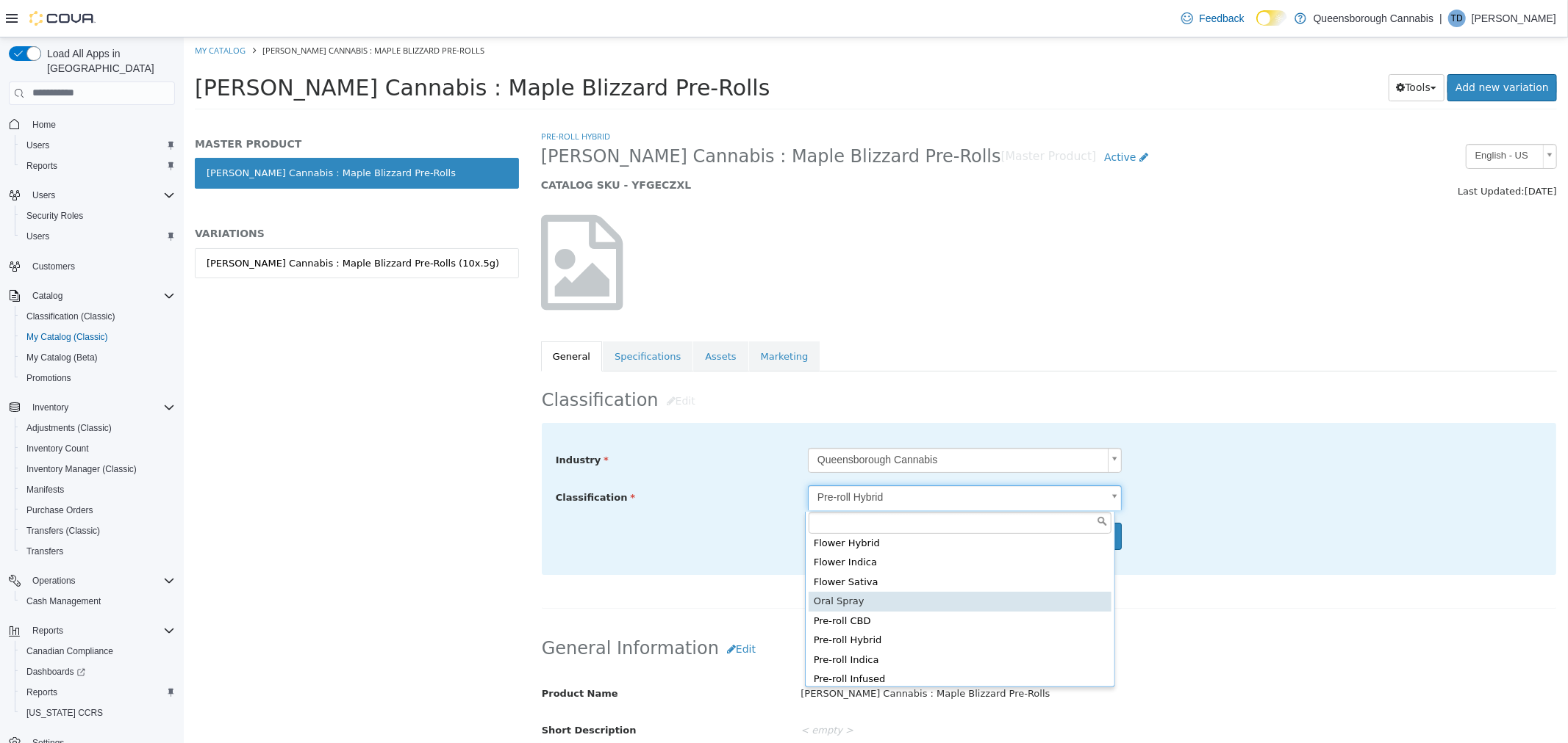
scroll to position [158, 0]
type input "*****"
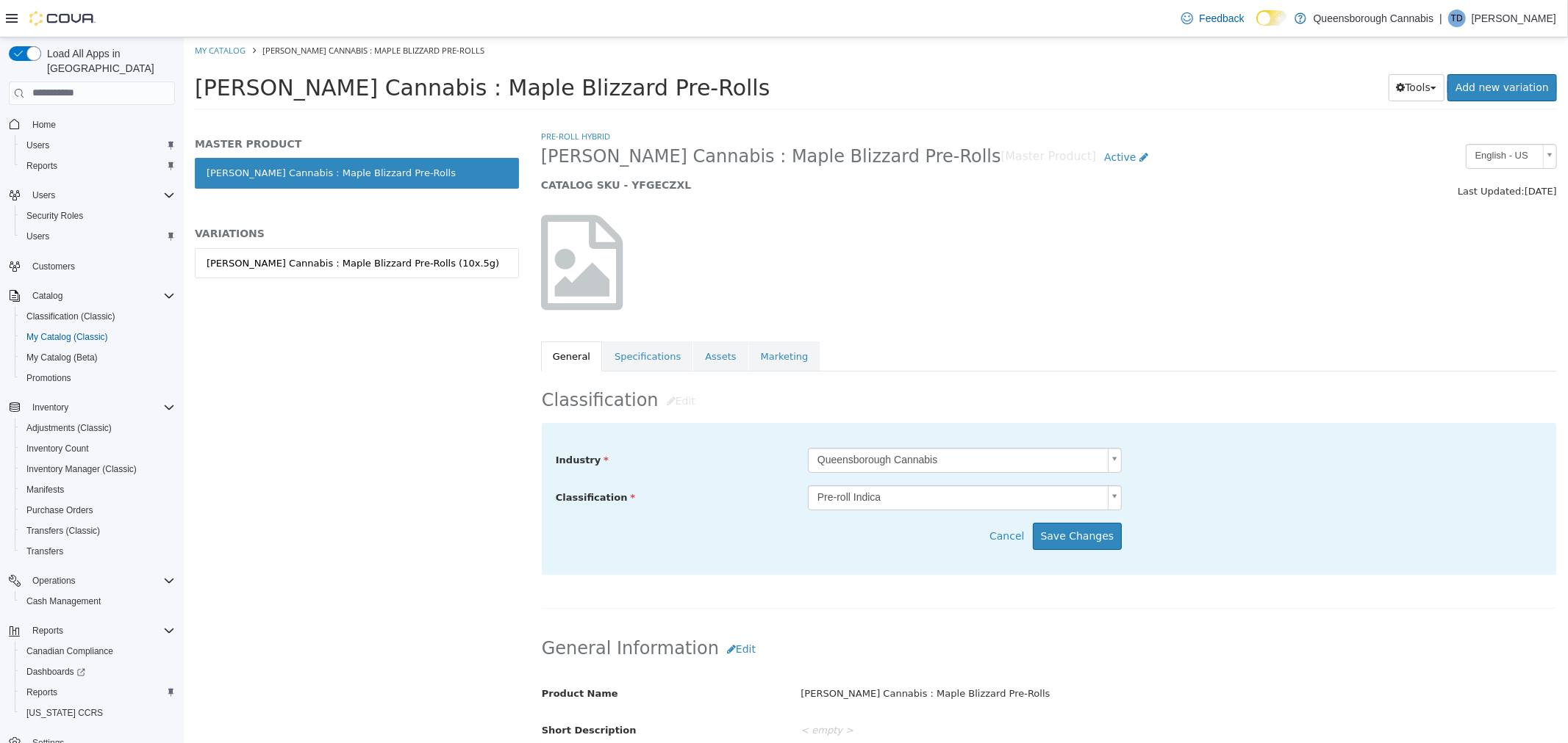
click at [1222, 467] on div "Industry Queensborough Cannabis *****" at bounding box center [1048, 460] width 1008 height 26
click at [1080, 545] on button "Save Changes" at bounding box center [1077, 536] width 90 height 27
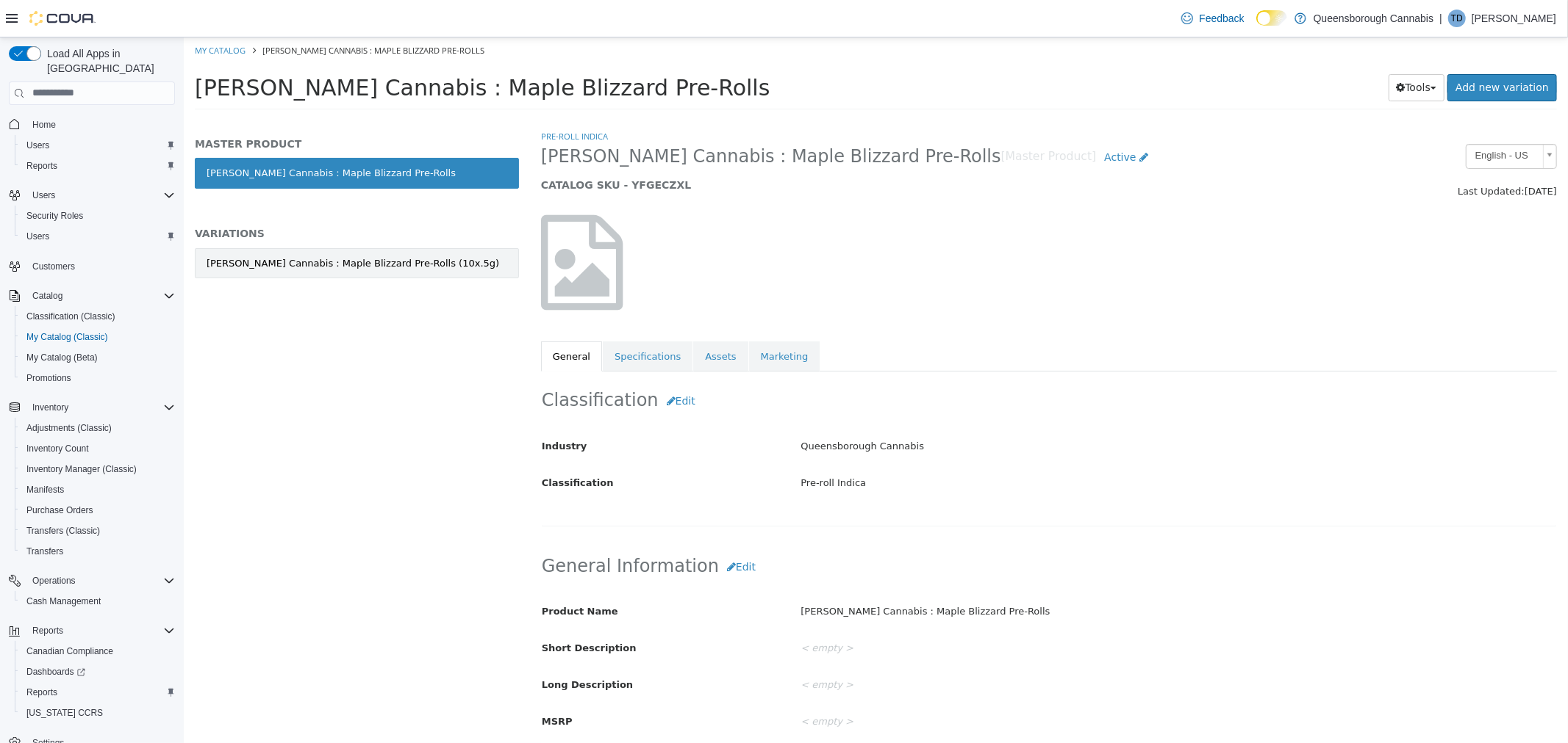
click at [405, 267] on div "Cappellano Cannabis : Maple Blizzard Pre-Rolls (10x.5g)" at bounding box center [351, 262] width 292 height 15
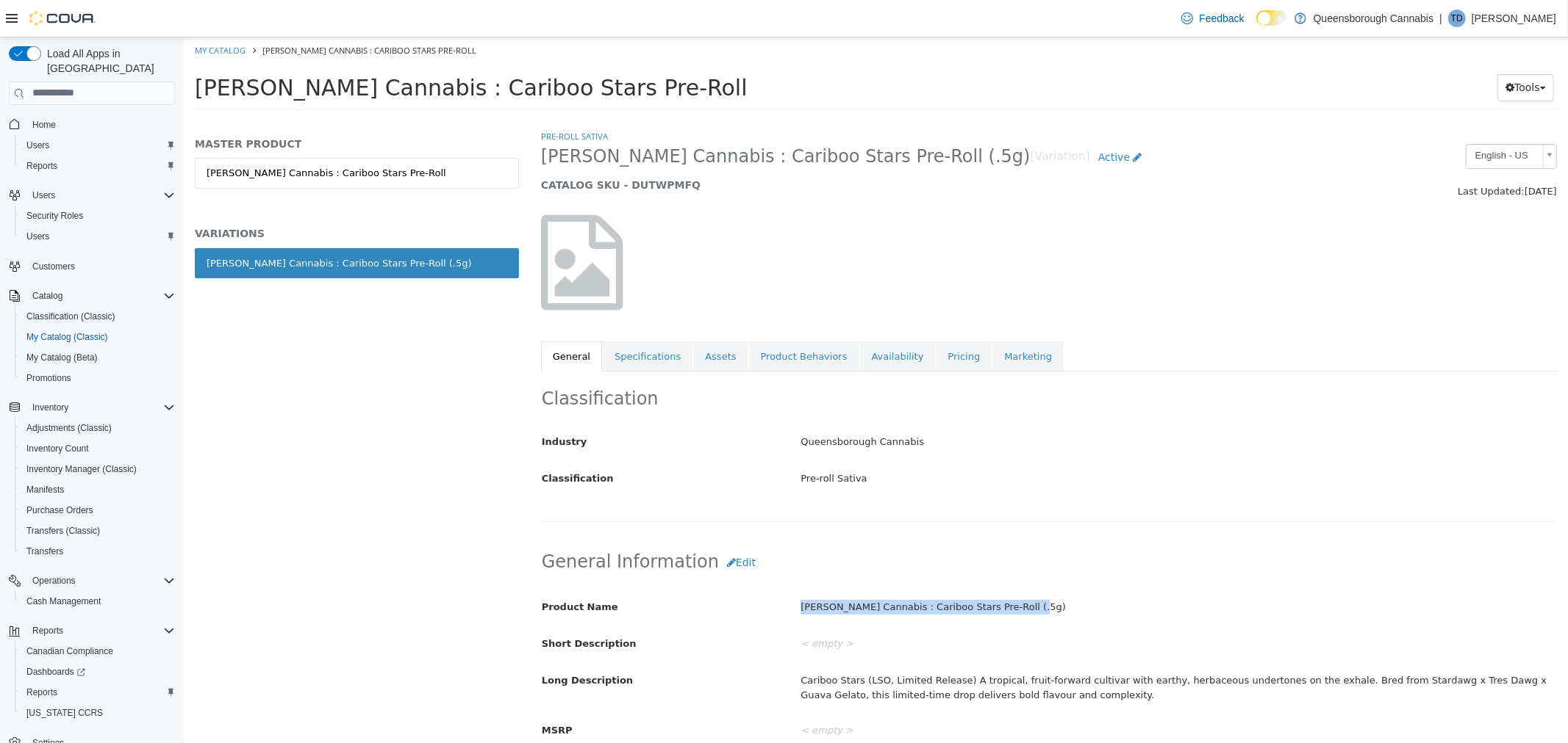
drag, startPoint x: 1030, startPoint y: 608, endPoint x: 810, endPoint y: 607, distance: 220.0
click at [793, 619] on div "[PERSON_NAME] Cannabis : Cariboo Stars Pre-Roll (.5g)" at bounding box center [1177, 607] width 778 height 25
copy div "[PERSON_NAME] Cannabis : Cariboo Stars Pre-Roll (.5g)"
drag, startPoint x: 649, startPoint y: 359, endPoint x: 663, endPoint y: 374, distance: 20.5
click at [649, 359] on link "Specifications" at bounding box center [647, 357] width 90 height 31
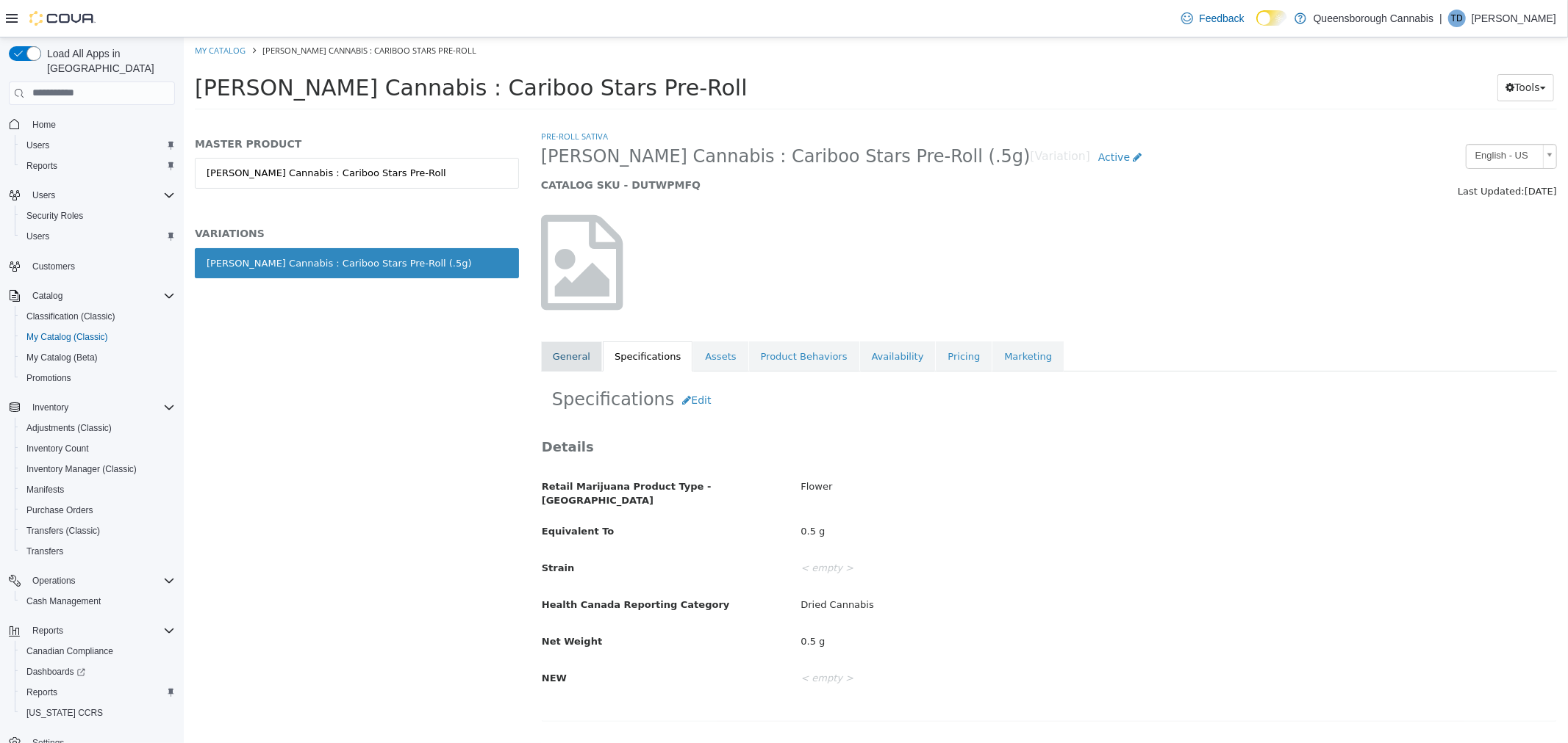
click at [578, 357] on link "General" at bounding box center [570, 357] width 61 height 31
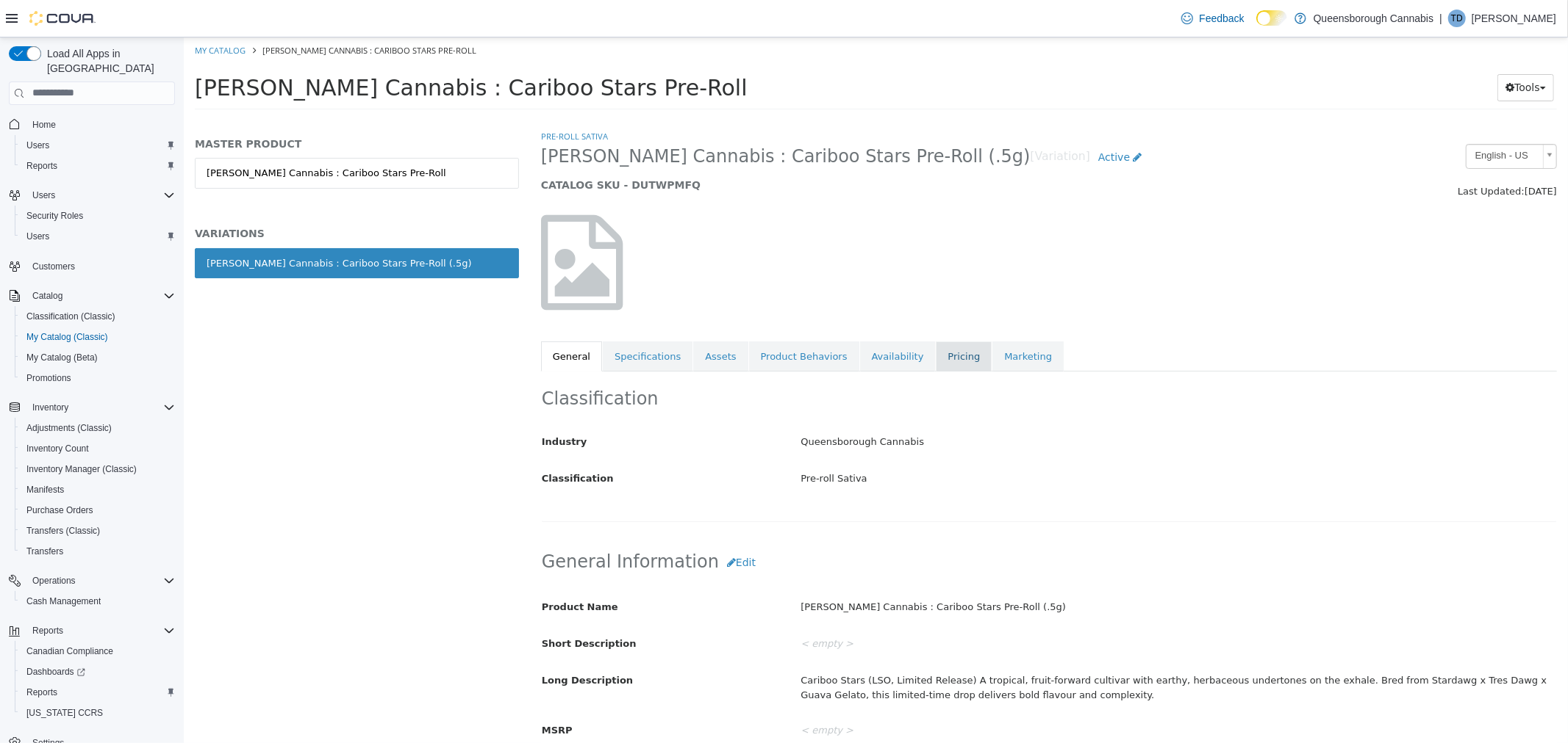
click at [935, 357] on link "Pricing" at bounding box center [963, 357] width 56 height 31
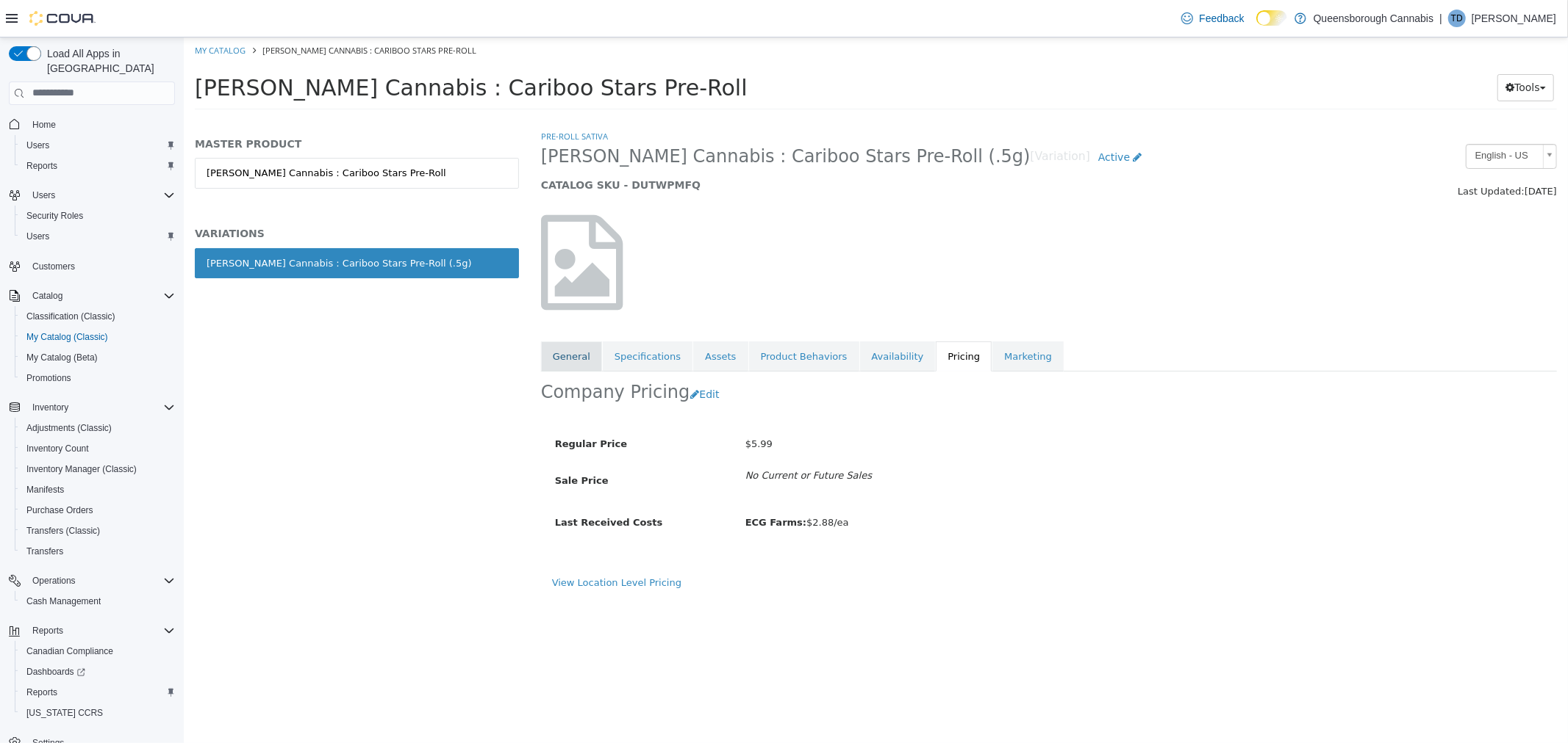
click at [560, 356] on link "General" at bounding box center [570, 357] width 61 height 31
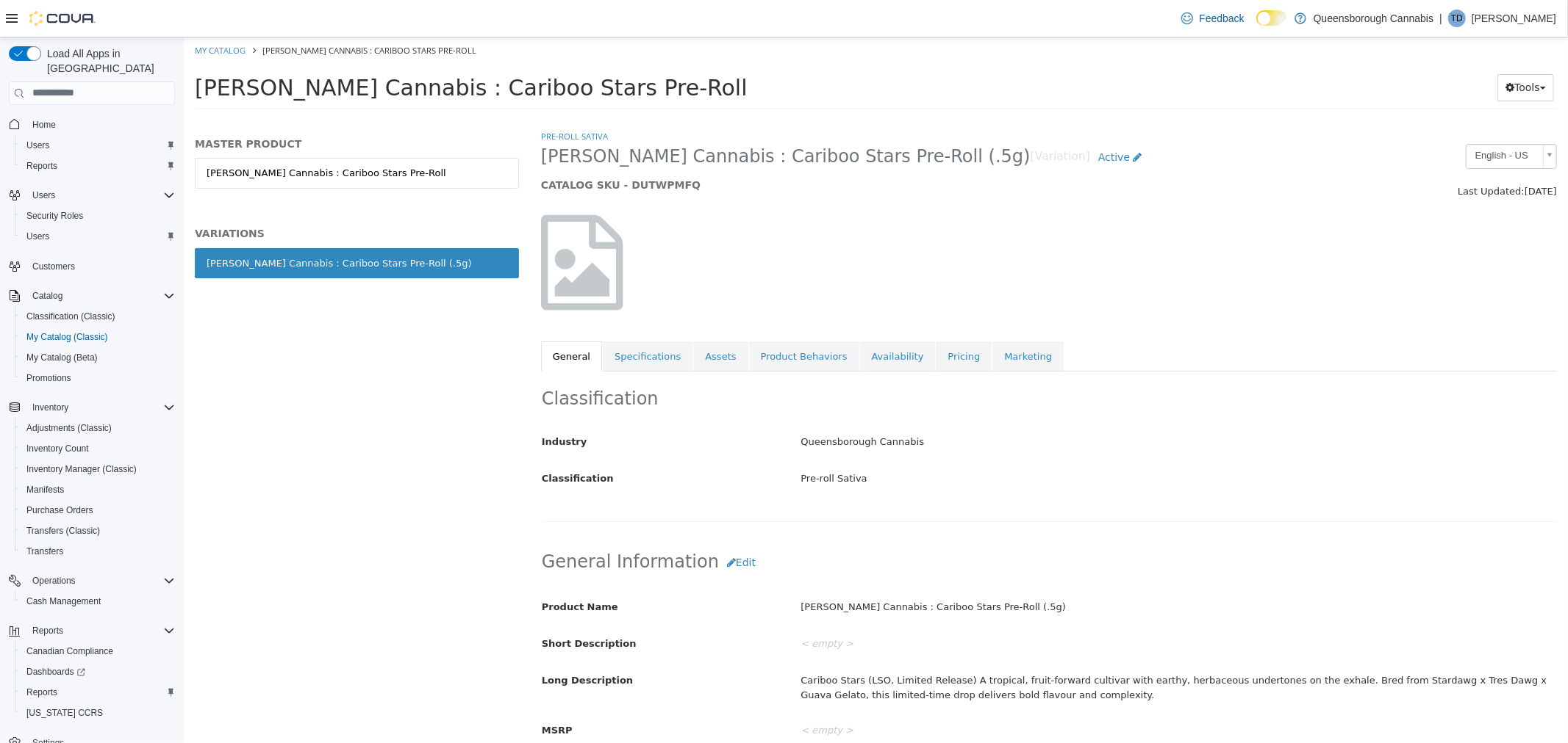
scroll to position [489, 0]
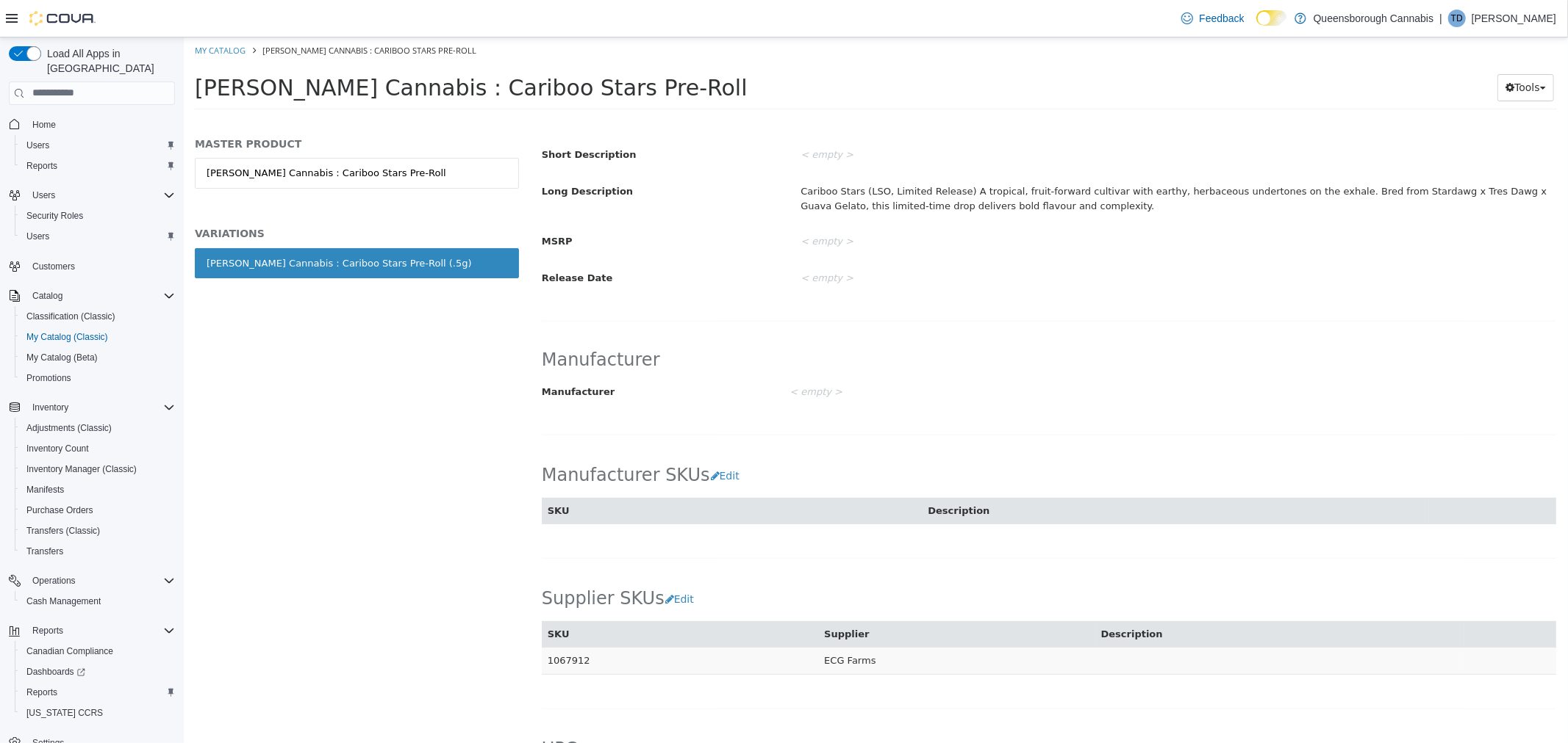
drag, startPoint x: 585, startPoint y: 660, endPoint x: 546, endPoint y: 668, distance: 39.8
click at [545, 668] on td "1067912" at bounding box center [679, 661] width 277 height 27
copy td "1067912"
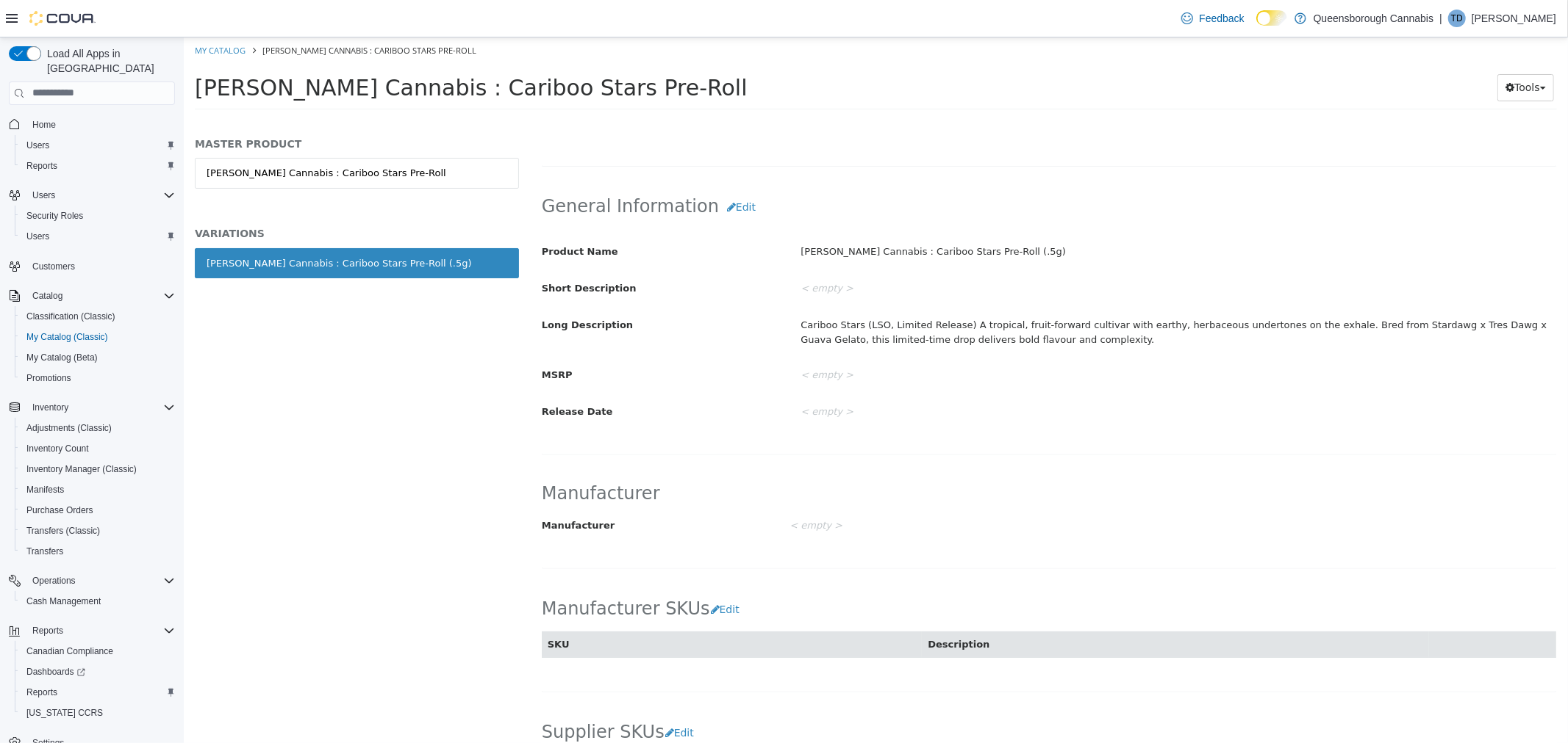
scroll to position [244, 0]
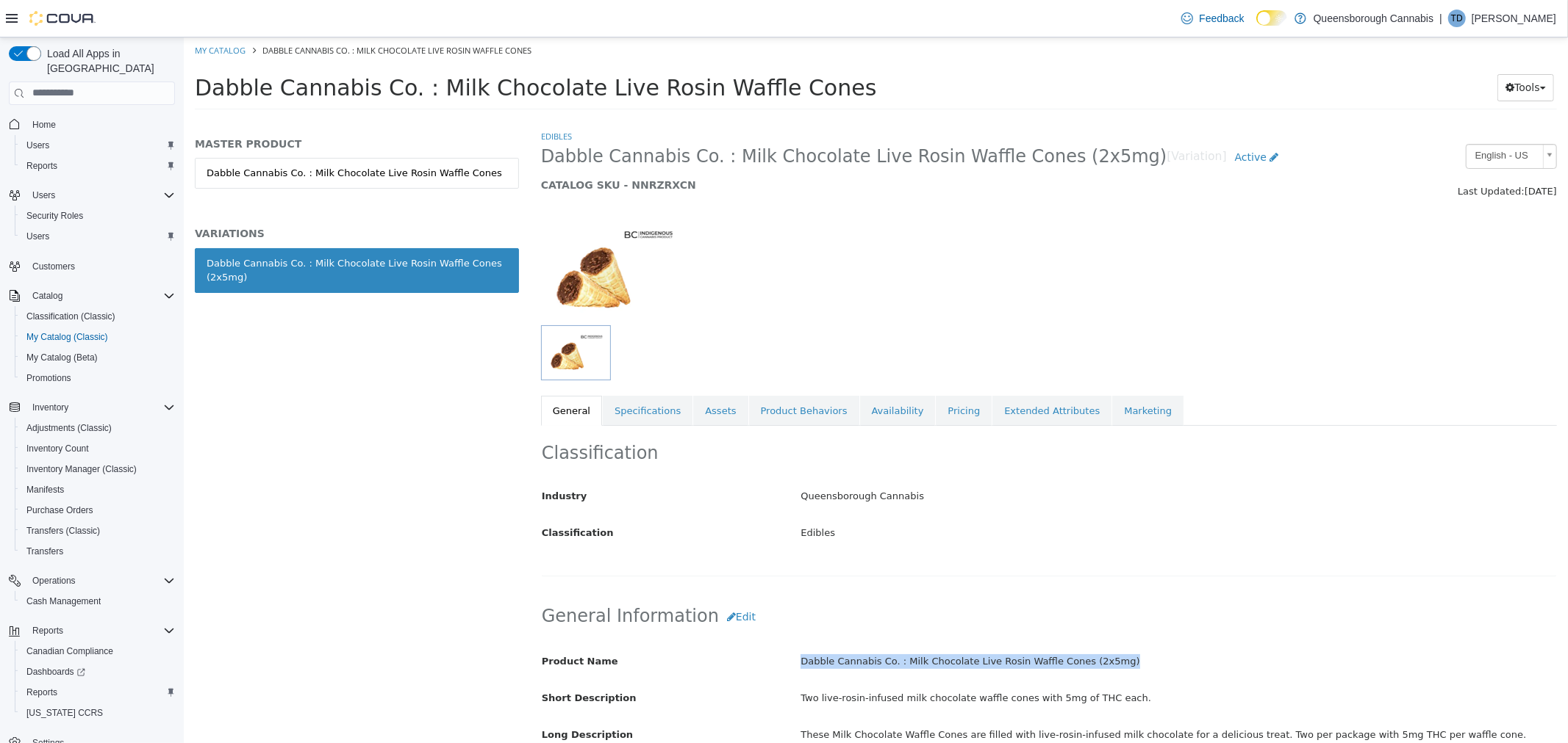
drag, startPoint x: 1104, startPoint y: 666, endPoint x: 793, endPoint y: 669, distance: 311.0
click at [793, 669] on div "Dabble Cannabis Co. : Milk Chocolate Live Rosin Waffle Cones (2x5mg)" at bounding box center [1177, 661] width 778 height 25
copy div "Dabble Cannabis Co. : Milk Chocolate Live Rosin Waffle Cones (2x5mg)"
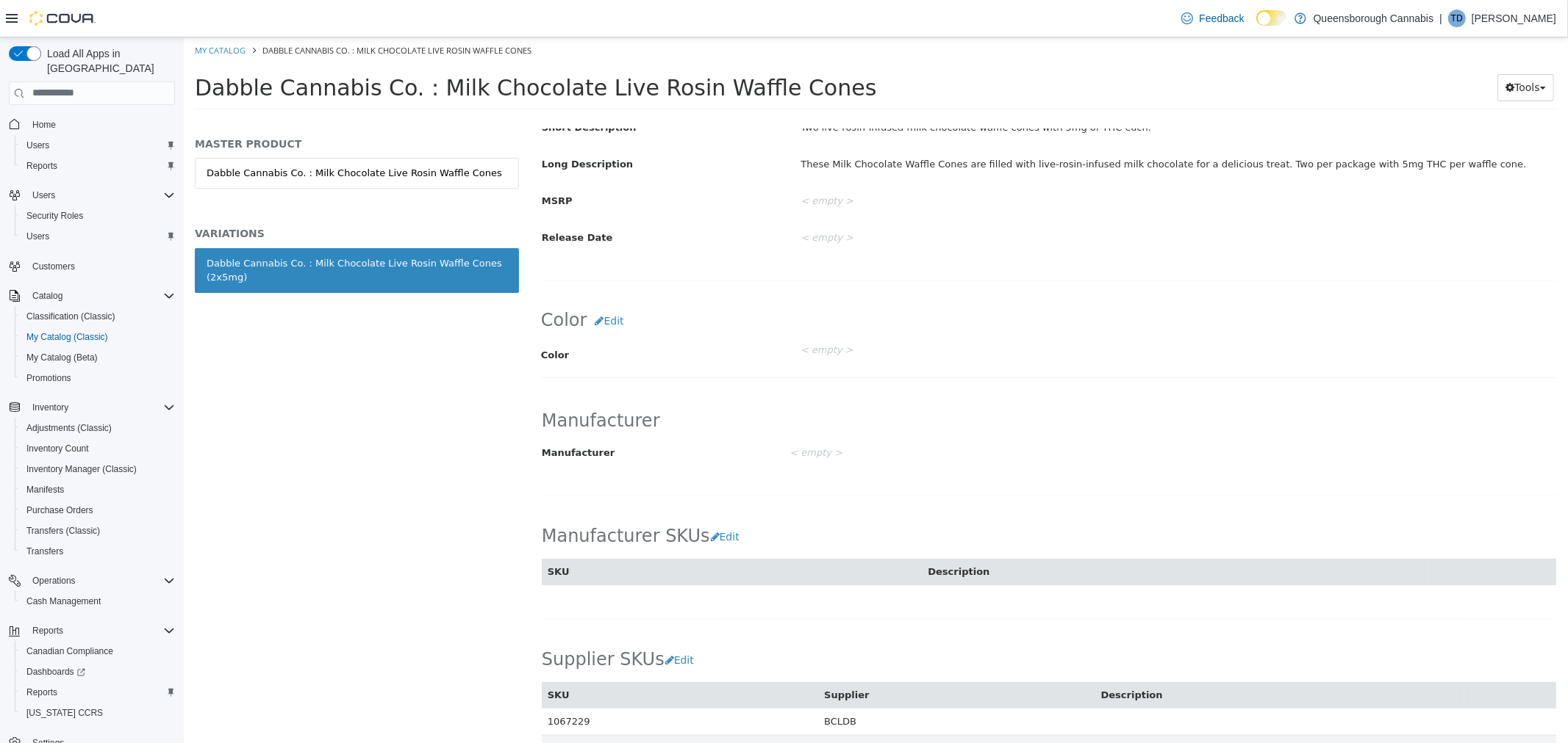
scroll to position [734, 0]
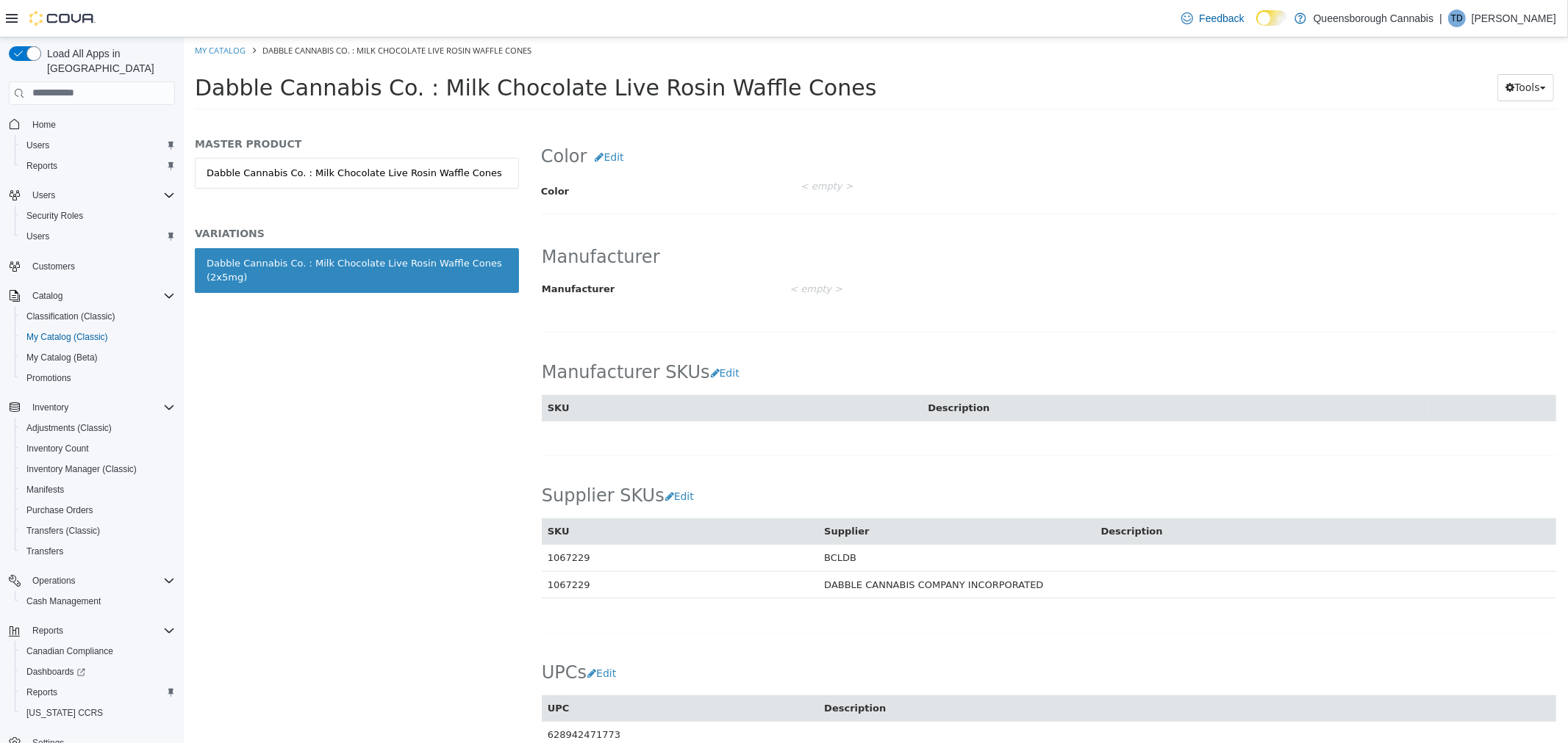
click at [575, 588] on td "1067229" at bounding box center [679, 585] width 277 height 27
copy td "1067229"
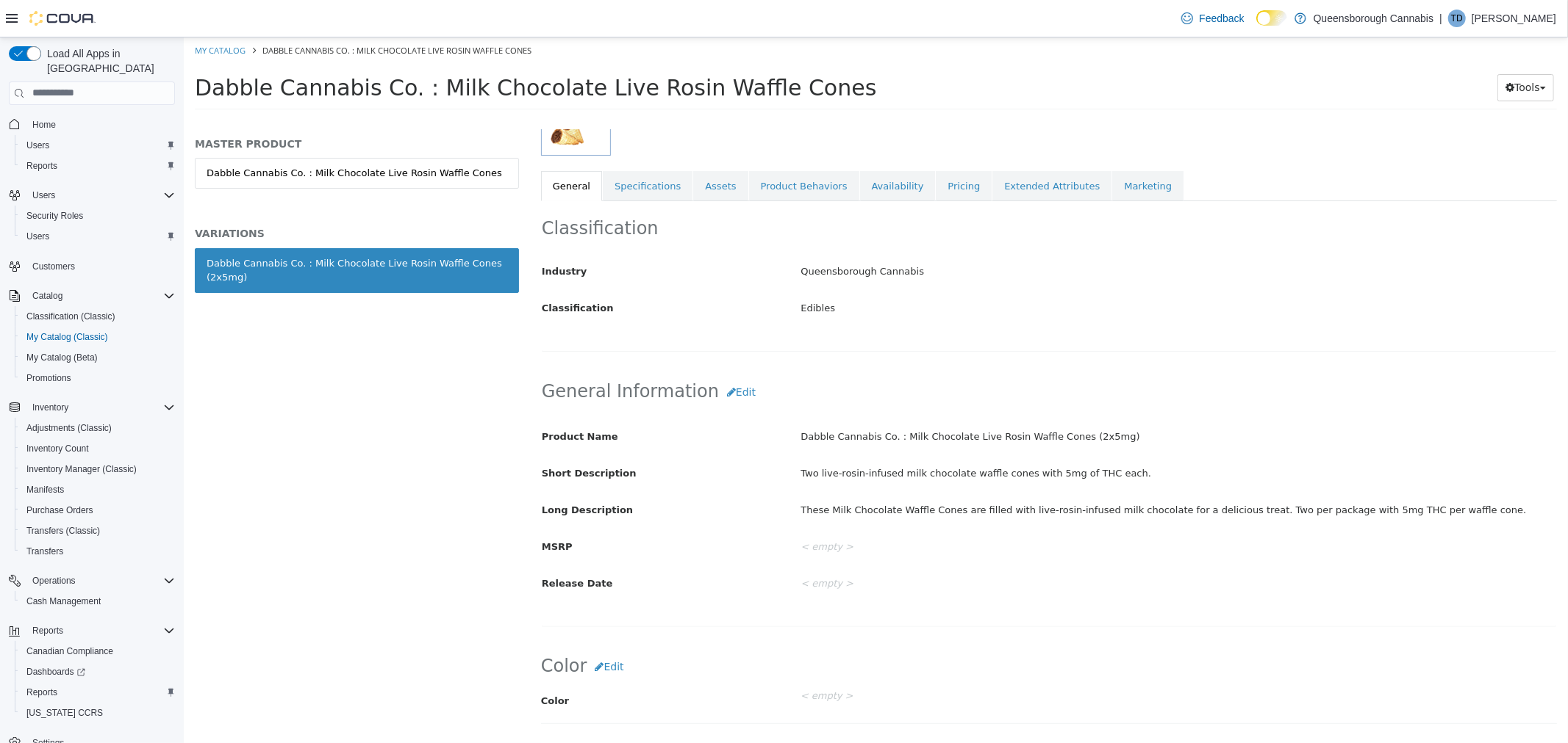
scroll to position [81, 0]
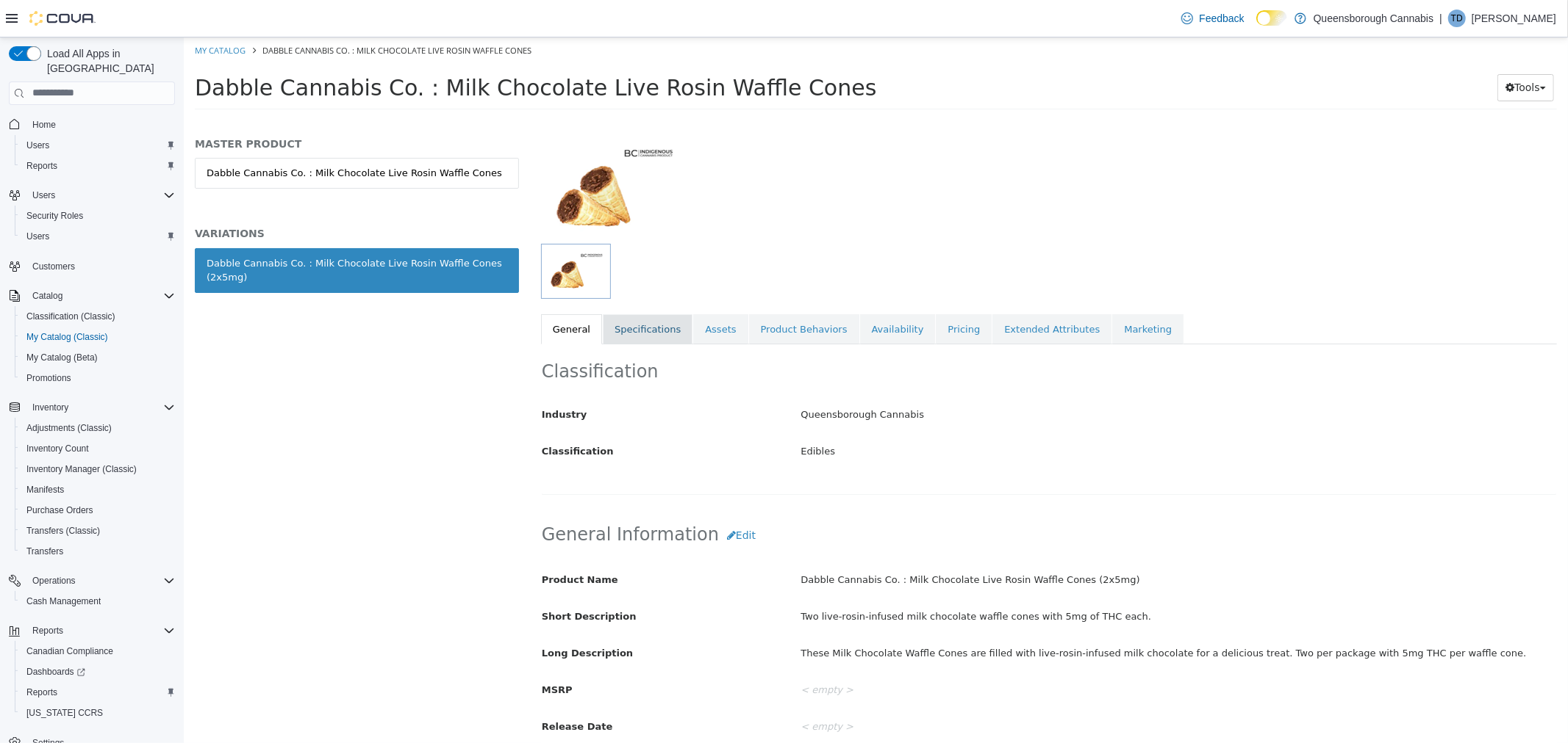
click at [666, 329] on link "Specifications" at bounding box center [647, 329] width 90 height 31
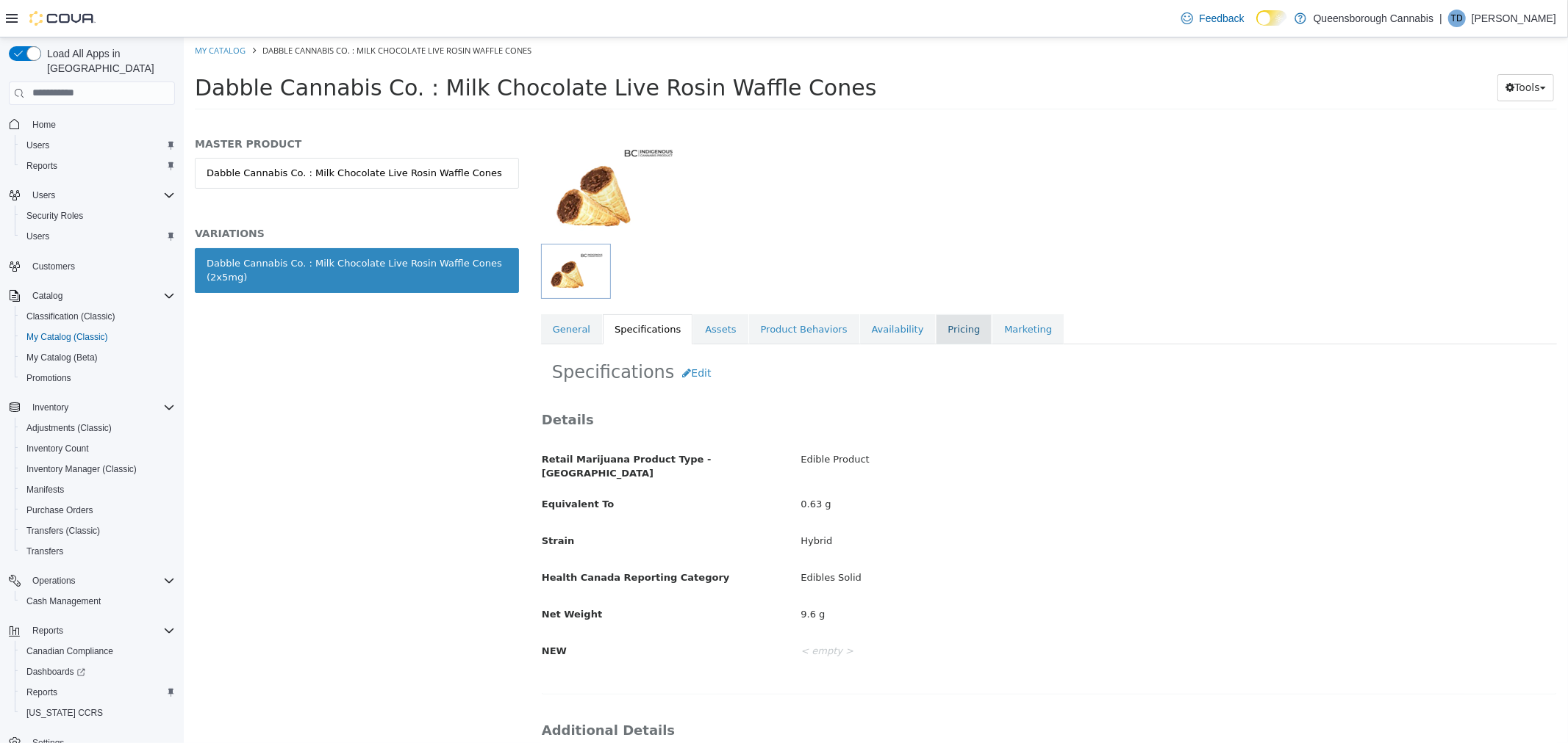
click at [935, 328] on link "Pricing" at bounding box center [963, 329] width 56 height 31
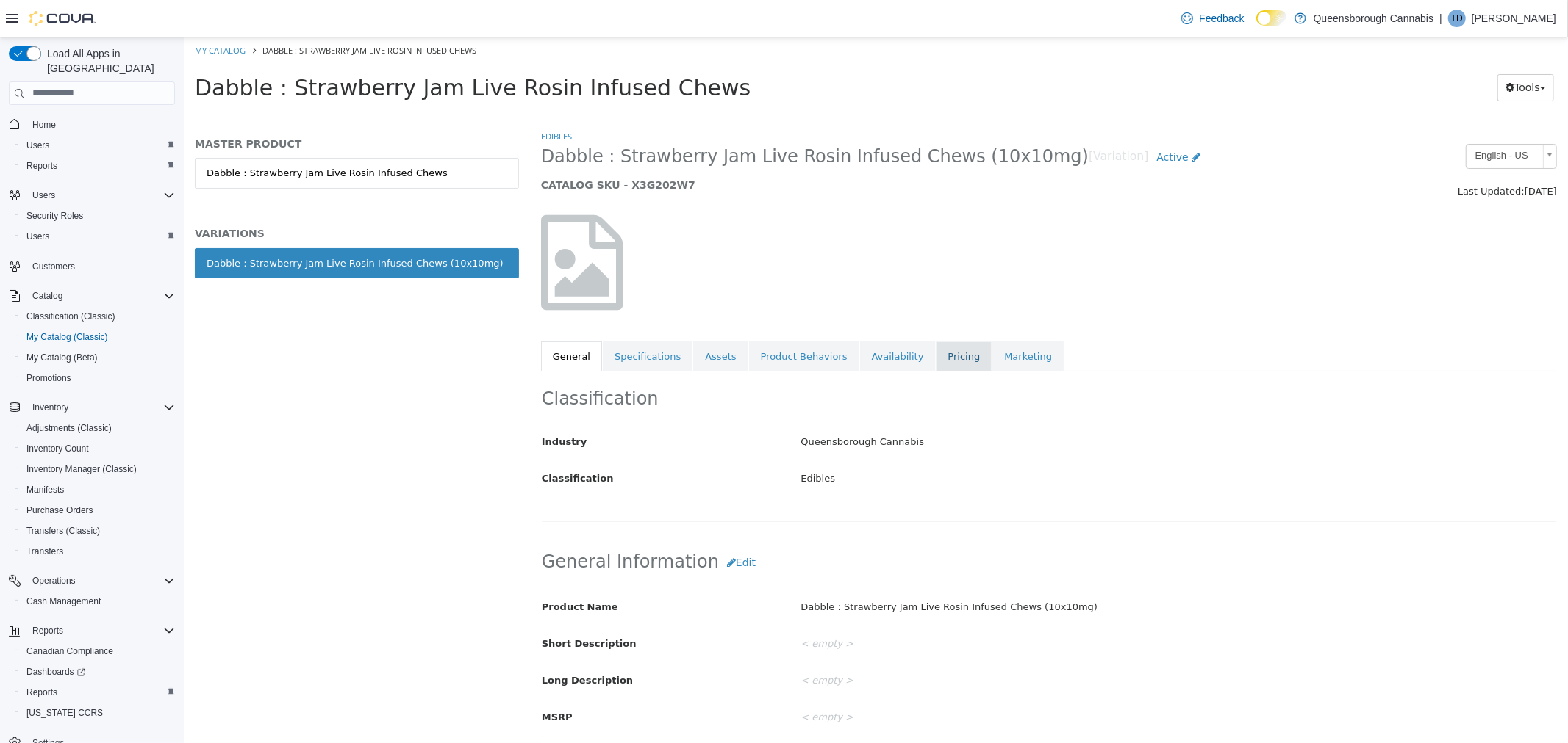
click at [935, 360] on link "Pricing" at bounding box center [963, 357] width 56 height 31
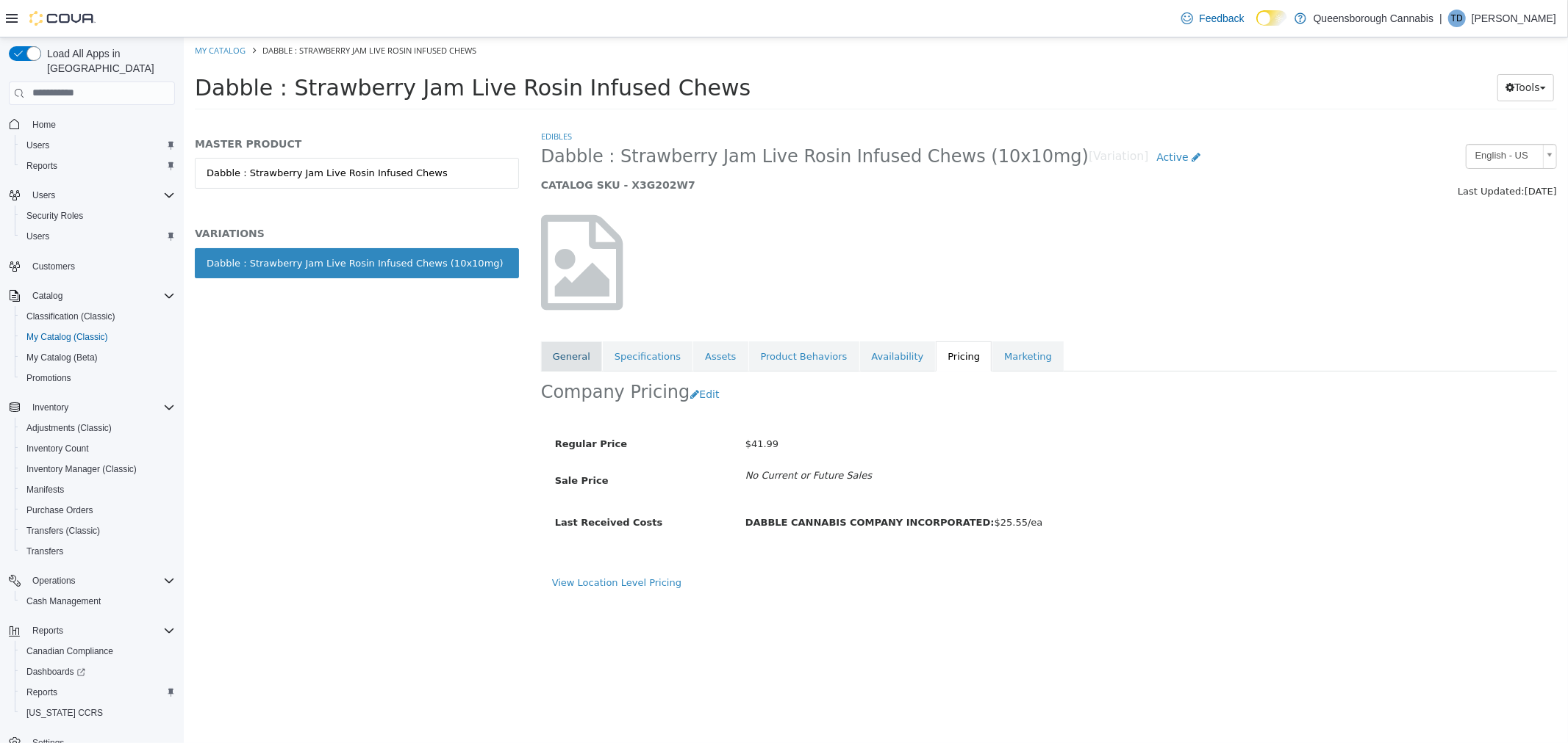
click at [588, 356] on link "General" at bounding box center [570, 357] width 61 height 31
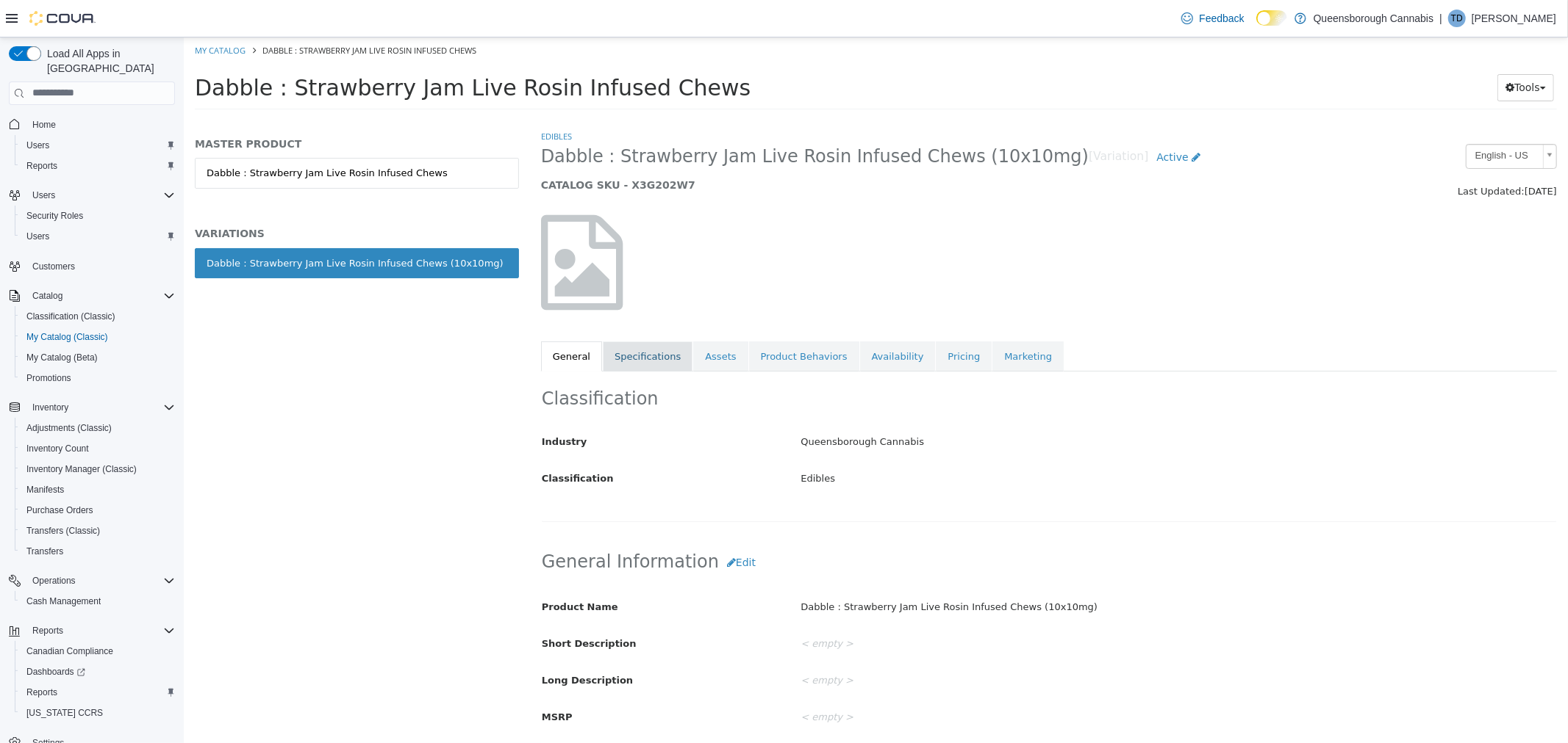
click at [637, 351] on link "Specifications" at bounding box center [647, 357] width 90 height 31
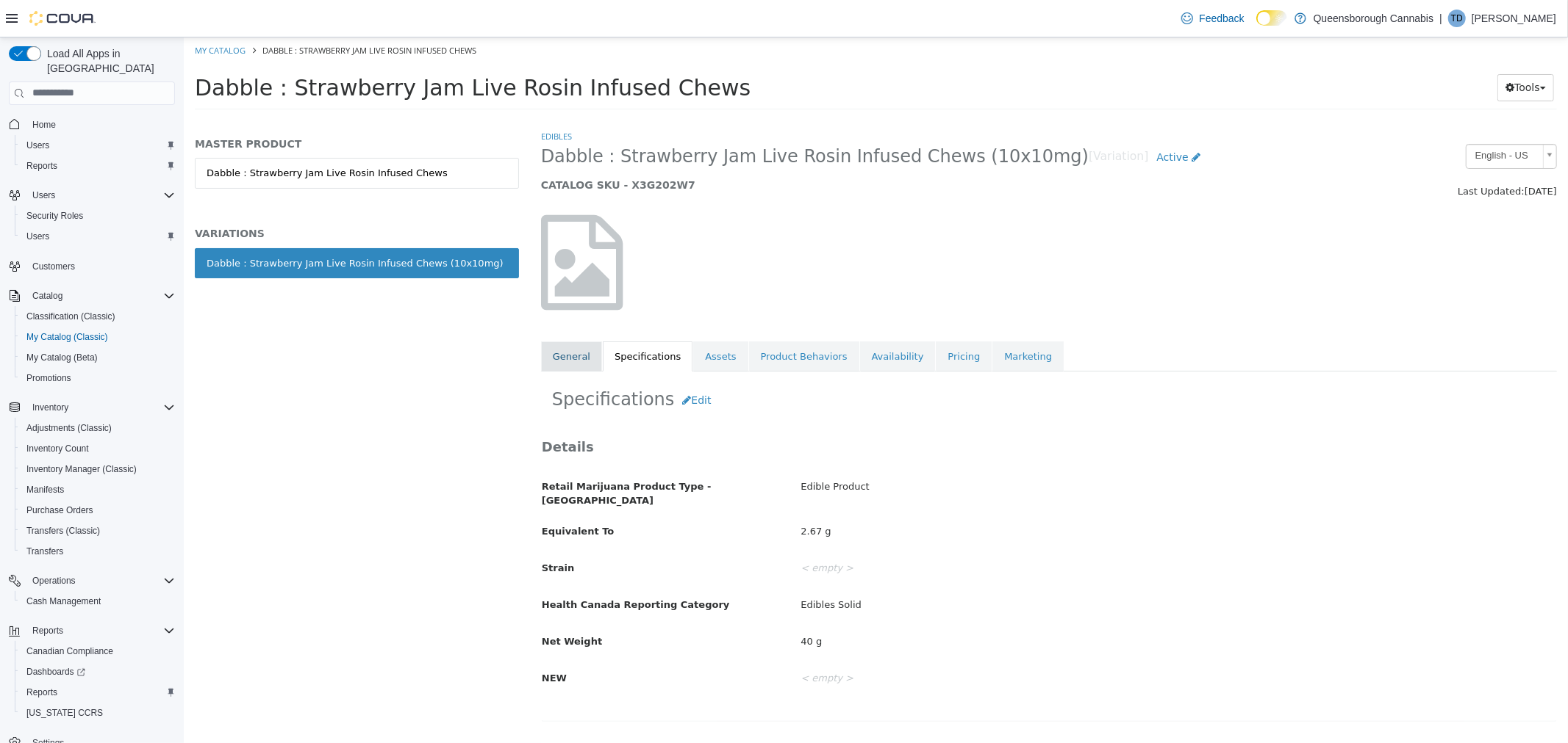
click at [585, 353] on link "General" at bounding box center [570, 357] width 61 height 31
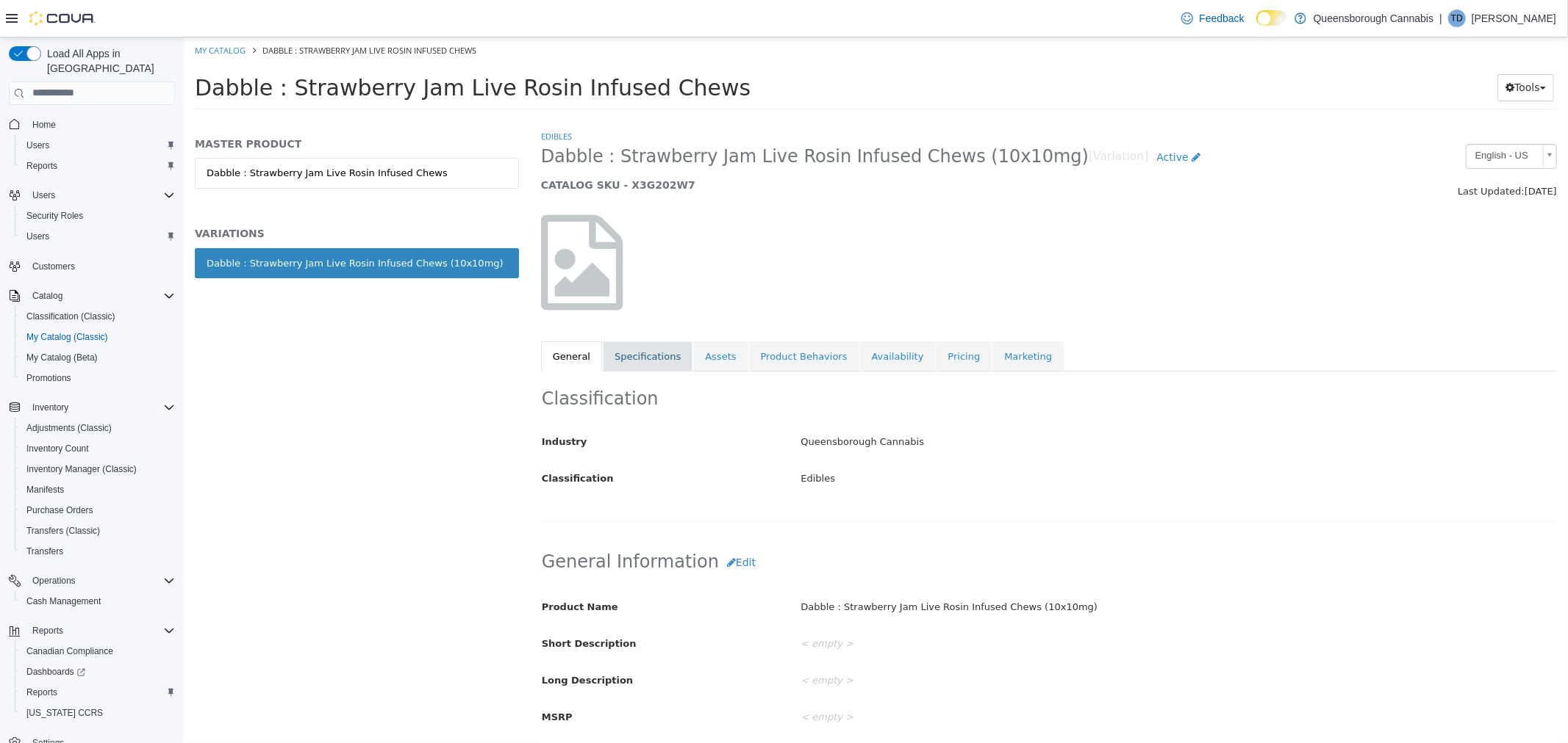
click at [632, 362] on link "Specifications" at bounding box center [647, 357] width 90 height 31
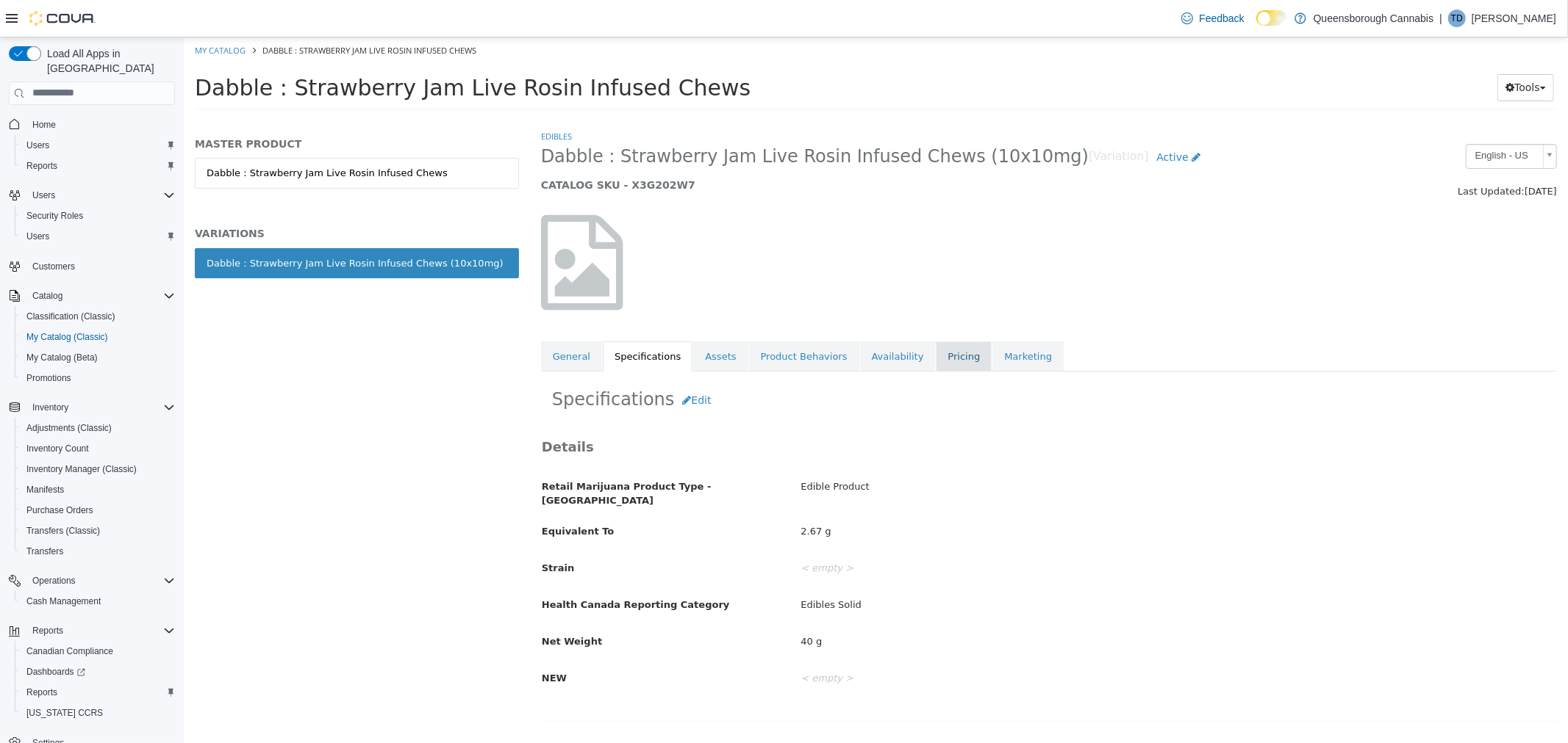
click at [935, 355] on link "Pricing" at bounding box center [963, 357] width 56 height 31
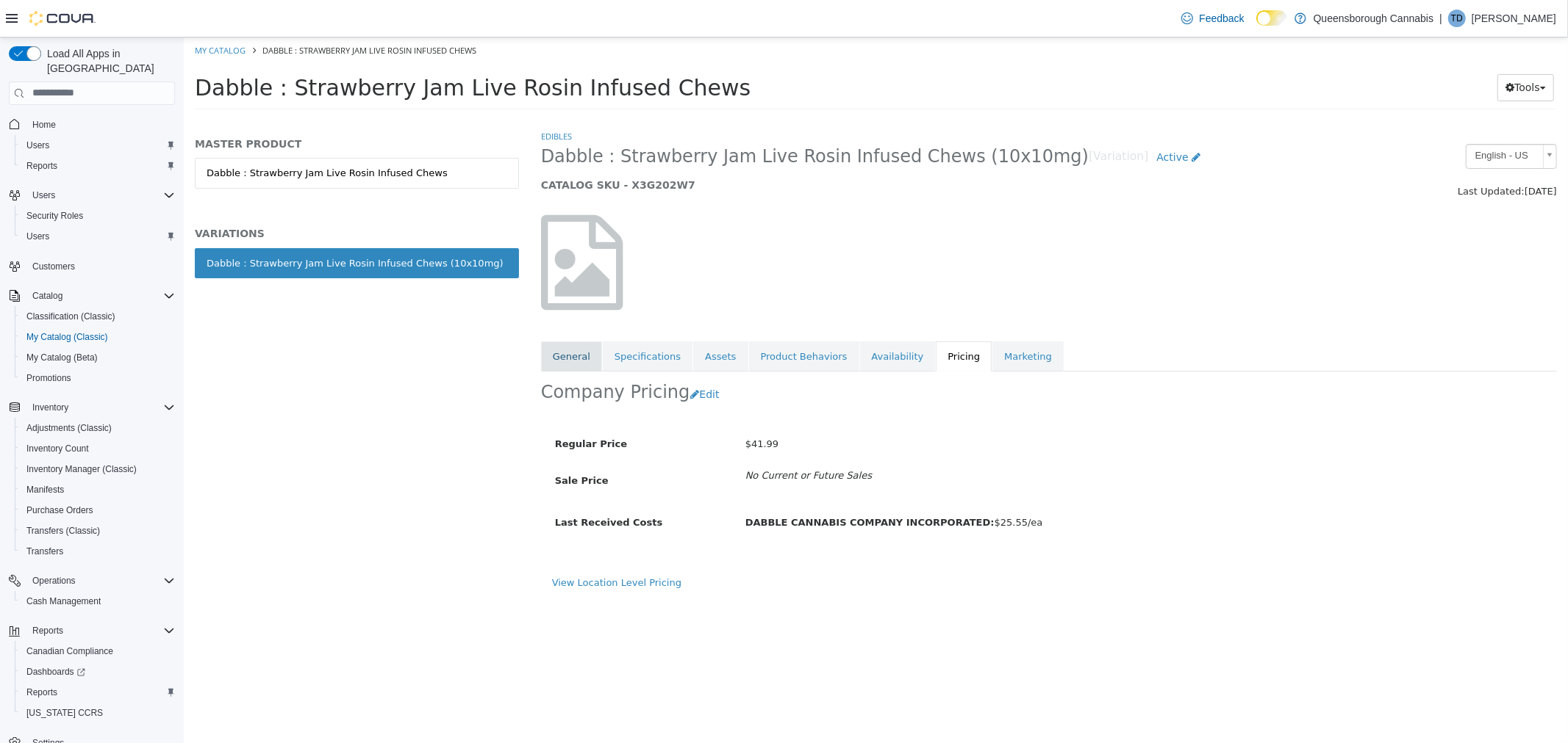
click at [566, 345] on link "General" at bounding box center [570, 357] width 61 height 31
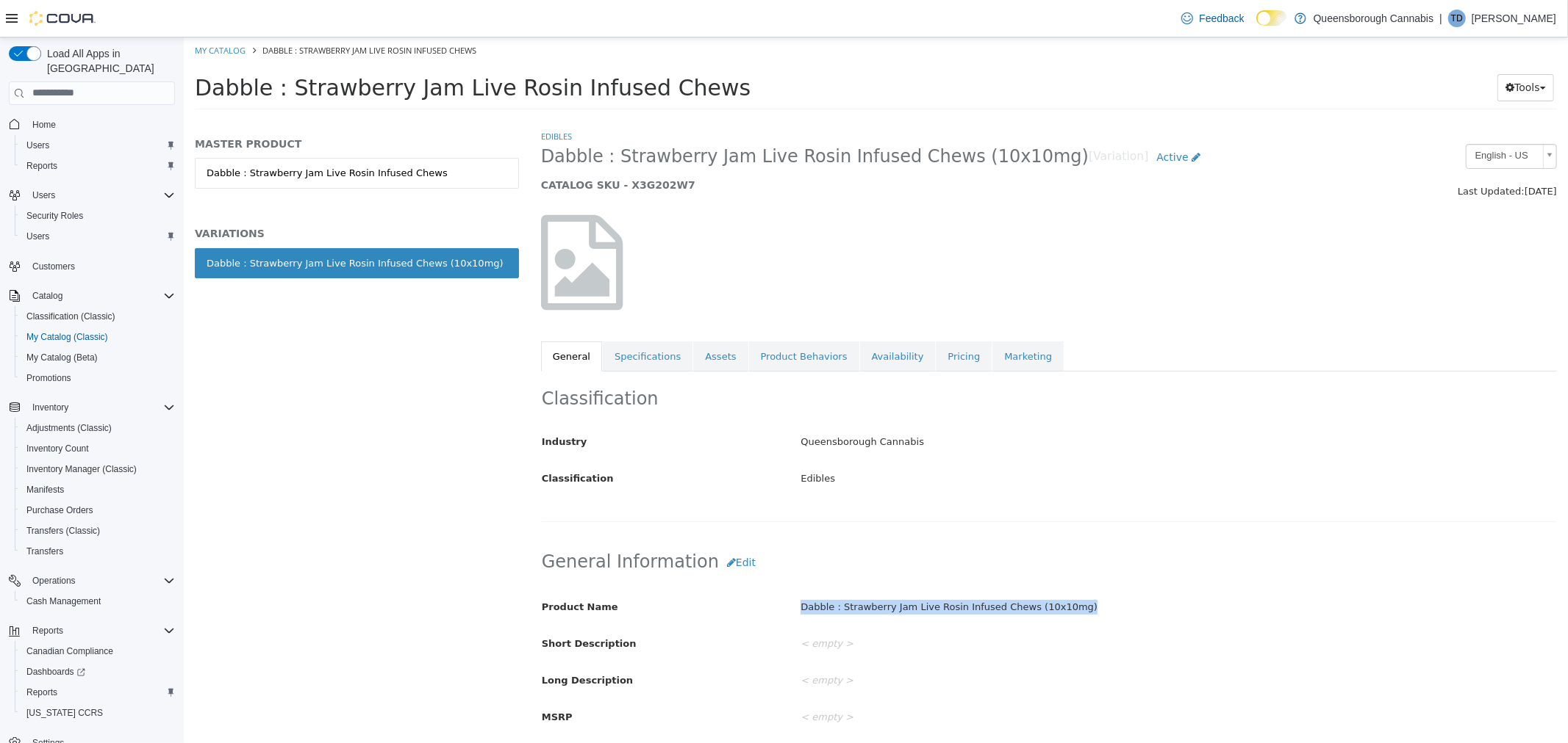
drag, startPoint x: 1057, startPoint y: 607, endPoint x: 819, endPoint y: 607, distance: 238.0
click at [784, 607] on div "Product Name Dabble : Strawberry Jam Live Rosin Infused Chews (10x10mg)" at bounding box center [1048, 607] width 1036 height 25
copy div "Dabble : Strawberry Jam Live Rosin Infused Chews (10x10mg)"
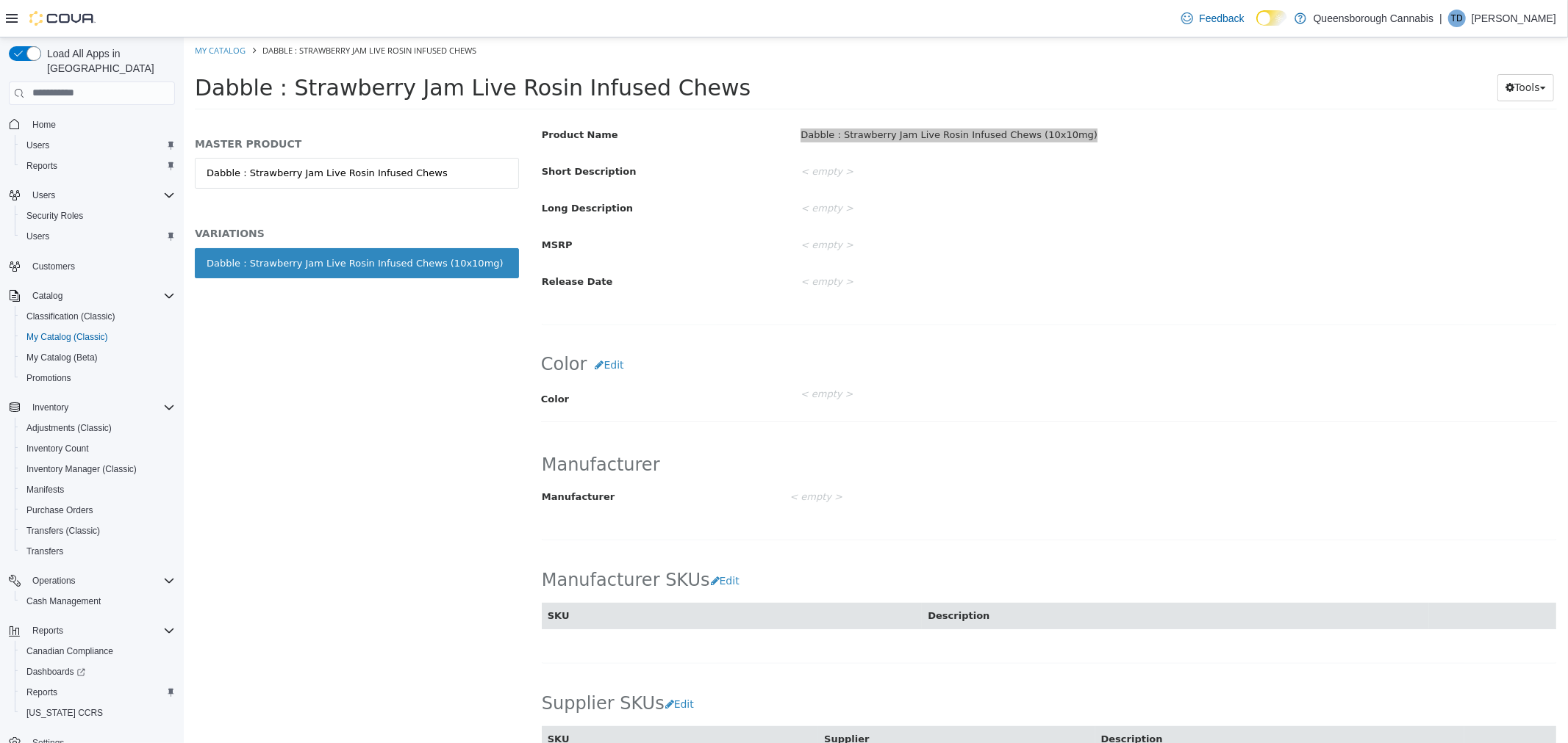
scroll to position [652, 0]
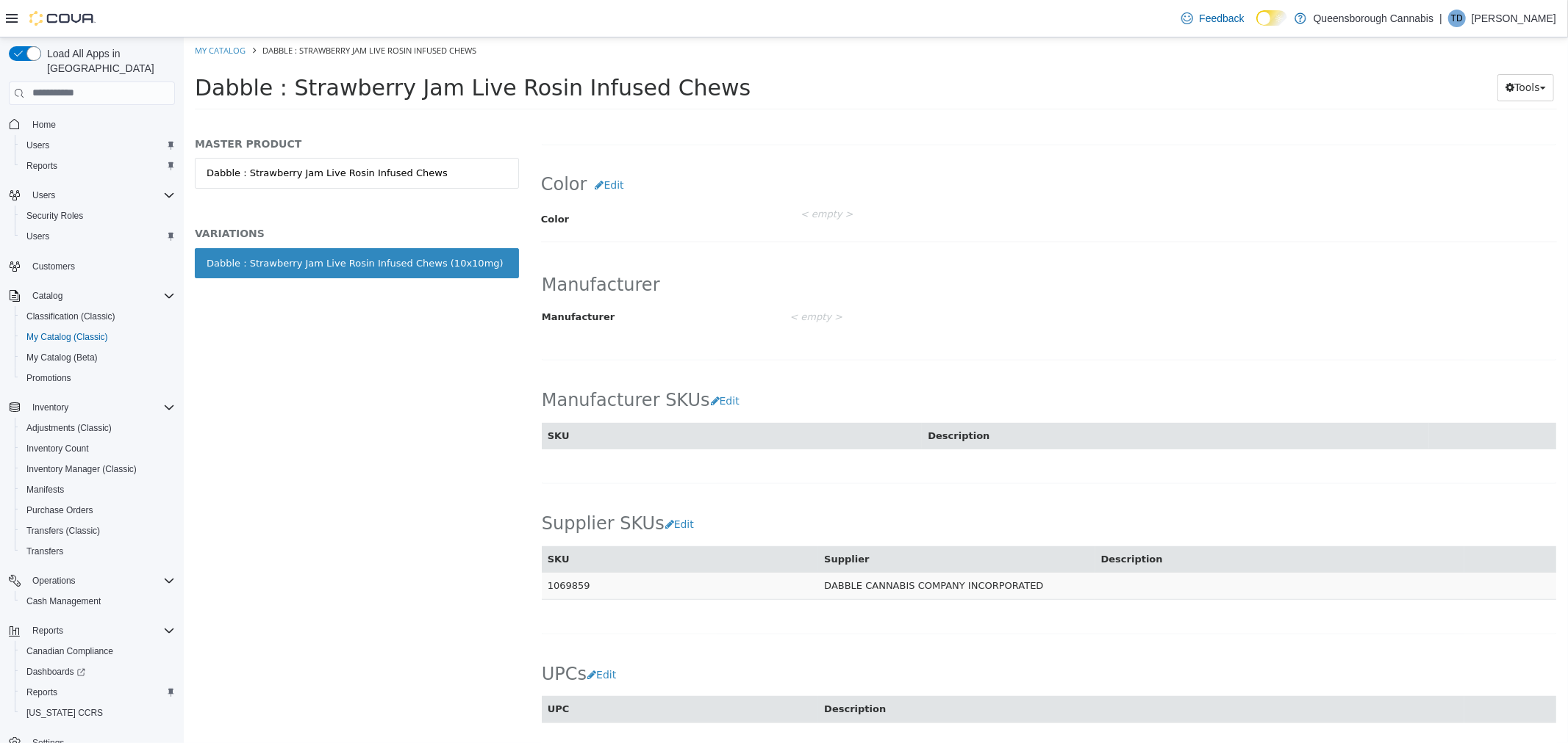
drag, startPoint x: 593, startPoint y: 590, endPoint x: 543, endPoint y: 592, distance: 50.0
click at [543, 592] on td "1069859" at bounding box center [679, 586] width 277 height 27
copy td "1069859"
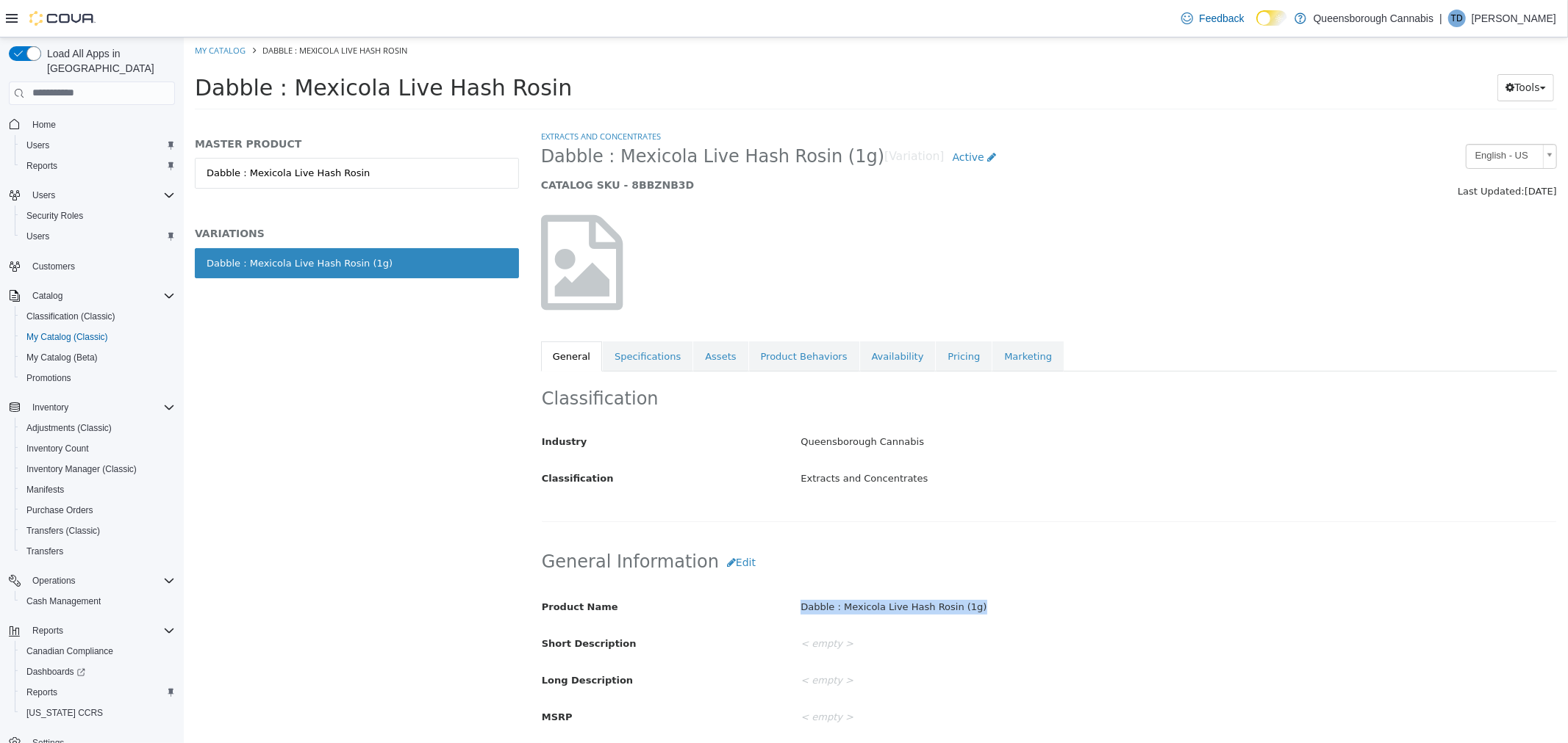
drag, startPoint x: 971, startPoint y: 611, endPoint x: 811, endPoint y: 610, distance: 160.0
click at [791, 618] on div "Dabble : Mexicola Live Hash Rosin (1g)" at bounding box center [1177, 607] width 778 height 25
copy div "Dabble : Mexicola Live Hash Rosin (1g)"
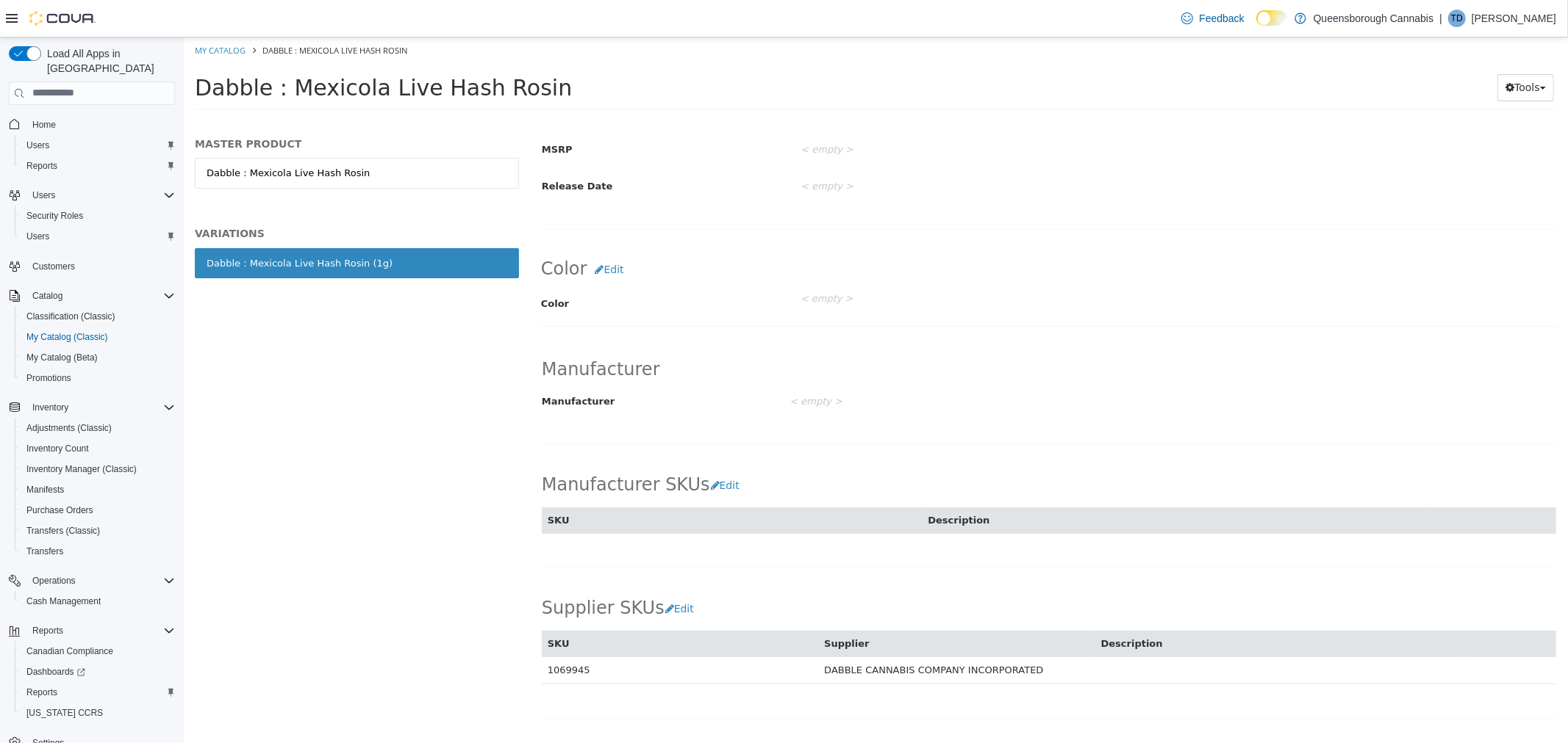
scroll to position [571, 0]
drag, startPoint x: 588, startPoint y: 673, endPoint x: 537, endPoint y: 669, distance: 51.2
click at [537, 669] on div "Extracts and Concentrates Dabble : Mexicola Live Hash Rosin (1g) [Variation] Ac…" at bounding box center [1048, 435] width 1038 height 614
click at [557, 669] on td "1069945" at bounding box center [679, 668] width 277 height 27
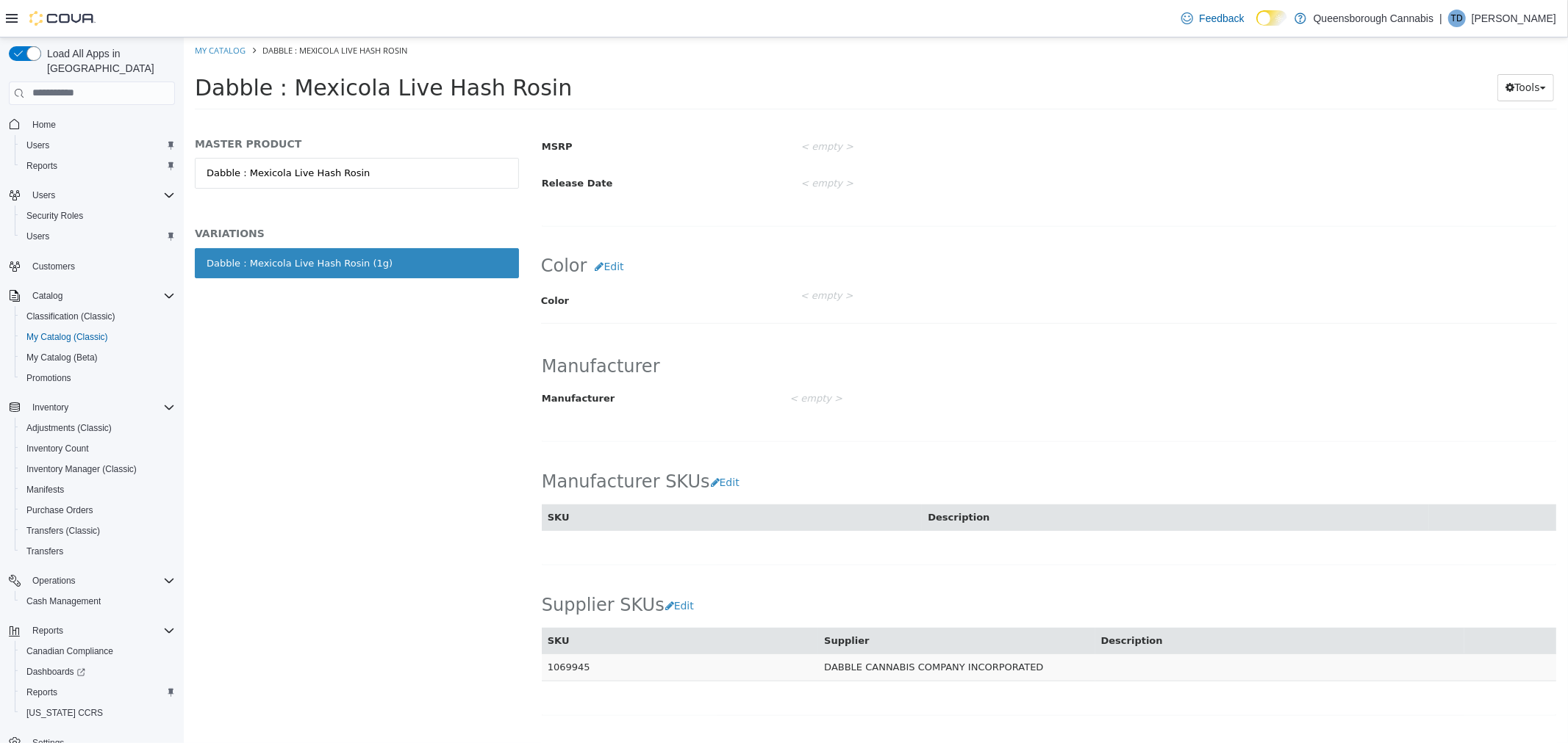
click at [601, 664] on td "1069945" at bounding box center [679, 668] width 277 height 27
click at [569, 674] on td "1069945" at bounding box center [679, 668] width 277 height 27
copy td "1069945"
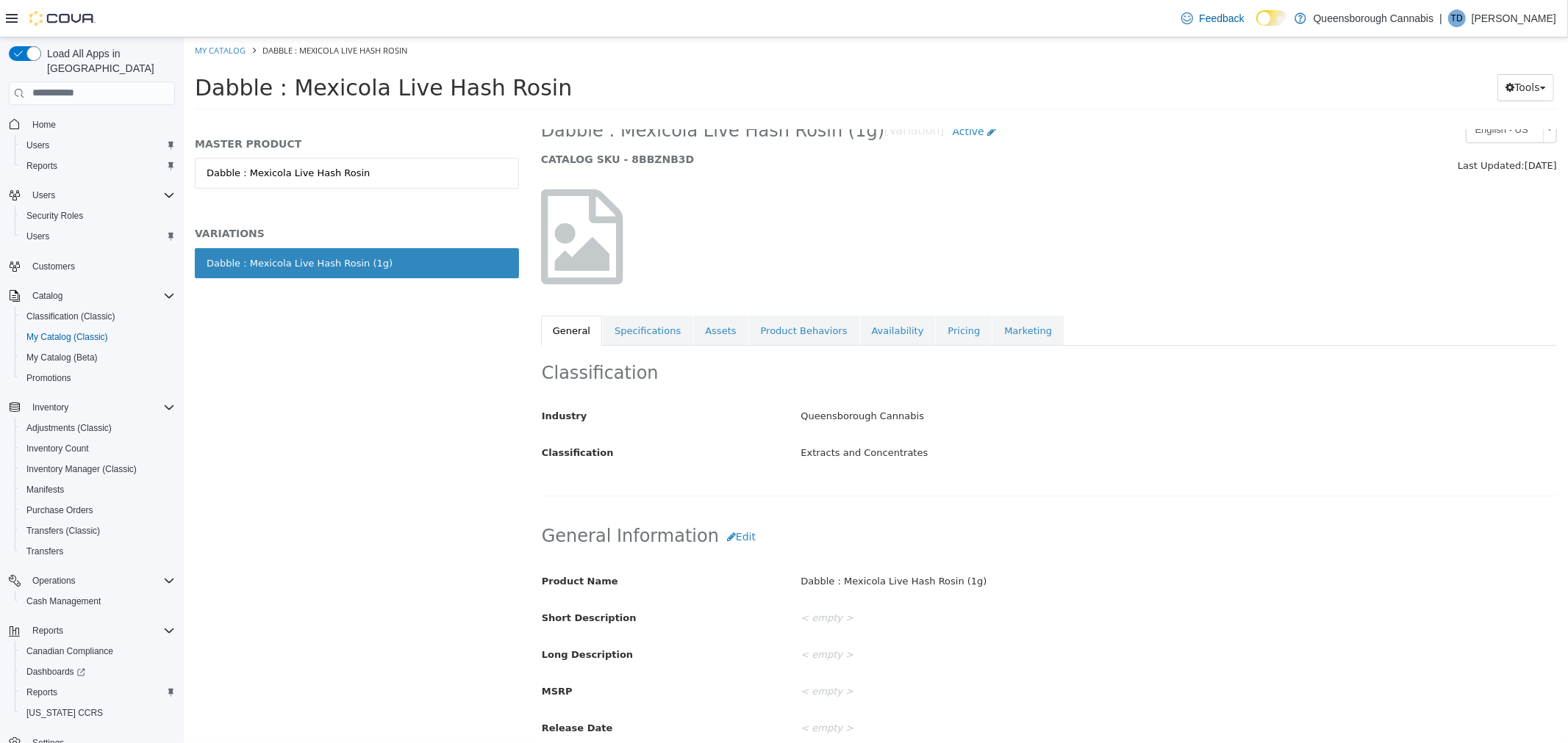
scroll to position [0, 0]
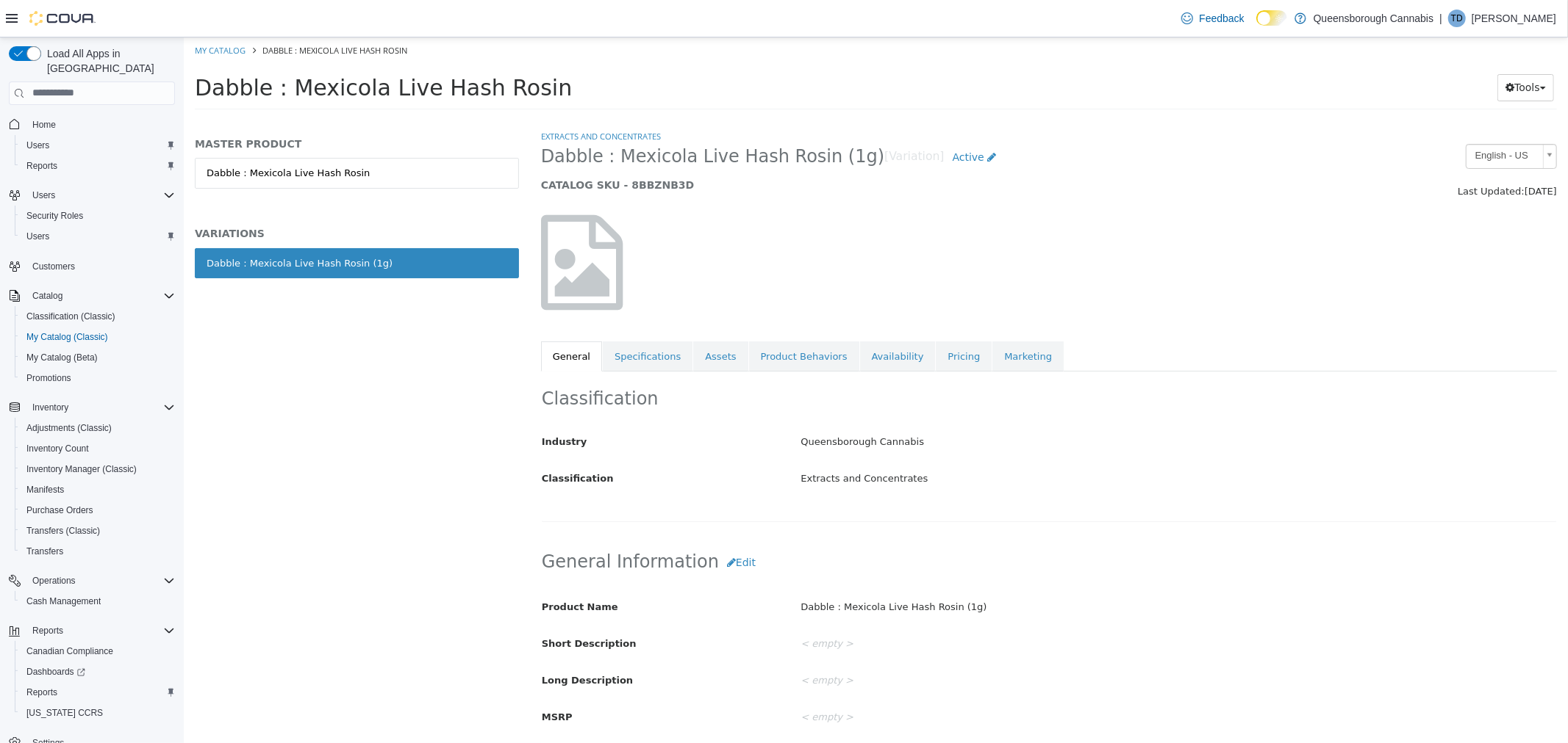
click at [935, 368] on link "Pricing" at bounding box center [963, 357] width 56 height 31
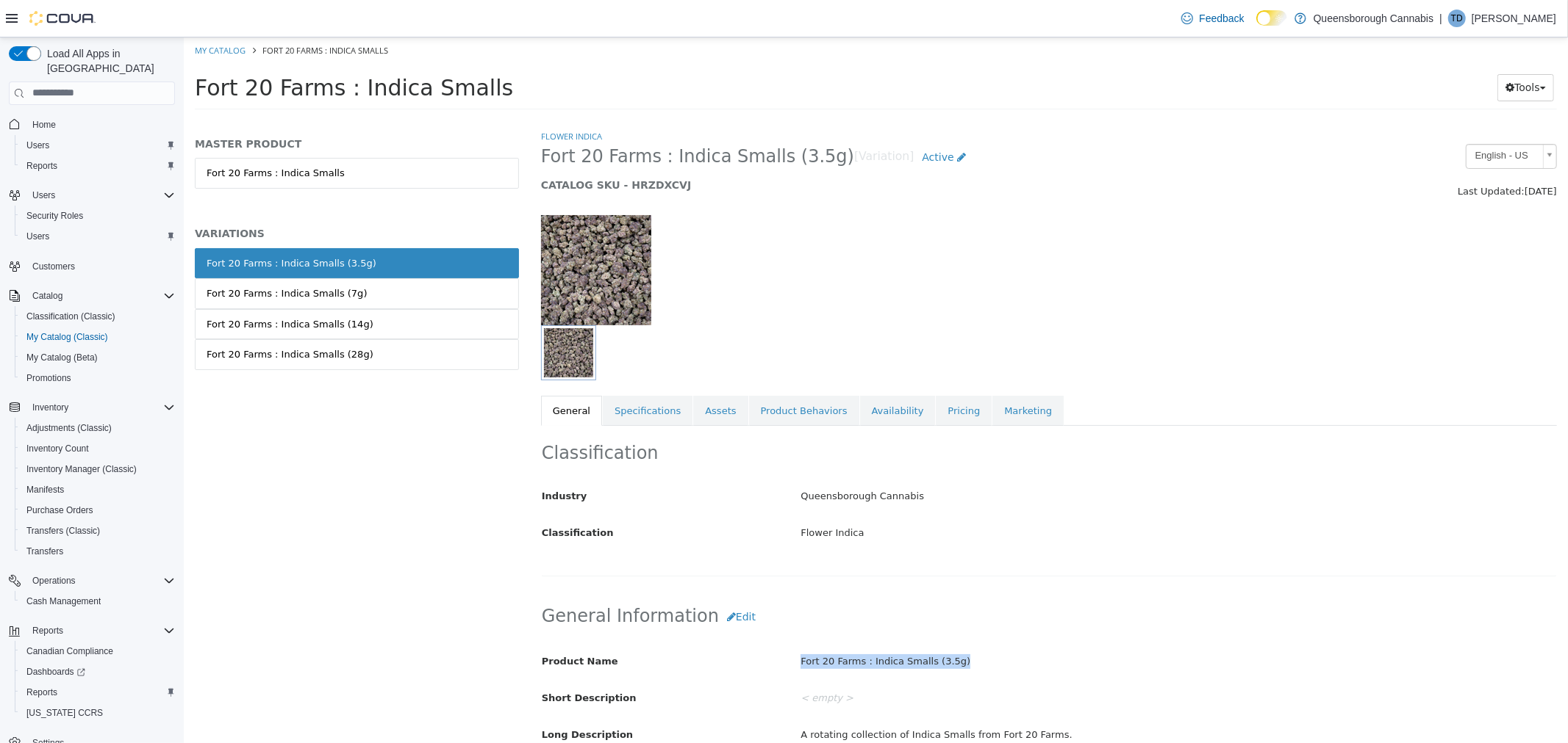
drag, startPoint x: 935, startPoint y: 666, endPoint x: 808, endPoint y: 661, distance: 127.1
click at [797, 661] on div "Fort 20 Farms : Indica Smalls (3.5g)" at bounding box center [1177, 661] width 778 height 25
copy div "Fort 20 Farms : Indica Smalls (3.5g)"
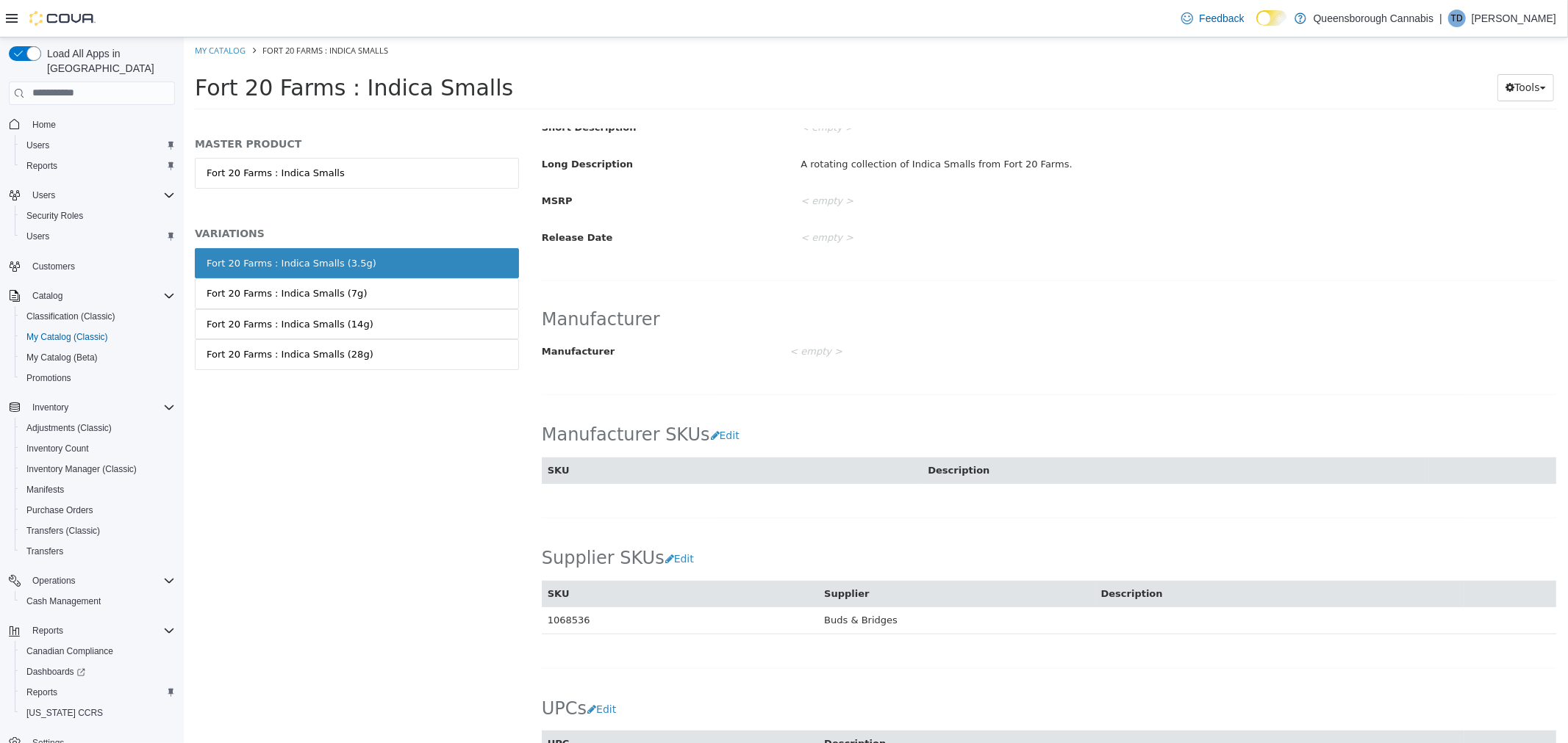
scroll to position [718, 0]
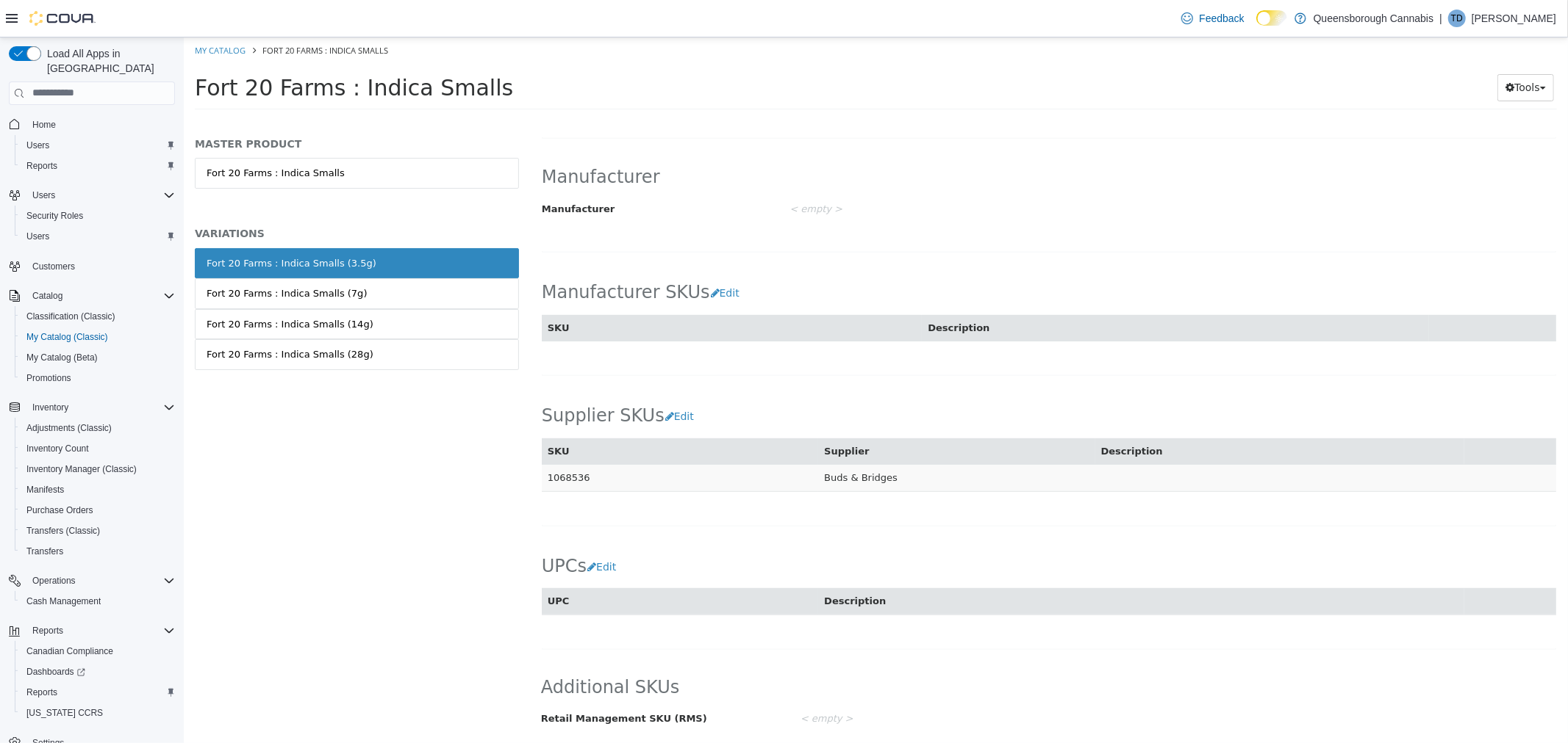
click at [576, 473] on td "1068536" at bounding box center [679, 478] width 277 height 27
copy td "1068536"
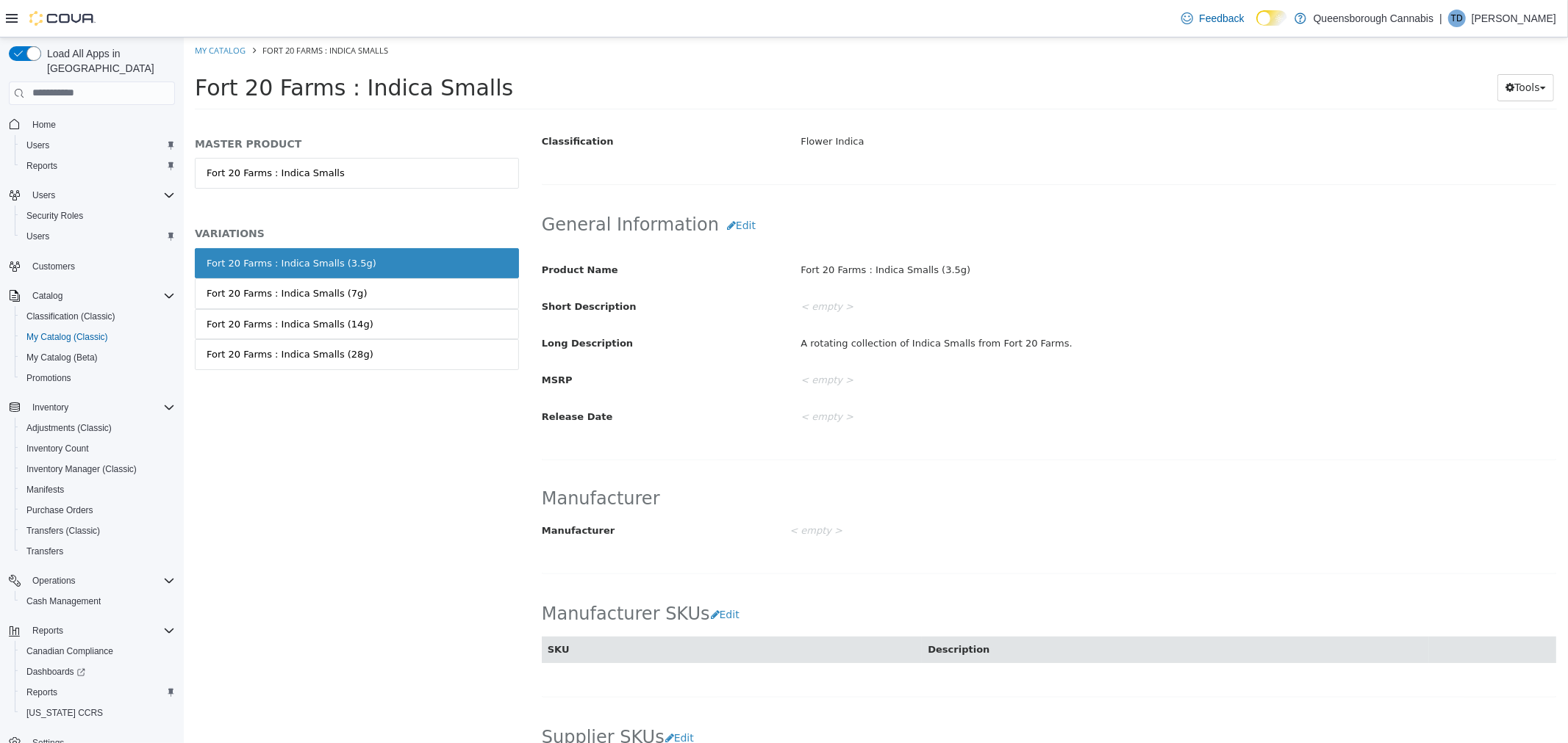
scroll to position [0, 0]
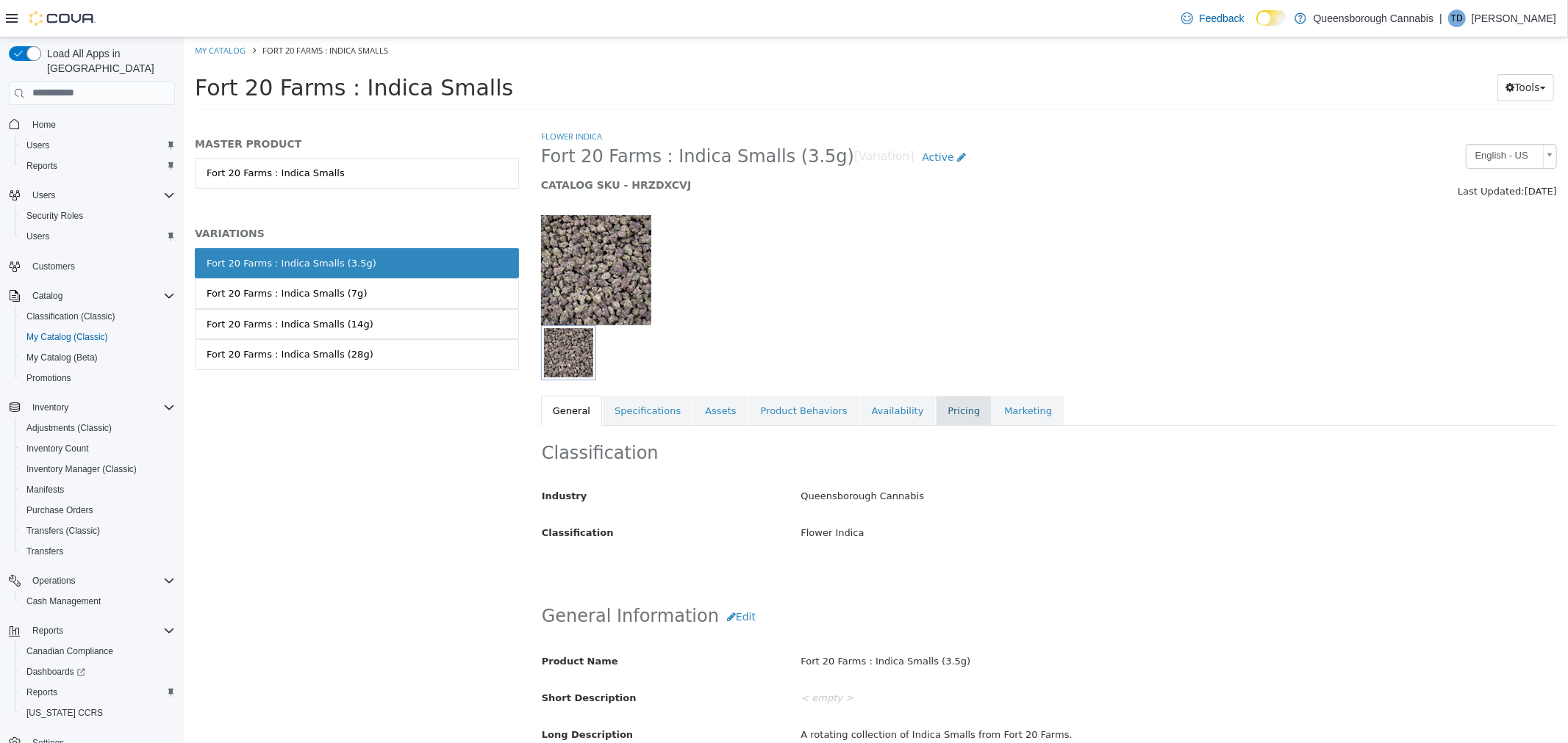
click at [936, 415] on link "Pricing" at bounding box center [963, 411] width 56 height 31
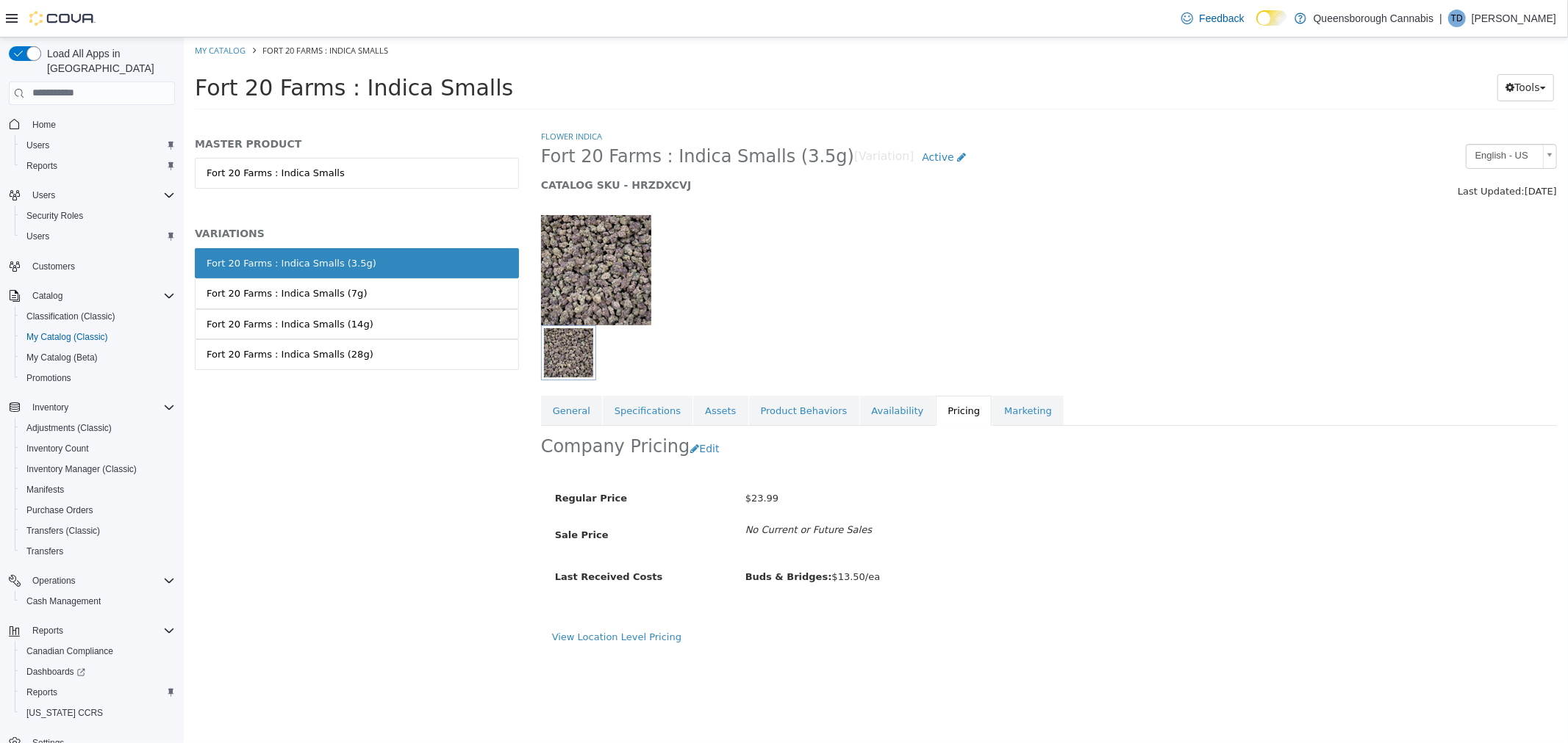
click at [871, 286] on div at bounding box center [702, 269] width 346 height 110
click at [416, 319] on link "Fort 20 Farms : Indica Smalls (14g)" at bounding box center [355, 325] width 324 height 31
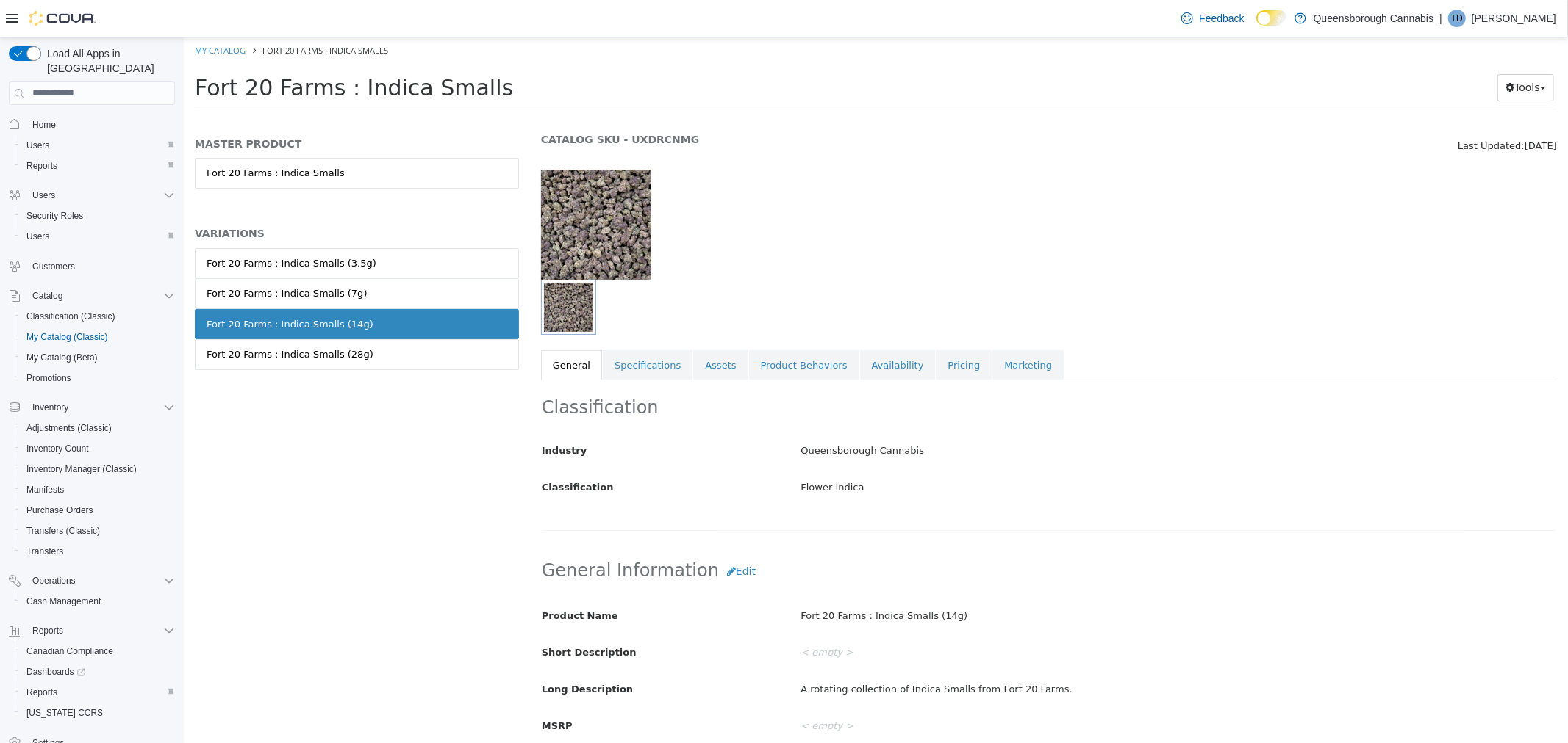
scroll to position [81, 0]
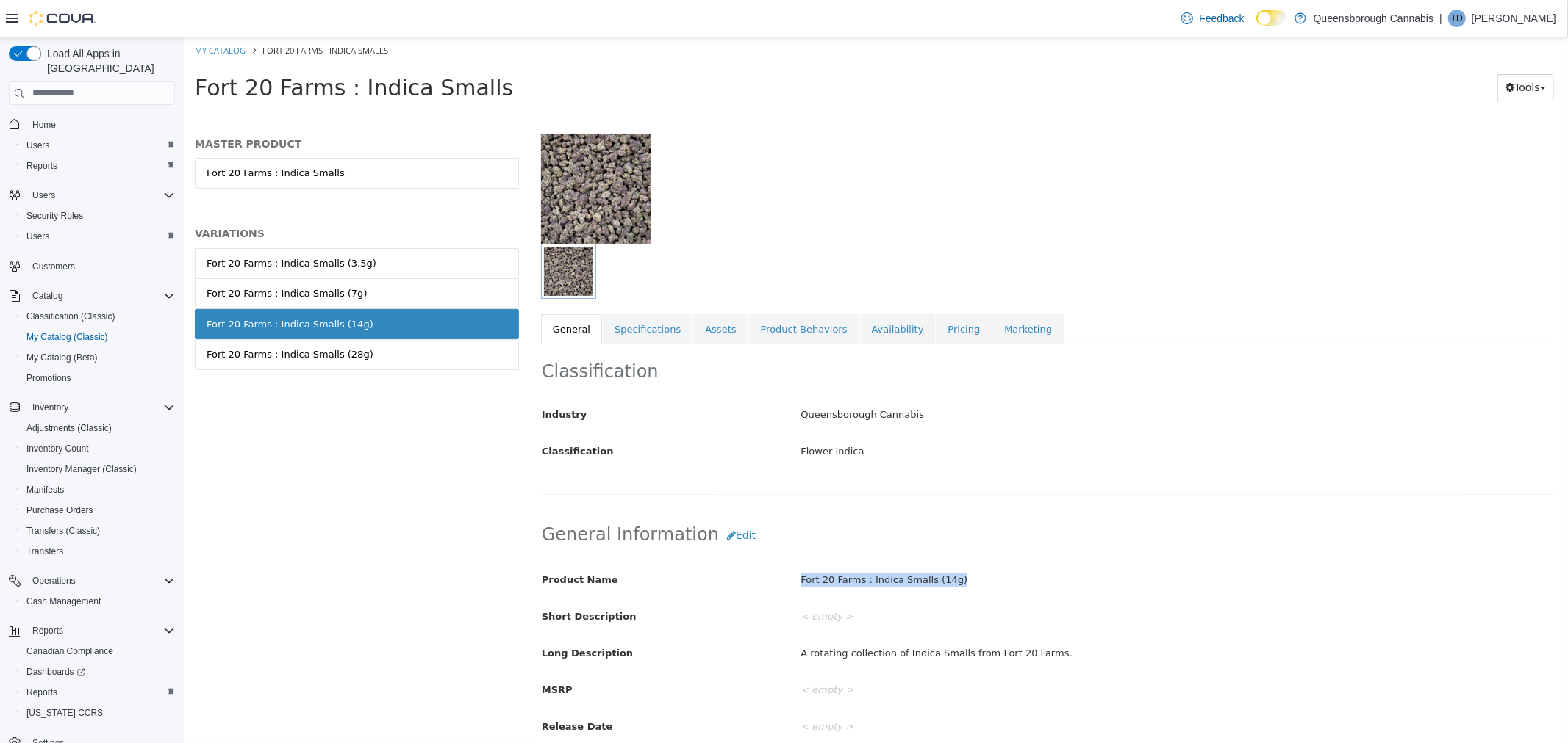
drag, startPoint x: 947, startPoint y: 584, endPoint x: 798, endPoint y: 581, distance: 149.0
click at [798, 581] on div "Fort 20 Farms : Indica Smalls (14g)" at bounding box center [1177, 580] width 778 height 25
copy div "Fort 20 Farms : Indica Smalls (14g)"
drag, startPoint x: 384, startPoint y: 352, endPoint x: 559, endPoint y: 390, distance: 179.1
click at [384, 352] on link "Fort 20 Farms : Indica Smalls (28g)" at bounding box center [355, 354] width 324 height 31
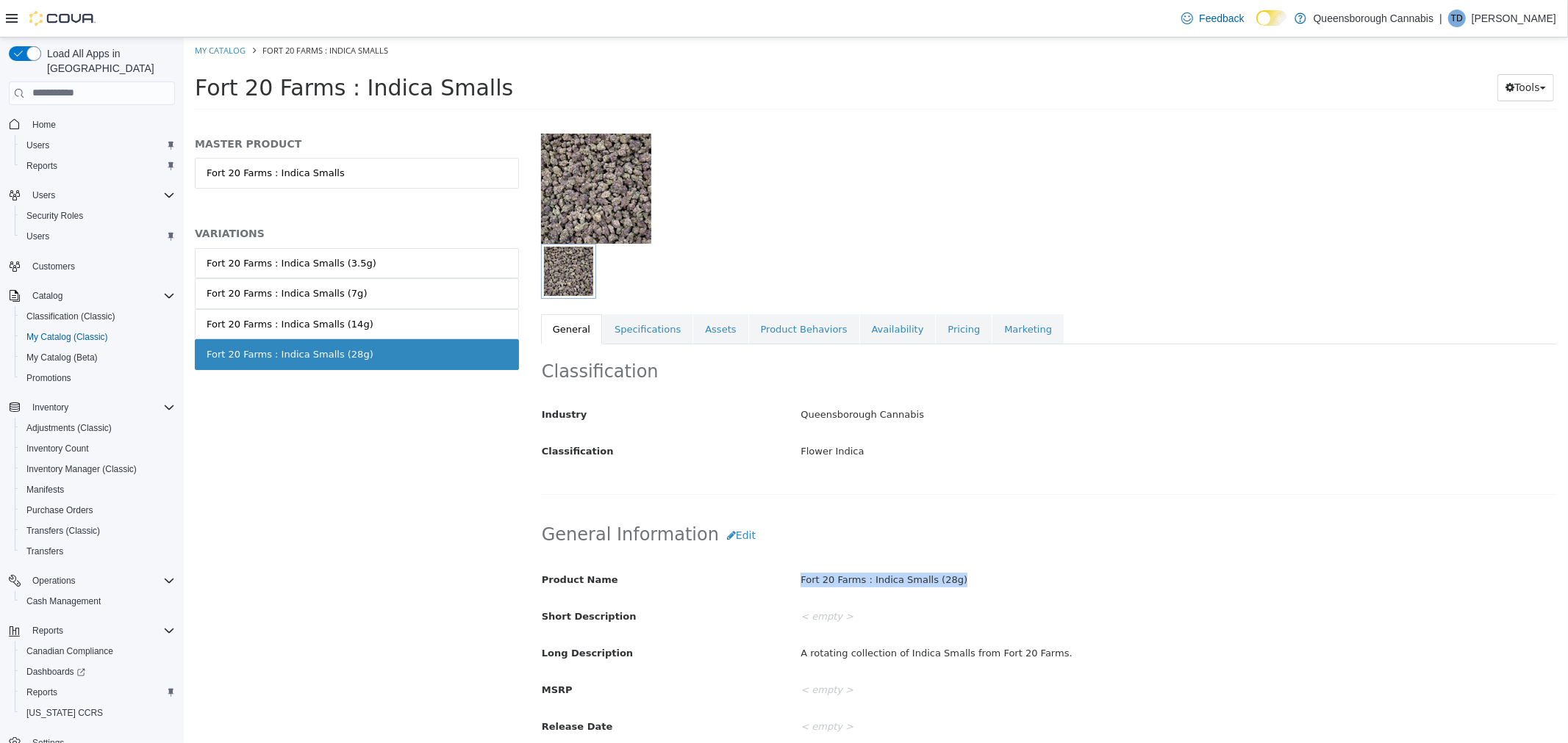
drag, startPoint x: 945, startPoint y: 581, endPoint x: 793, endPoint y: 579, distance: 152.0
click at [793, 579] on div "Fort 20 Farms : Indica Smalls (28g)" at bounding box center [1177, 580] width 778 height 25
copy div "Fort 20 Farms : Indica Smalls (28g)"
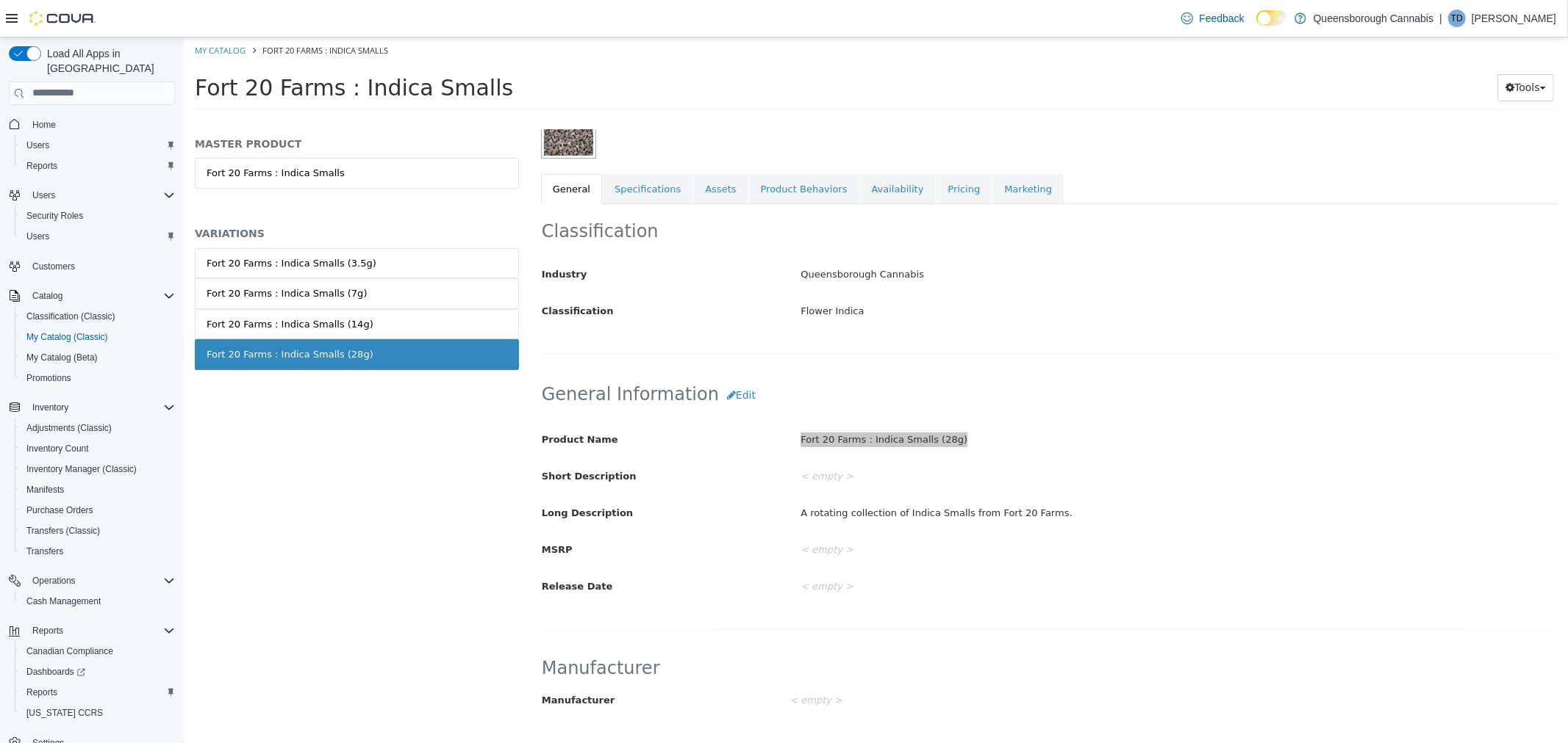
scroll to position [489, 0]
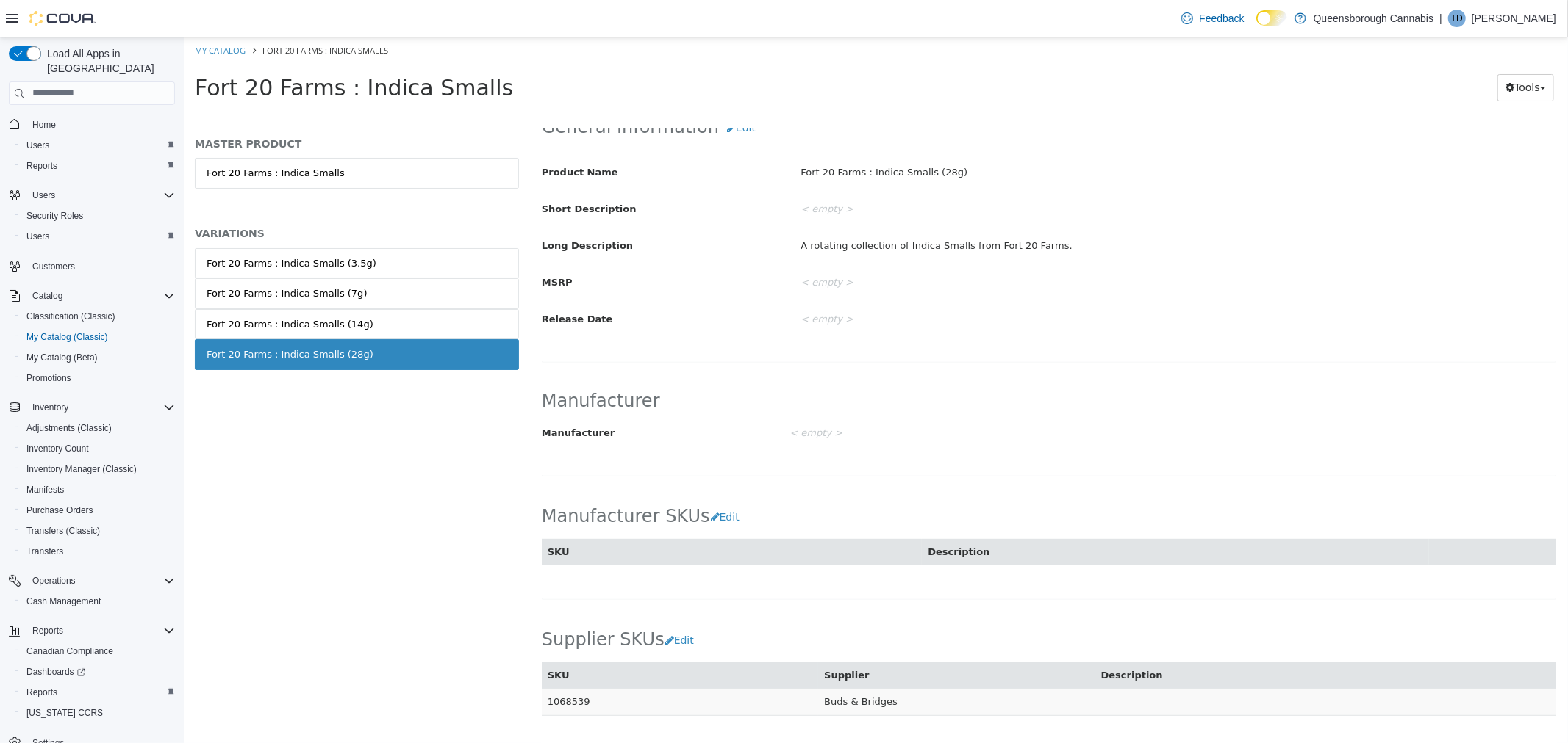
click at [574, 702] on td "1068539" at bounding box center [679, 702] width 277 height 27
copy td "1068539"
click at [333, 318] on div "Fort 20 Farms : Indica Smalls (14g)" at bounding box center [289, 324] width 167 height 15
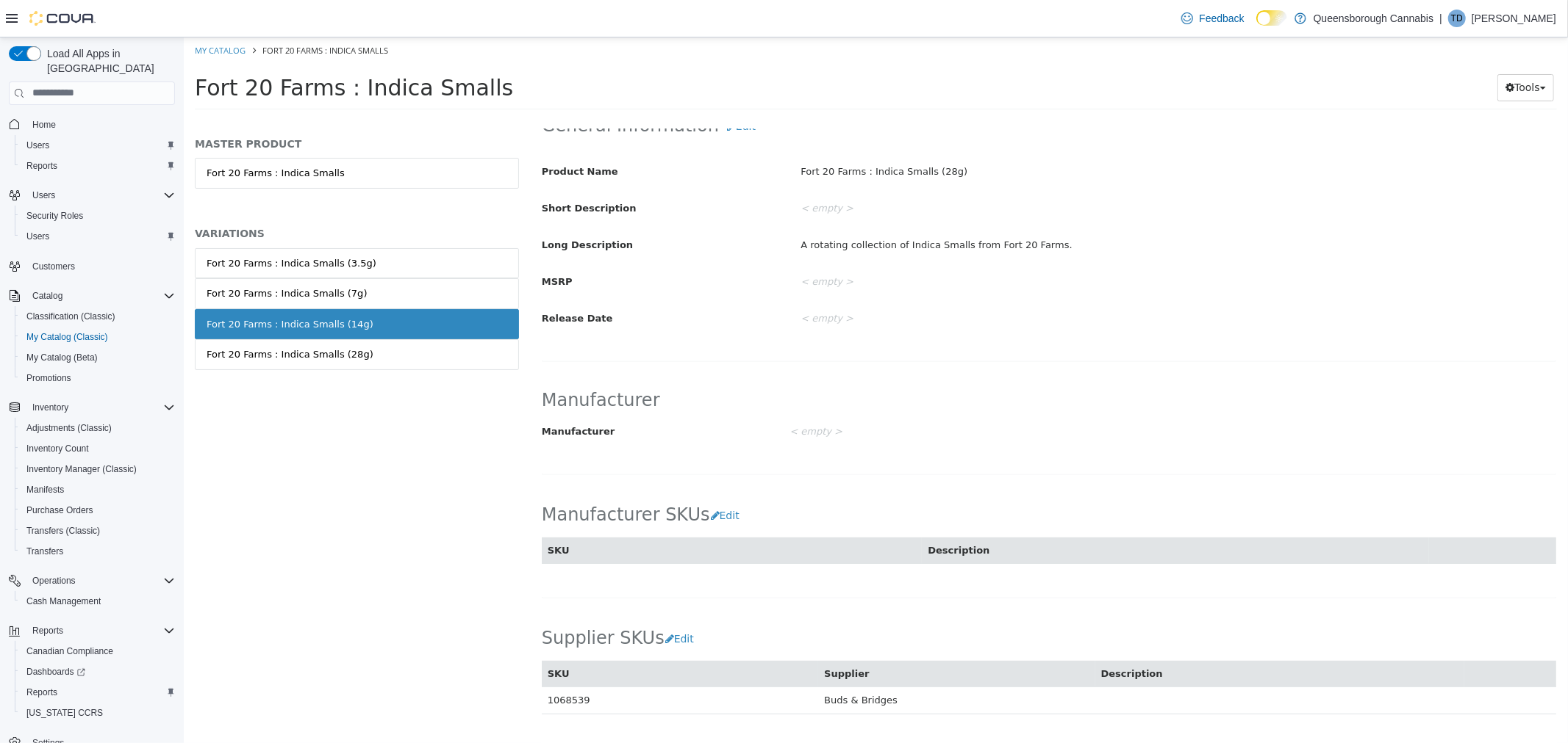
scroll to position [487, 0]
click at [574, 707] on td "1068538" at bounding box center [679, 704] width 277 height 27
click at [575, 707] on td "1068538" at bounding box center [679, 704] width 277 height 27
copy td "1068538"
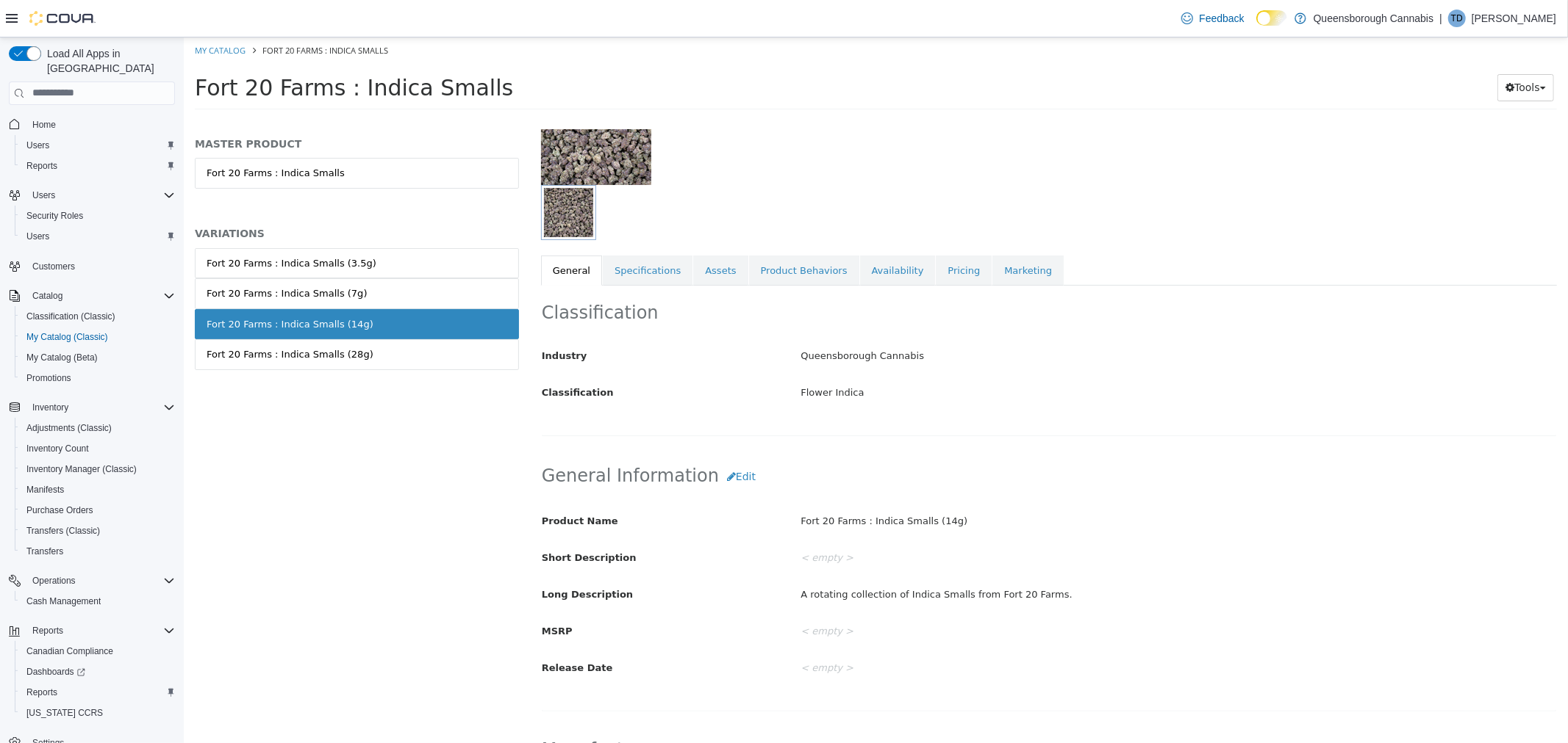
scroll to position [78, 0]
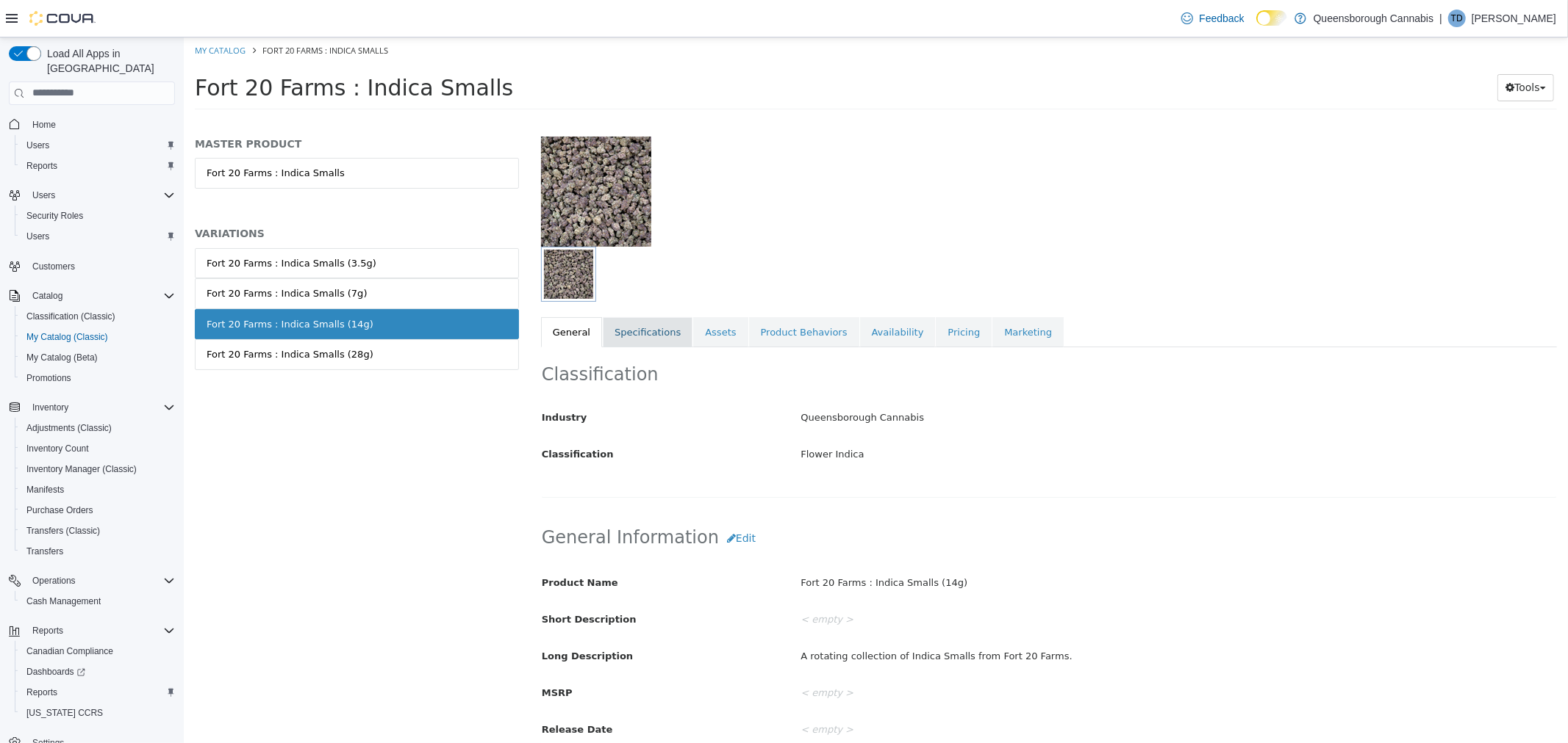
click at [662, 331] on link "Specifications" at bounding box center [647, 332] width 90 height 31
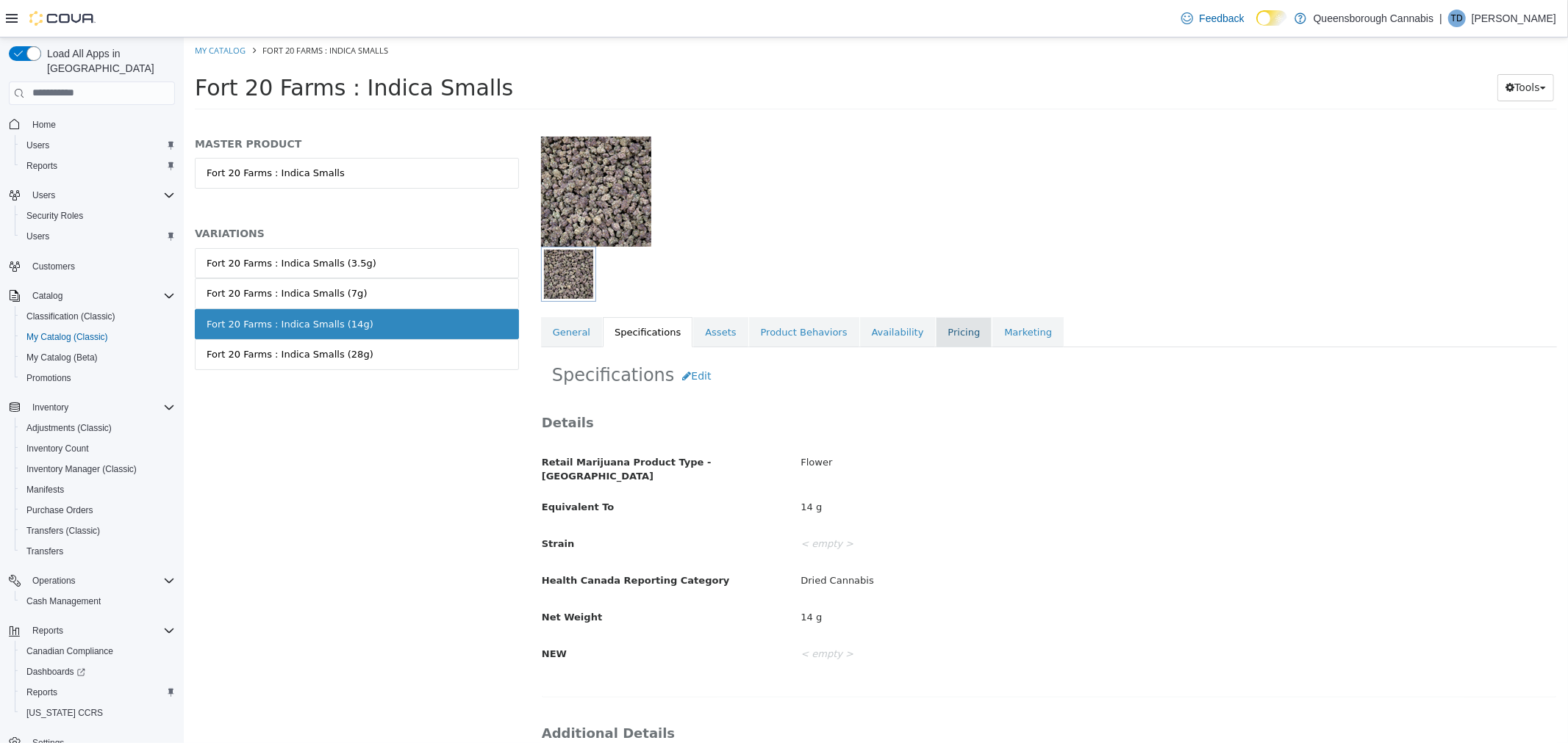
click at [935, 332] on link "Pricing" at bounding box center [963, 332] width 56 height 31
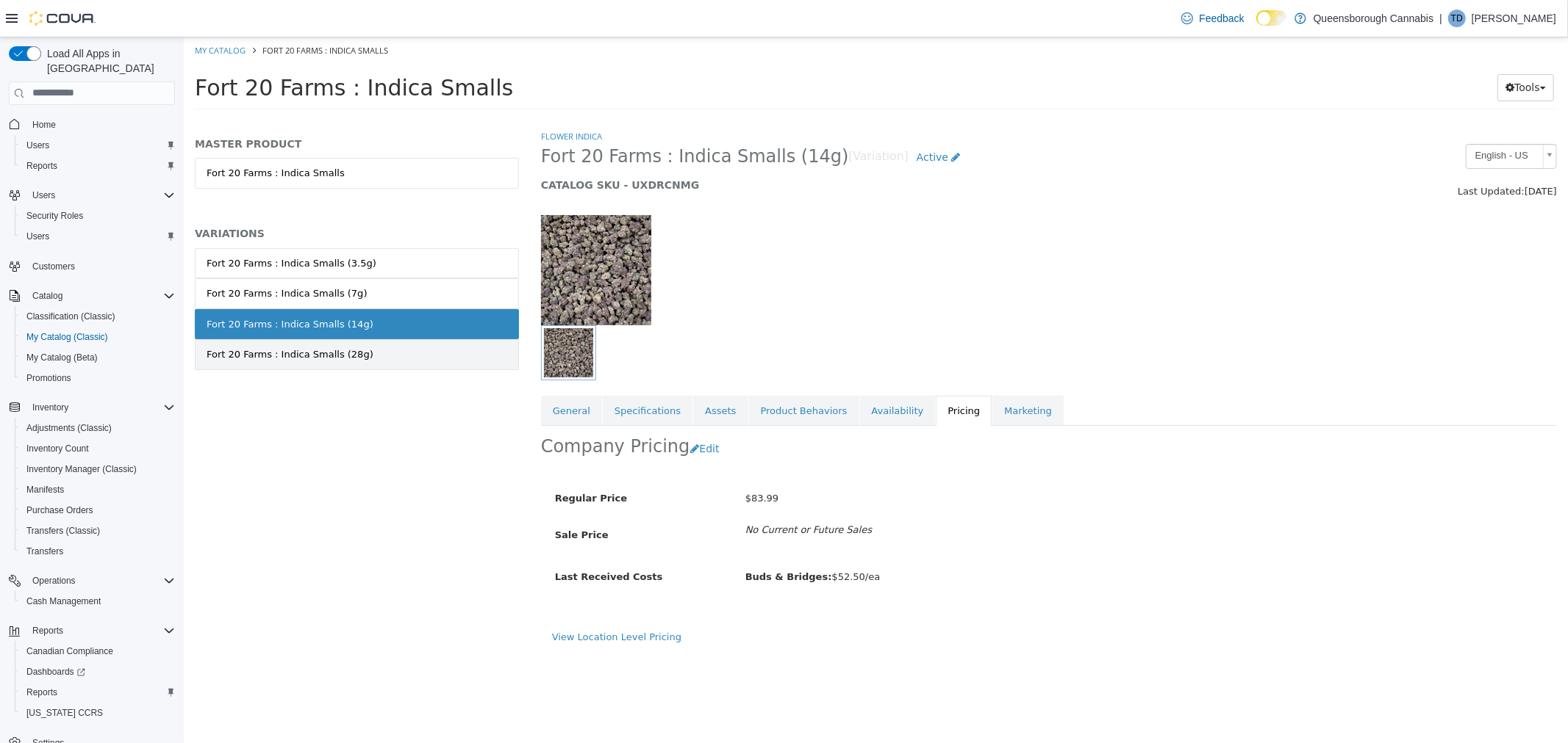
click at [417, 351] on link "Fort 20 Farms : Indica Smalls (28g)" at bounding box center [355, 354] width 324 height 31
